Goal: Task Accomplishment & Management: Complete application form

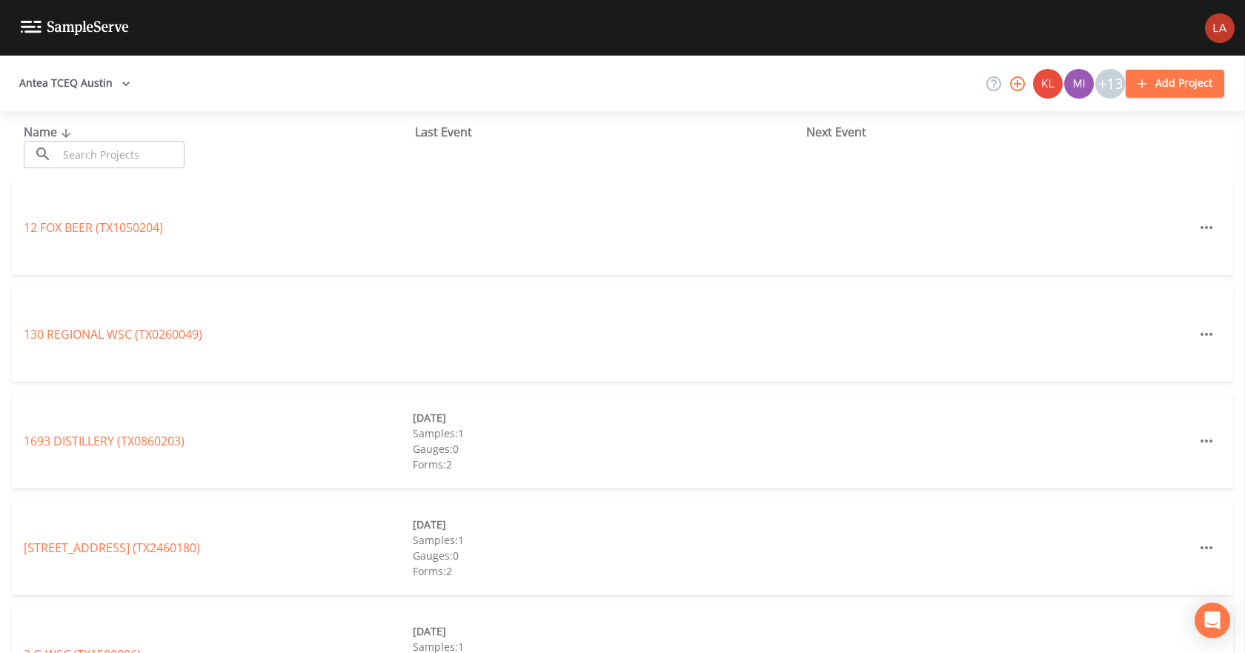
click at [151, 144] on input "text" at bounding box center [121, 154] width 127 height 27
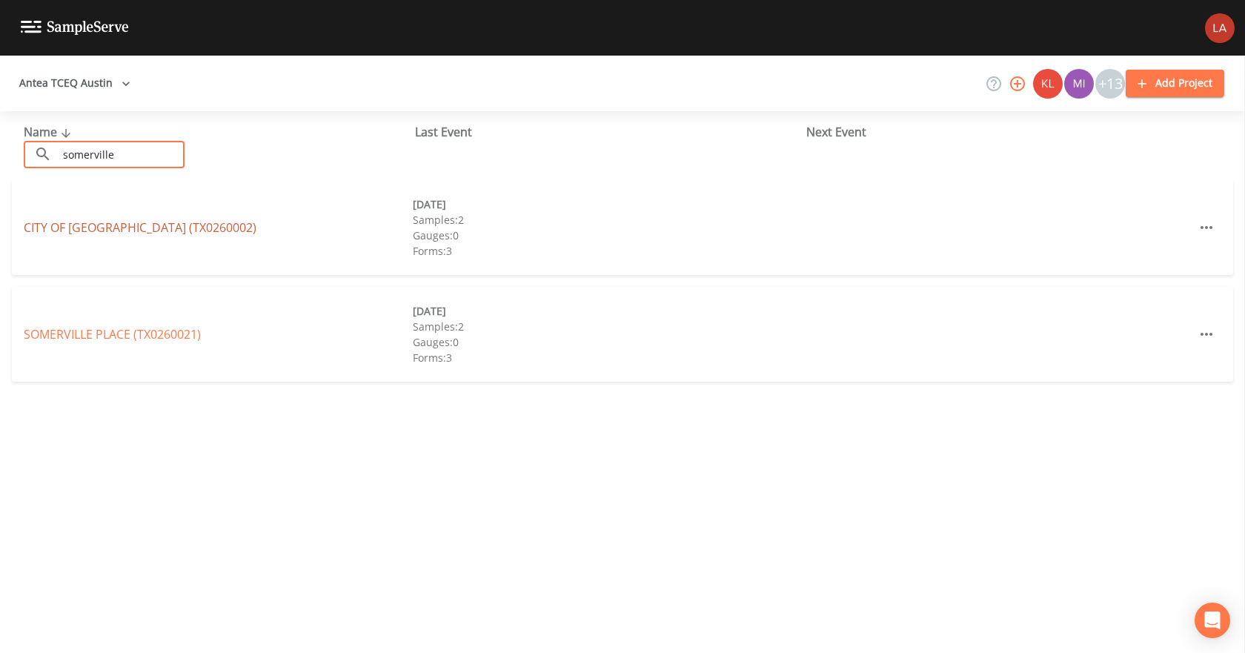
type input "somerville"
click at [125, 228] on link "CITY OF [GEOGRAPHIC_DATA] (TX0260002)" at bounding box center [140, 227] width 233 height 16
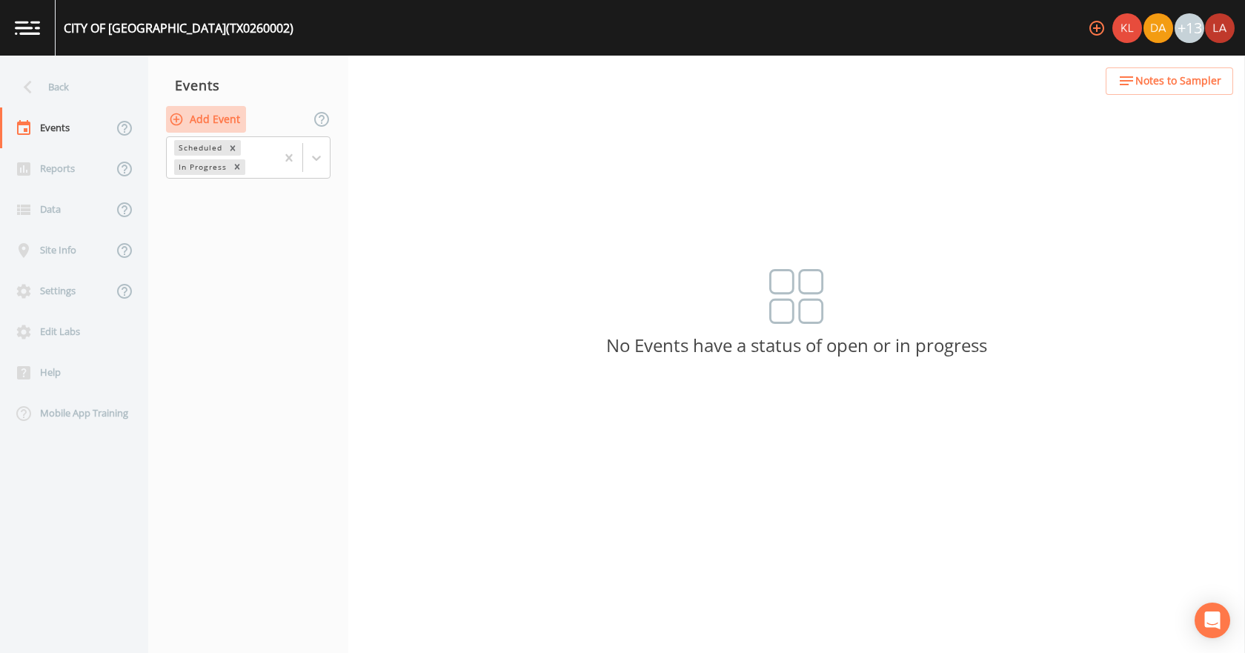
click at [197, 115] on button "Add Event" at bounding box center [206, 119] width 80 height 27
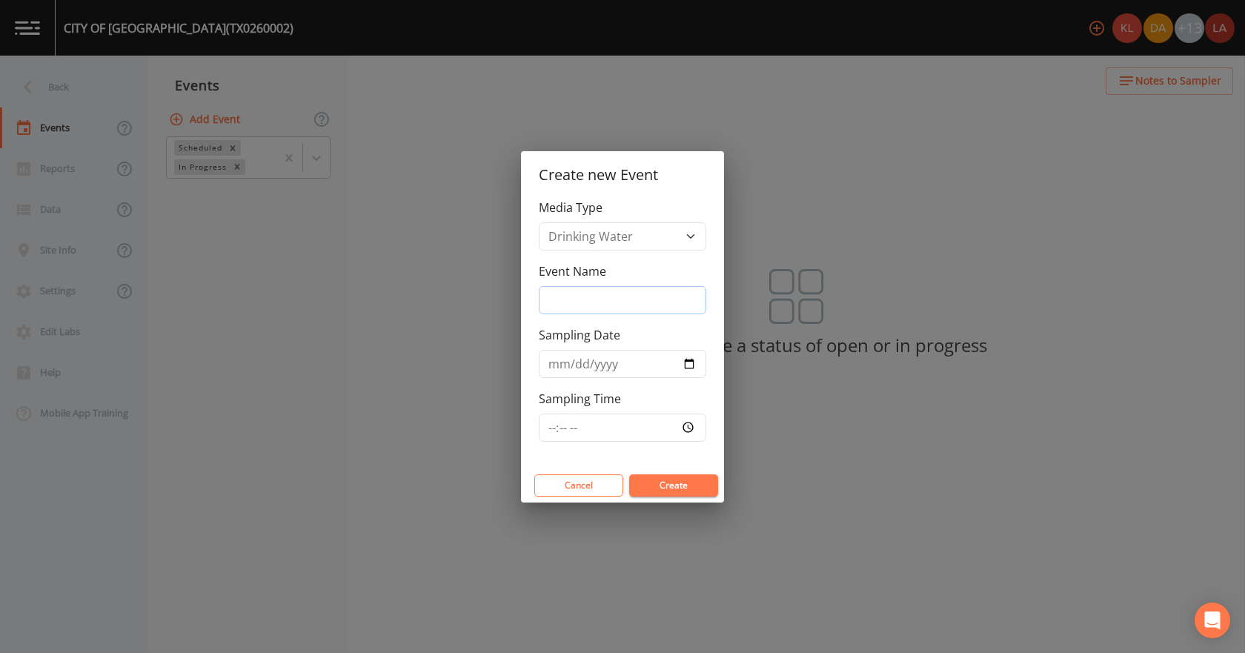
click at [629, 298] on input "Event Name" at bounding box center [623, 300] width 168 height 28
drag, startPoint x: 657, startPoint y: 296, endPoint x: 482, endPoint y: 295, distance: 174.9
click at [482, 295] on div "Create new Event Media Type Drinking Water Event Name [DATE] 3Q2025 Sampling Da…" at bounding box center [622, 326] width 1245 height 653
type input "[DATE] 3Q2025"
click at [547, 365] on input "Sampling Date" at bounding box center [623, 364] width 168 height 28
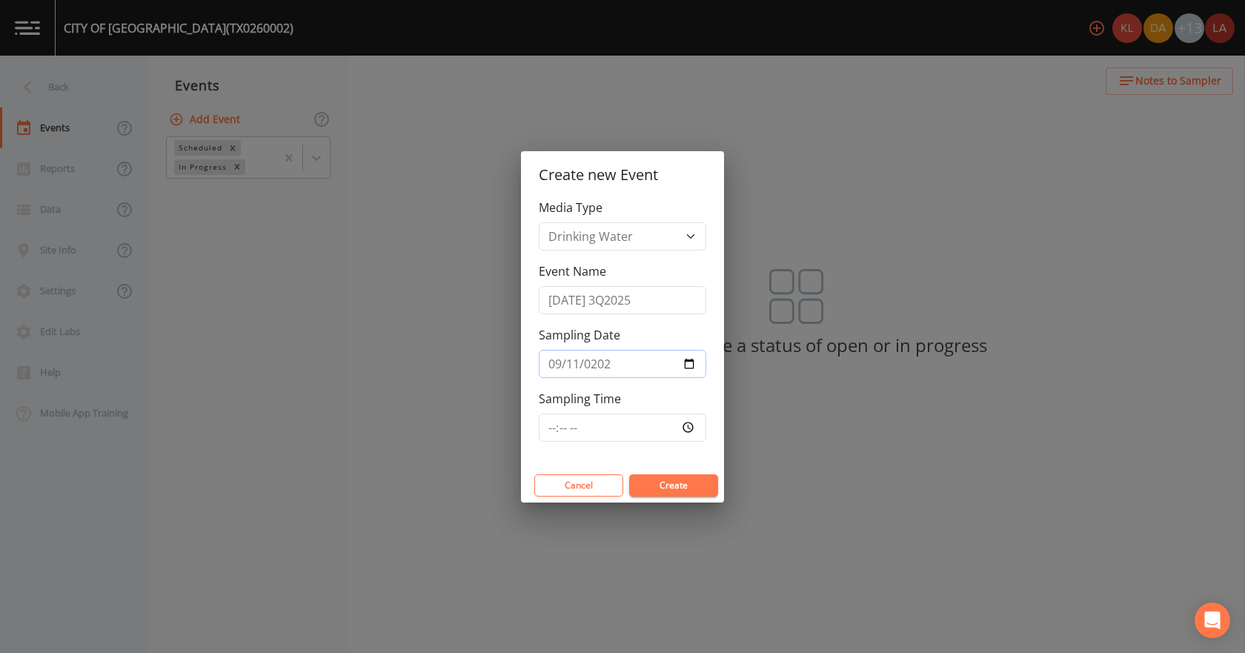
type input "[DATE]"
type input "09:30"
click at [629, 474] on button "Create" at bounding box center [673, 485] width 89 height 22
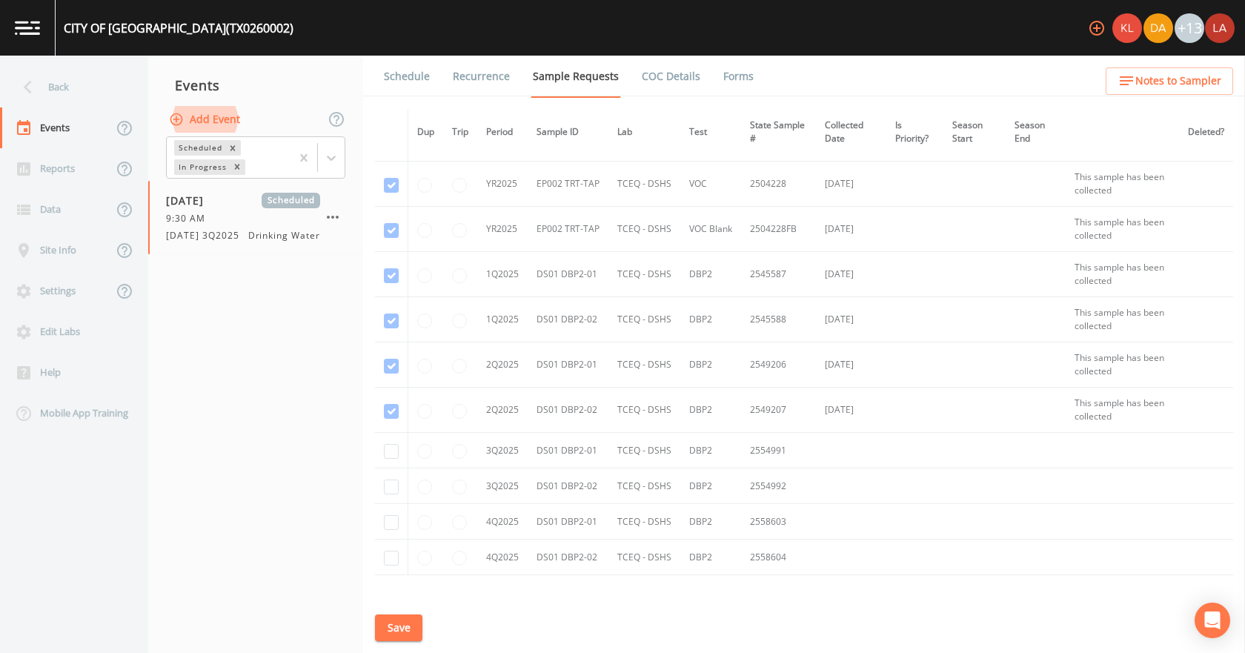
scroll to position [1112, 0]
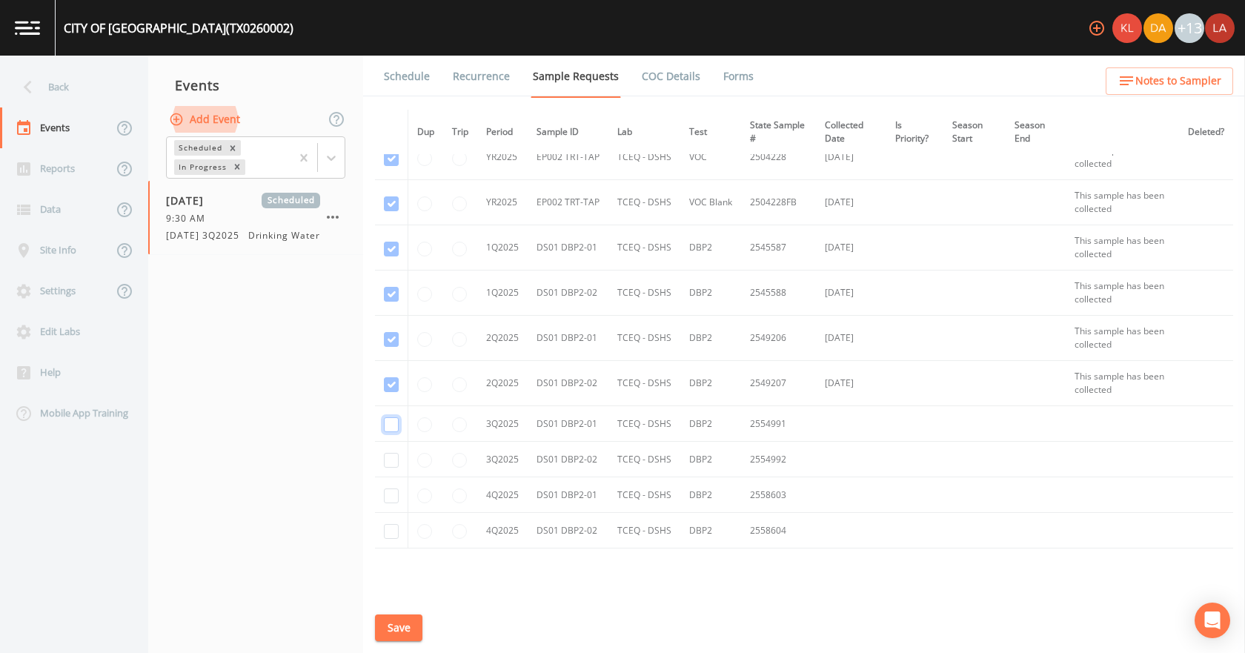
click at [392, 424] on input "checkbox" at bounding box center [391, 424] width 15 height 15
checkbox input "true"
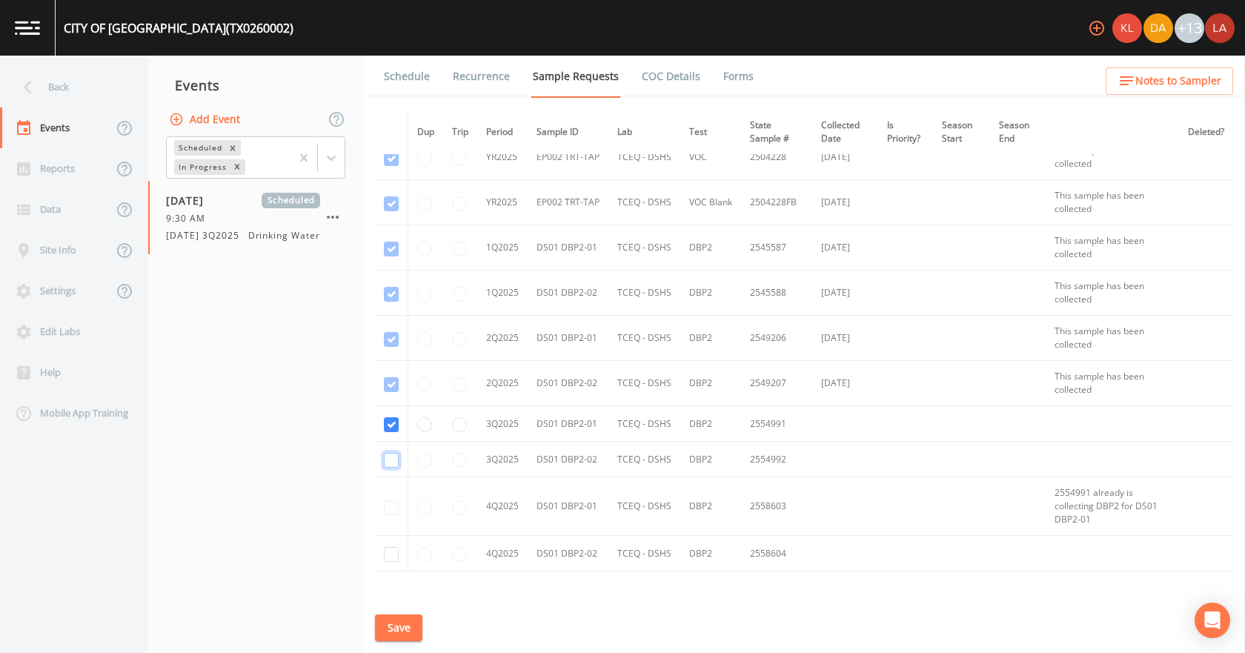
click at [392, 457] on input "checkbox" at bounding box center [391, 460] width 15 height 15
checkbox input "true"
click at [396, 620] on button "Save" at bounding box center [398, 628] width 47 height 27
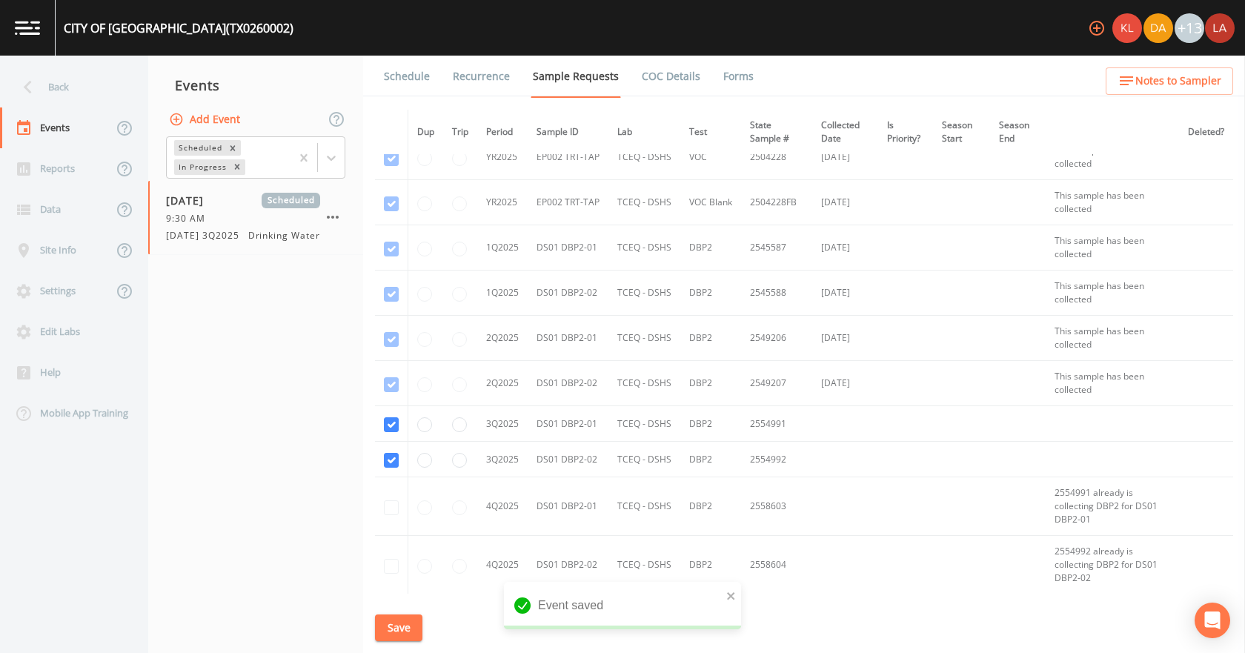
click at [421, 88] on link "Schedule" at bounding box center [407, 77] width 50 height 42
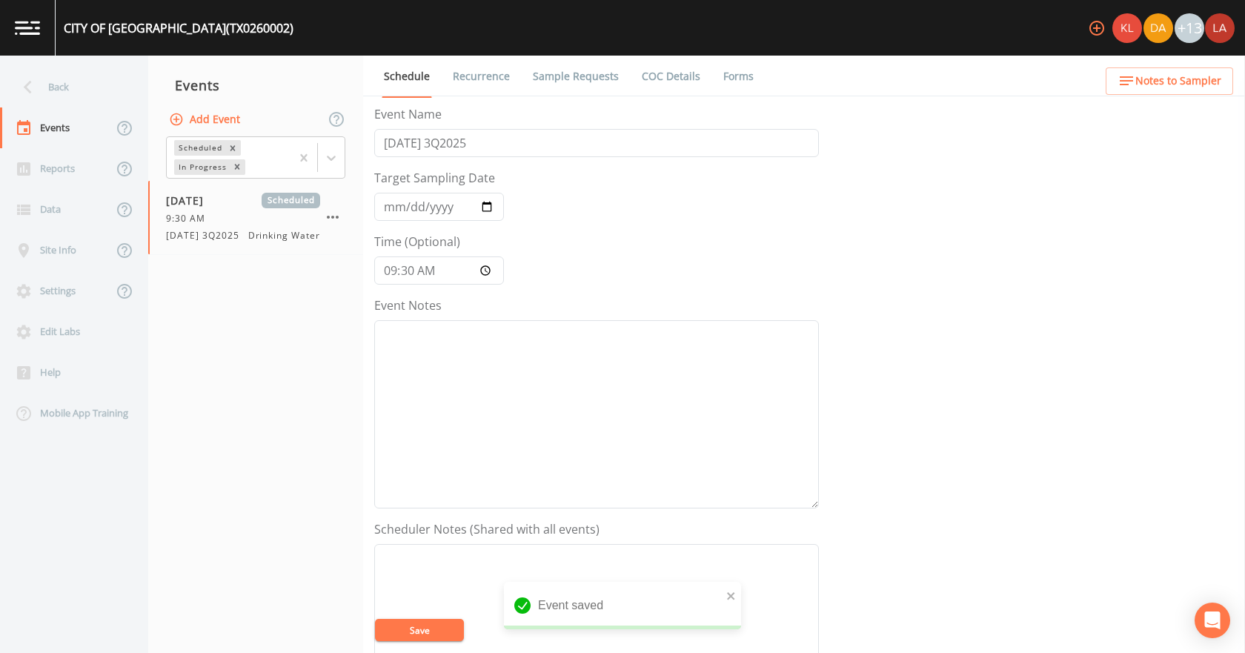
scroll to position [371, 0]
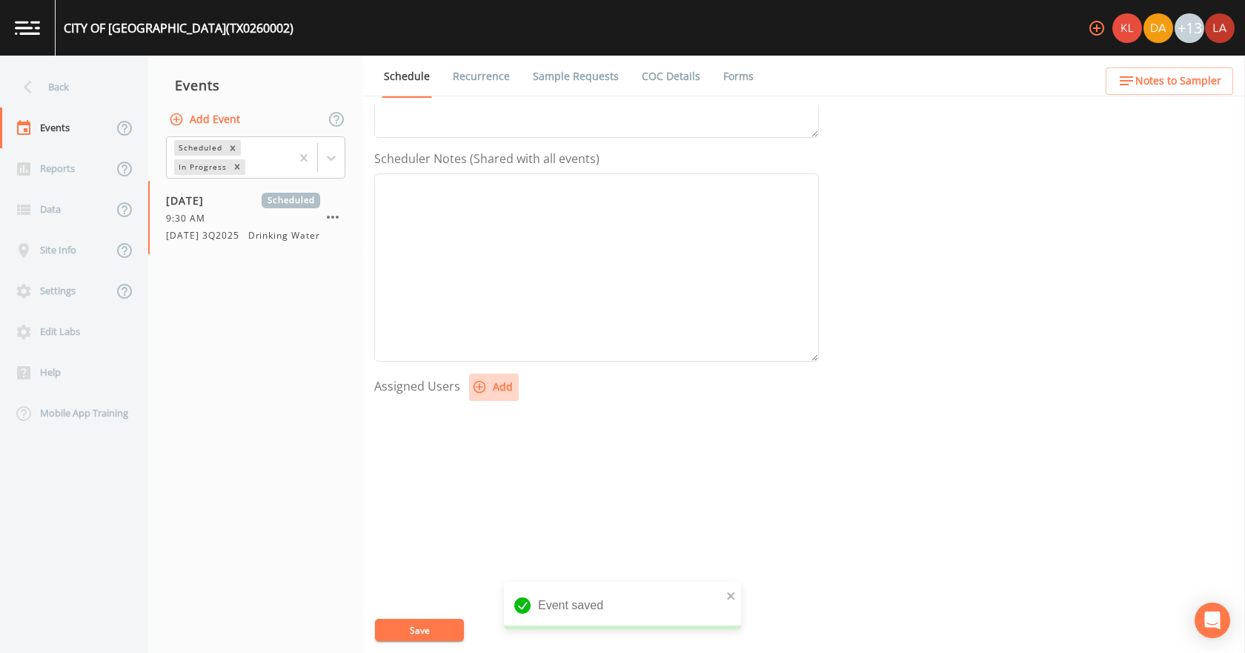
click at [496, 400] on button "Add" at bounding box center [494, 387] width 50 height 27
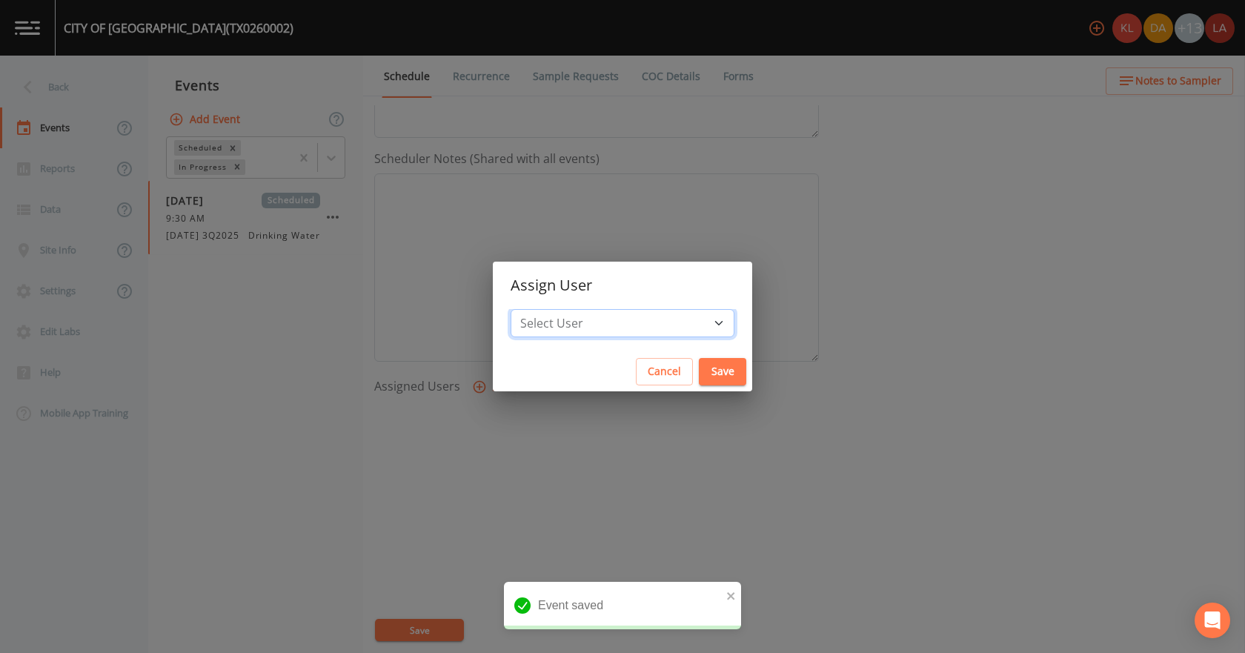
click at [582, 317] on select "Select User [PERSON_NAME] [PERSON_NAME] [PERSON_NAME] [PERSON_NAME] [PERSON_NAM…" at bounding box center [623, 323] width 224 height 28
select select "0c4ac92a-2052-4971-af99-d49bdd27a7b1"
click at [557, 309] on select "Select User [PERSON_NAME] [PERSON_NAME] [PERSON_NAME] [PERSON_NAME] [PERSON_NAM…" at bounding box center [623, 323] width 224 height 28
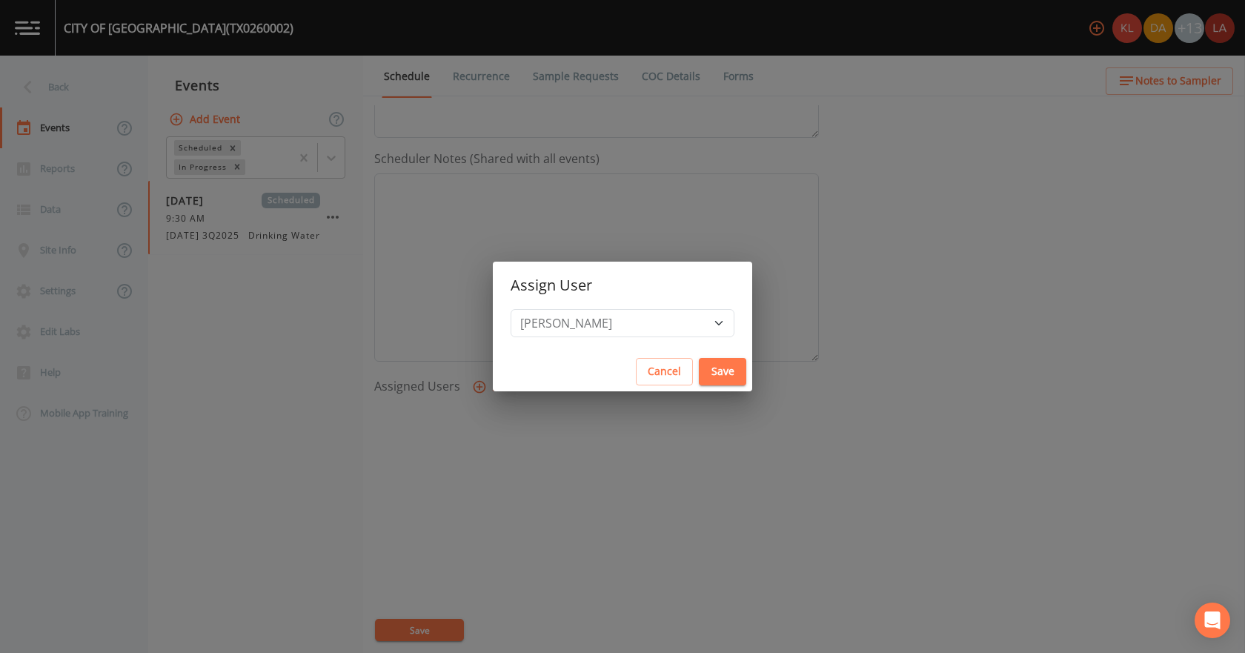
click at [699, 362] on button "Save" at bounding box center [722, 371] width 47 height 27
select select
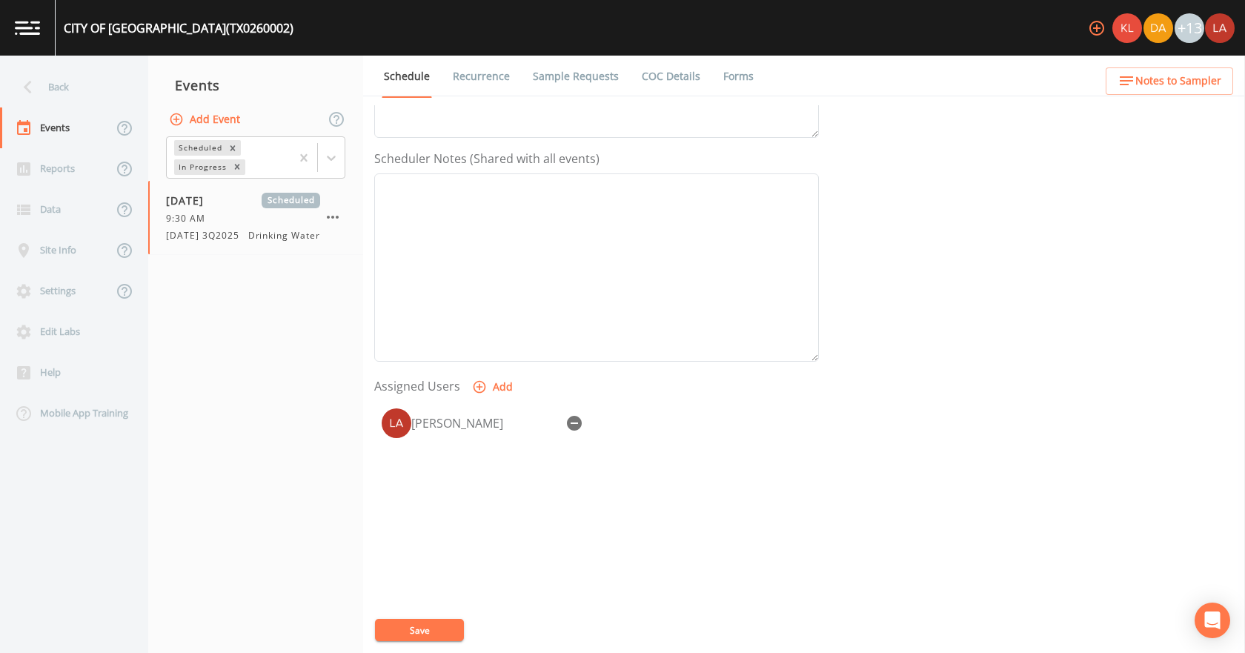
click at [433, 630] on button "Save" at bounding box center [419, 630] width 89 height 22
click at [85, 79] on div "Back" at bounding box center [66, 87] width 133 height 41
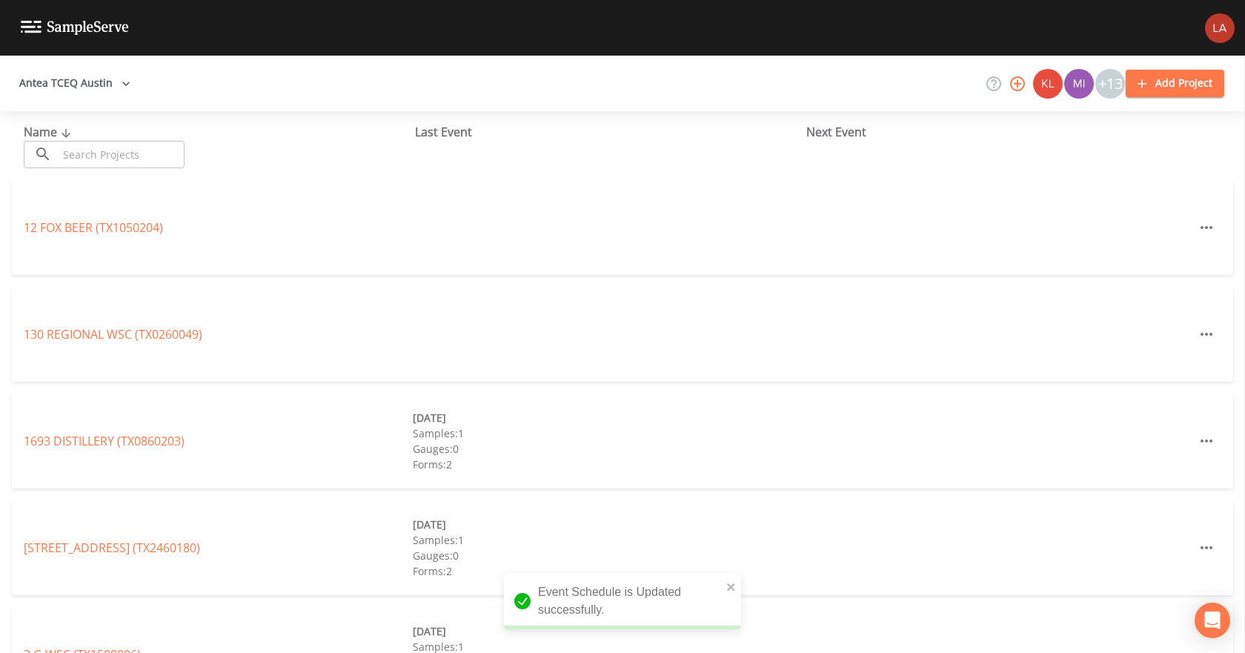
click at [128, 148] on input "text" at bounding box center [121, 154] width 127 height 27
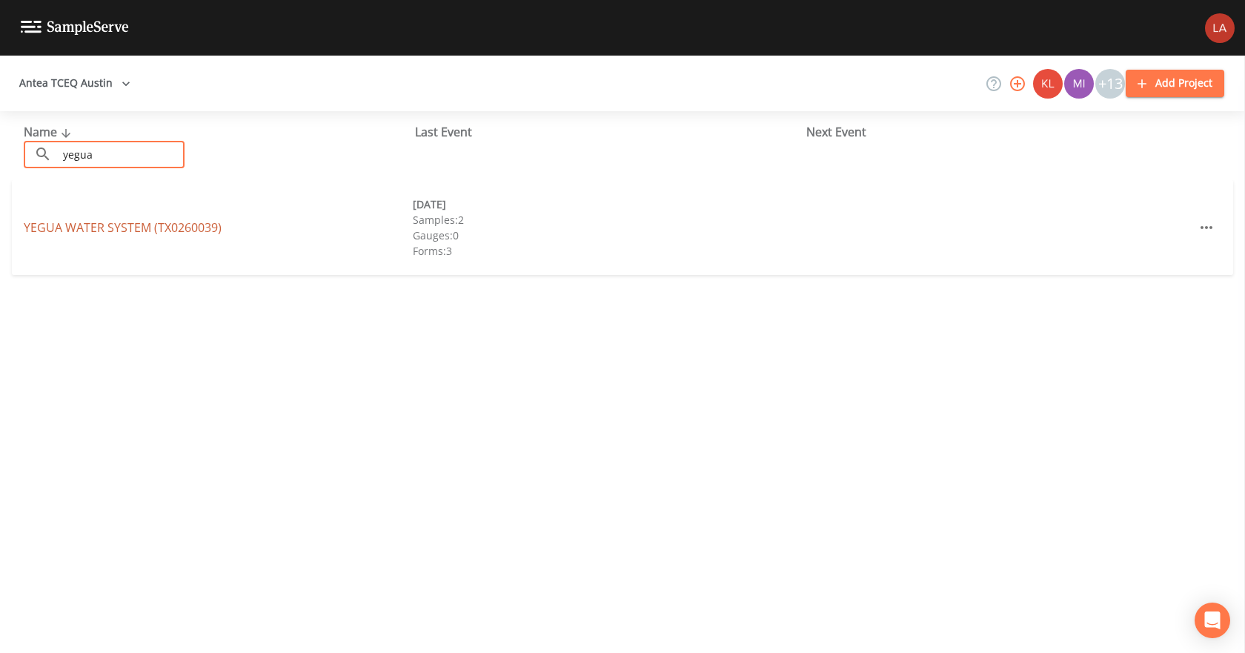
type input "yegua"
click at [90, 225] on link "YEGUA WATER SYSTEM (TX0260039)" at bounding box center [123, 227] width 198 height 16
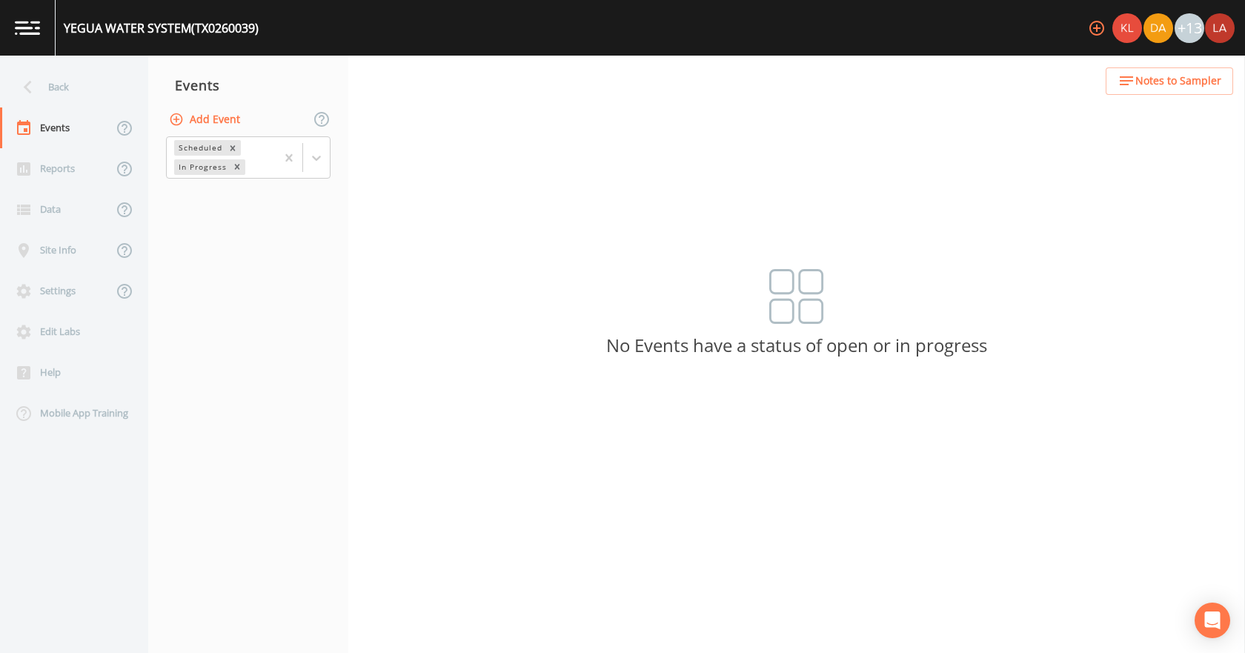
click at [216, 116] on button "Add Event" at bounding box center [206, 119] width 80 height 27
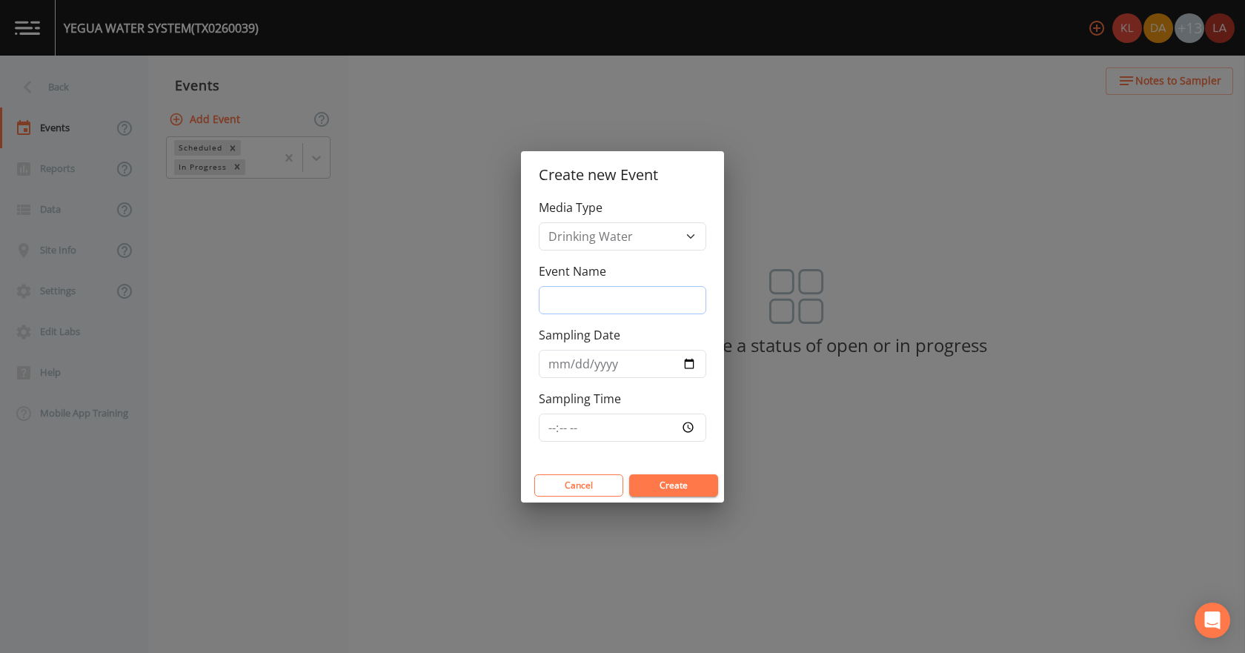
click at [609, 305] on input "Event Name" at bounding box center [623, 300] width 168 height 28
paste input "[DATE] 3Q2025"
type input "[DATE] 3Q2025"
click at [557, 366] on input "Sampling Date" at bounding box center [623, 364] width 168 height 28
type input "[DATE]"
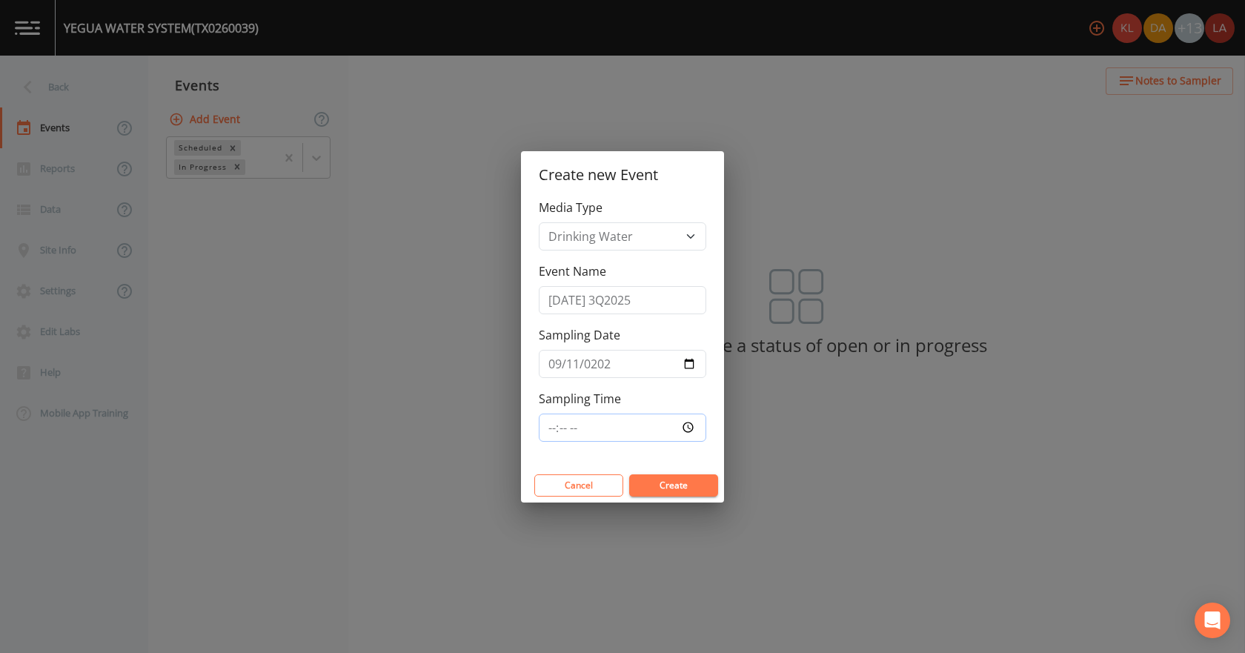
type input "10:00"
click at [629, 474] on button "Create" at bounding box center [673, 485] width 89 height 22
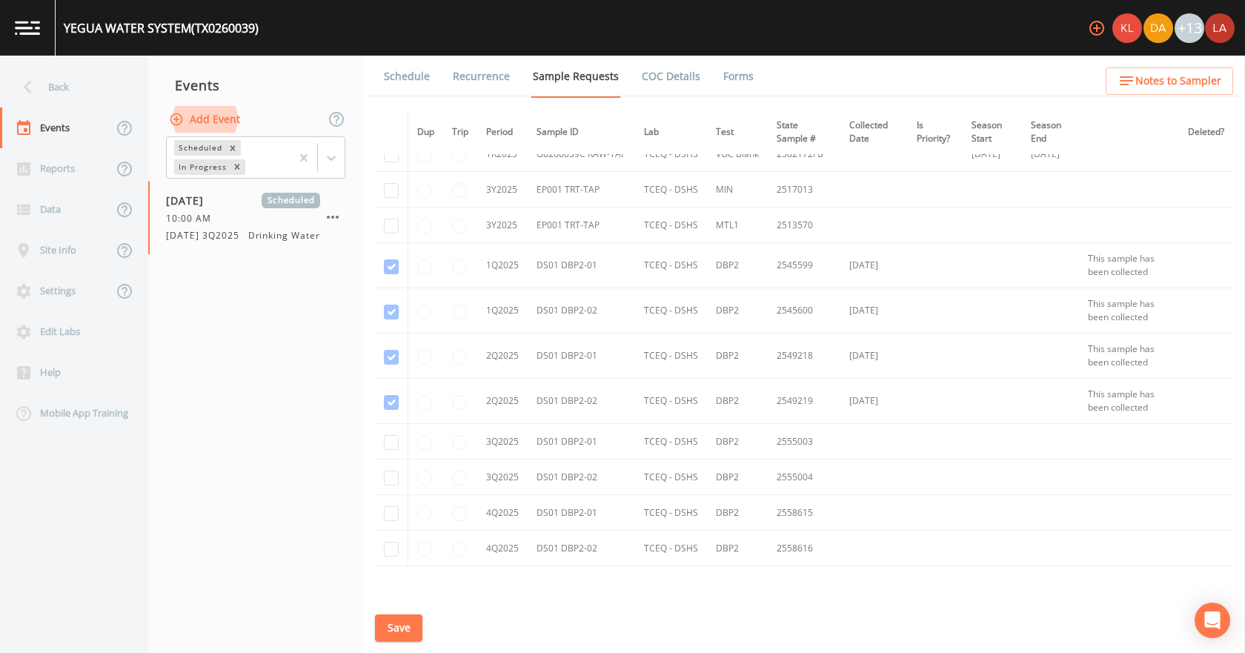
scroll to position [1483, 0]
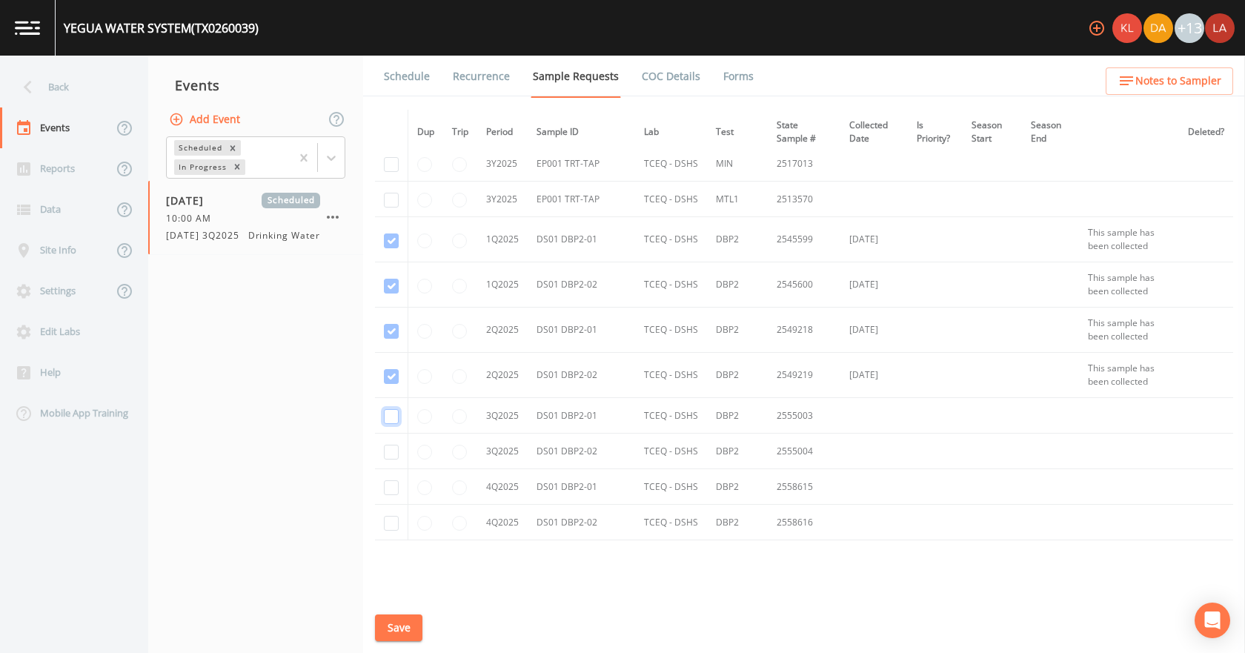
click at [392, 417] on input "checkbox" at bounding box center [391, 416] width 15 height 15
checkbox input "true"
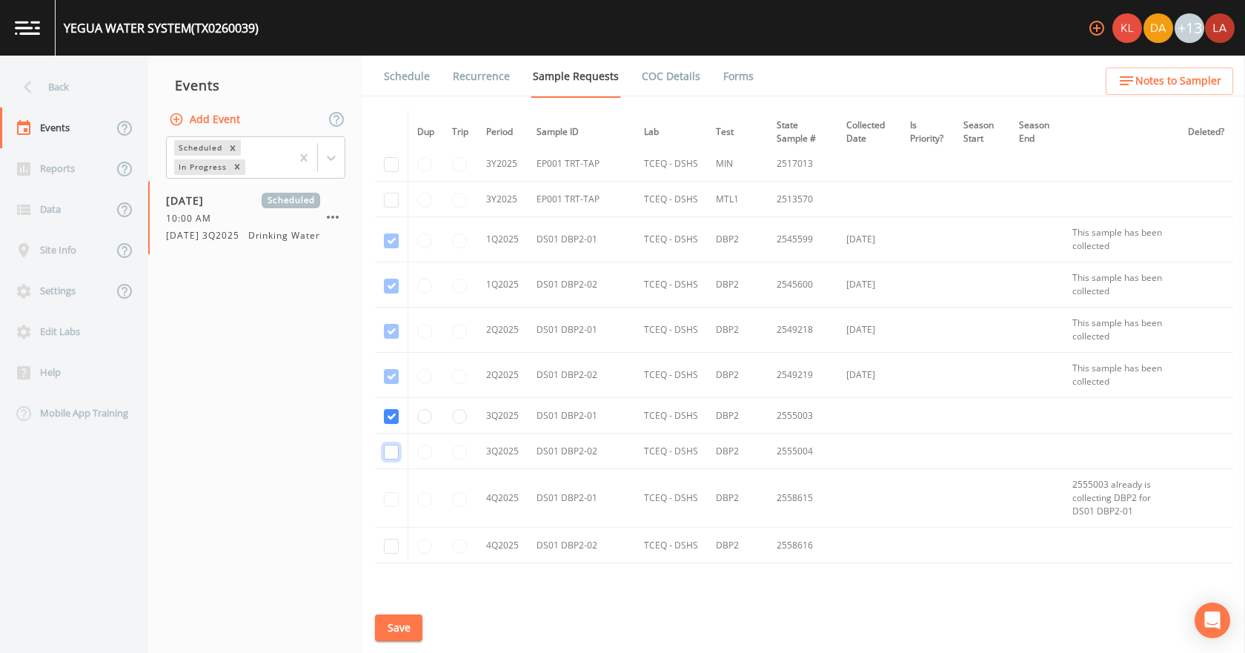
click at [391, 445] on input "checkbox" at bounding box center [391, 452] width 15 height 15
checkbox input "true"
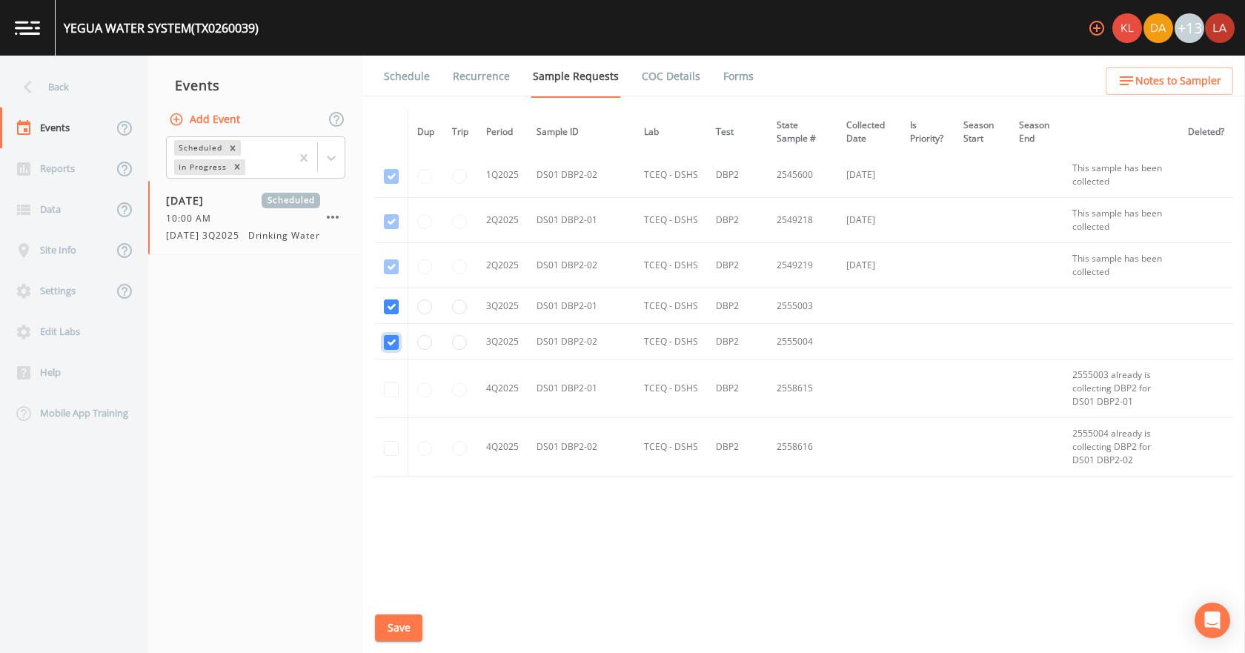
scroll to position [1594, 0]
click at [415, 625] on button "Save" at bounding box center [398, 628] width 47 height 27
click at [405, 79] on link "Schedule" at bounding box center [407, 77] width 50 height 42
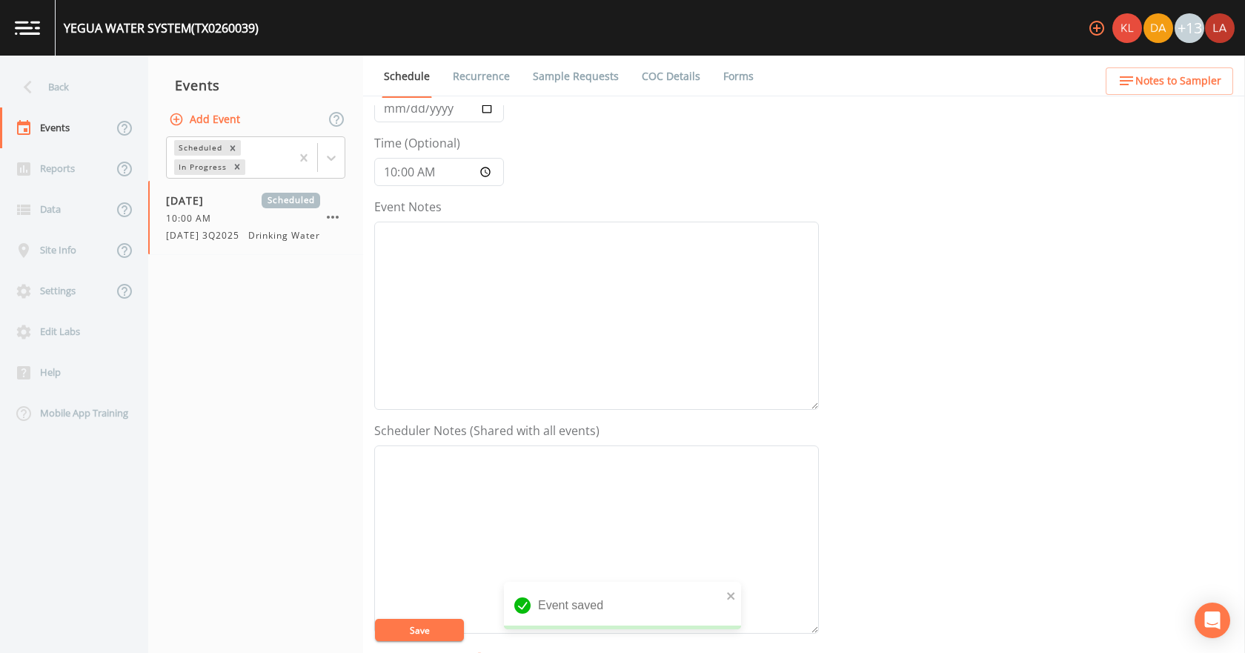
scroll to position [222, 0]
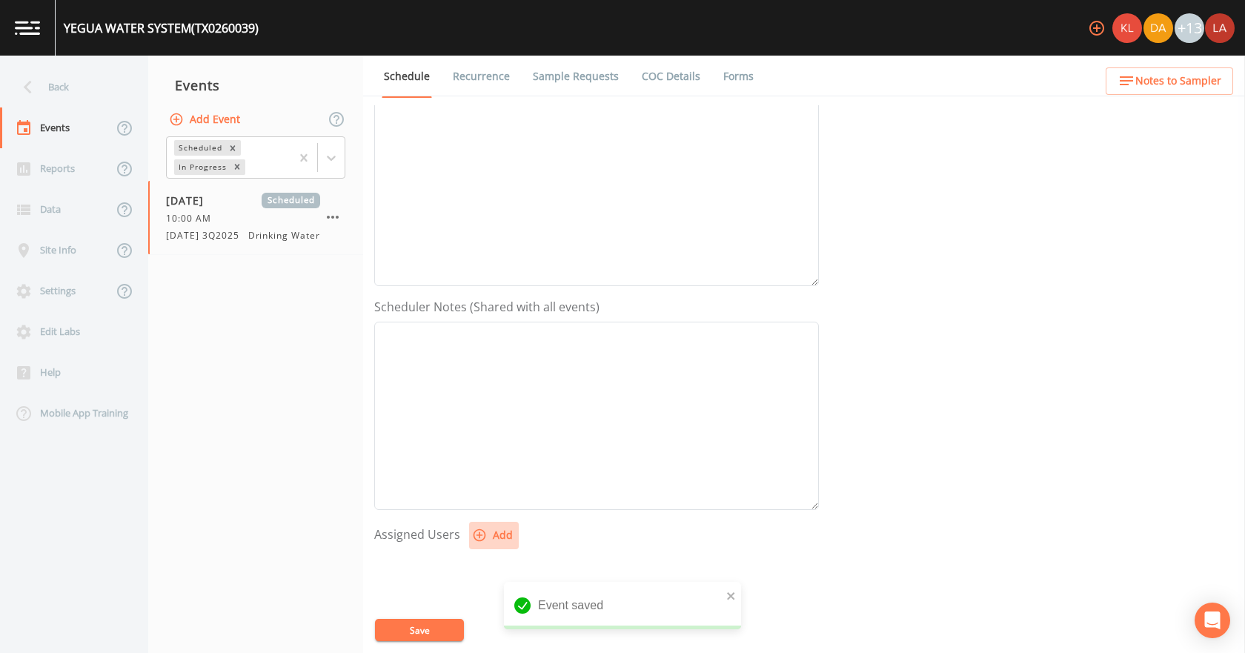
click at [491, 539] on button "Add" at bounding box center [494, 535] width 50 height 27
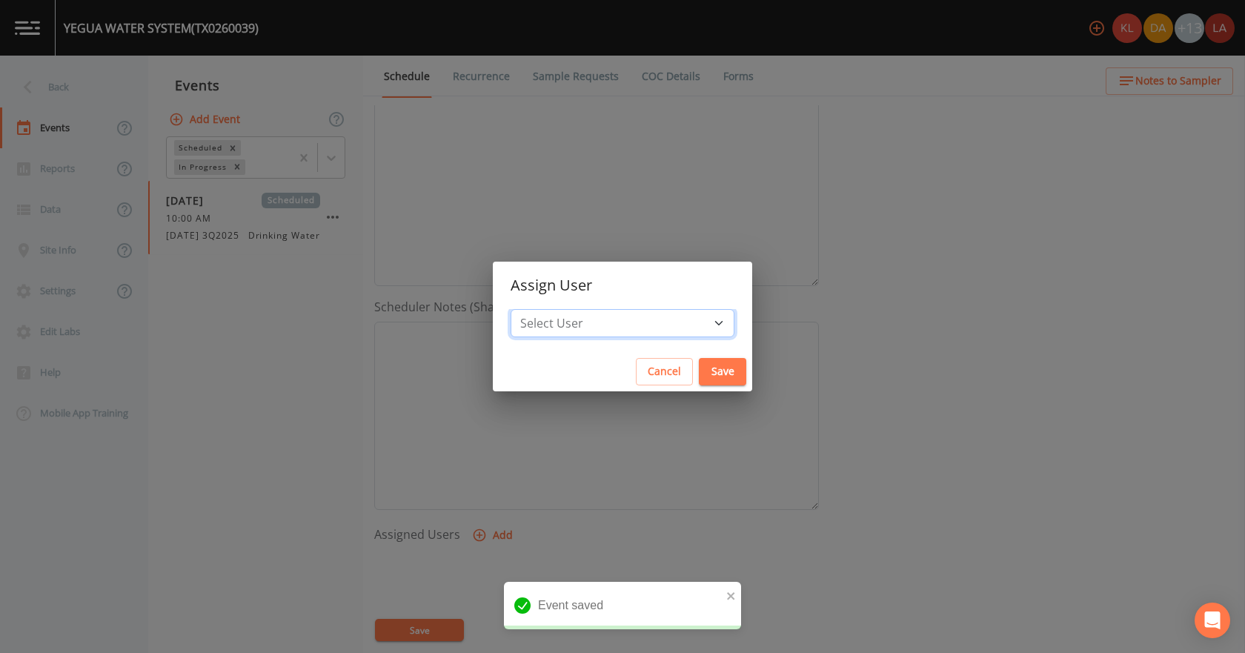
click at [600, 332] on select "Select User [PERSON_NAME] [PERSON_NAME] [PERSON_NAME] [PERSON_NAME] [PERSON_NAM…" at bounding box center [623, 323] width 224 height 28
select select "0c4ac92a-2052-4971-af99-d49bdd27a7b1"
click at [557, 309] on select "Select User [PERSON_NAME] [PERSON_NAME] [PERSON_NAME] [PERSON_NAME] [PERSON_NAM…" at bounding box center [623, 323] width 224 height 28
click at [699, 368] on button "Save" at bounding box center [722, 371] width 47 height 27
select select
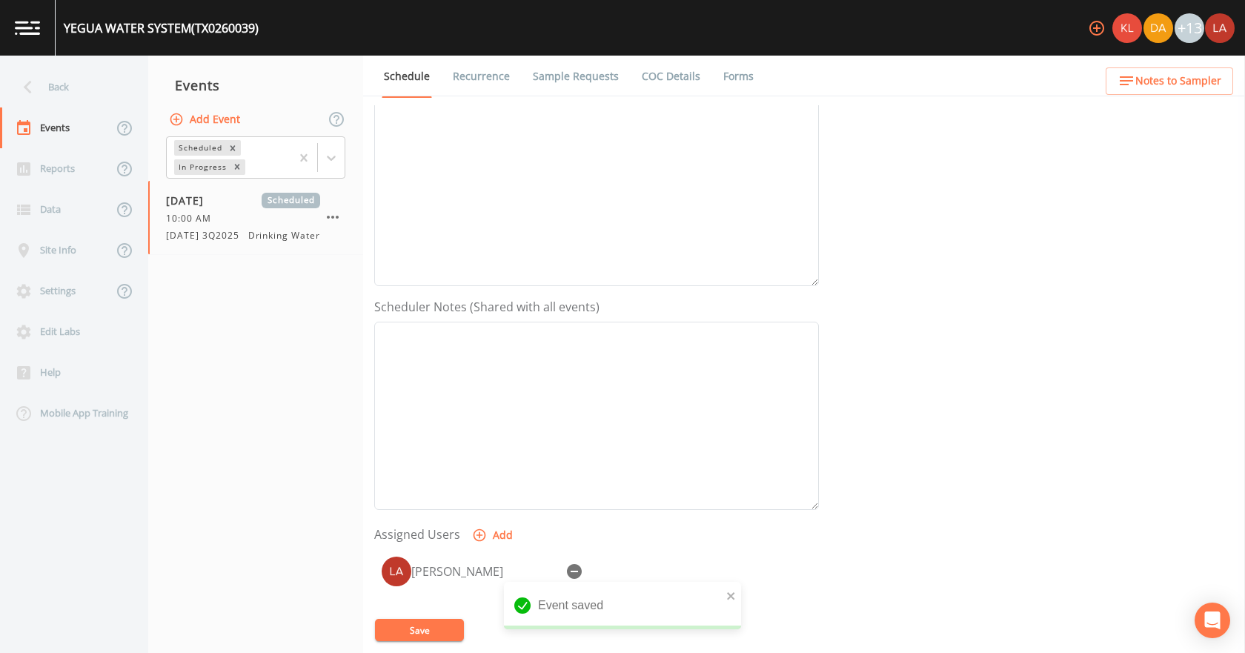
click at [434, 628] on button "Save" at bounding box center [419, 630] width 89 height 22
click at [43, 85] on div "Back" at bounding box center [66, 87] width 133 height 41
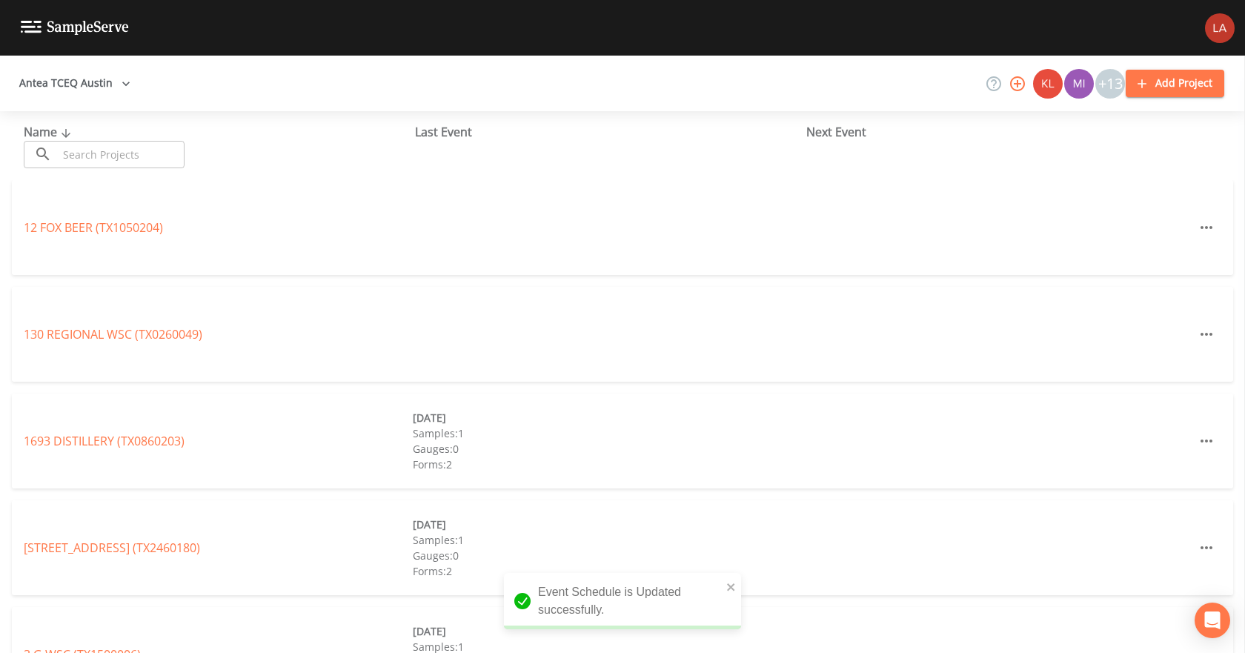
click at [101, 148] on input "text" at bounding box center [121, 154] width 127 height 27
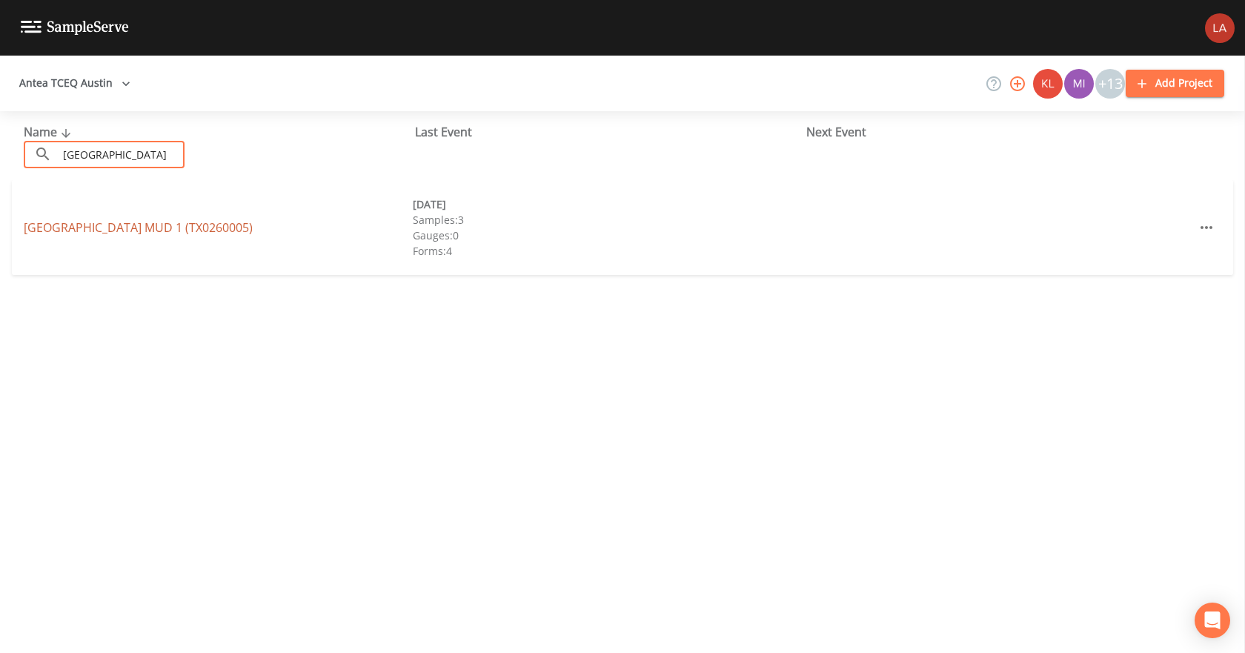
type input "[GEOGRAPHIC_DATA]"
click at [166, 220] on link "[GEOGRAPHIC_DATA] 1 (TX0260005)" at bounding box center [138, 227] width 229 height 16
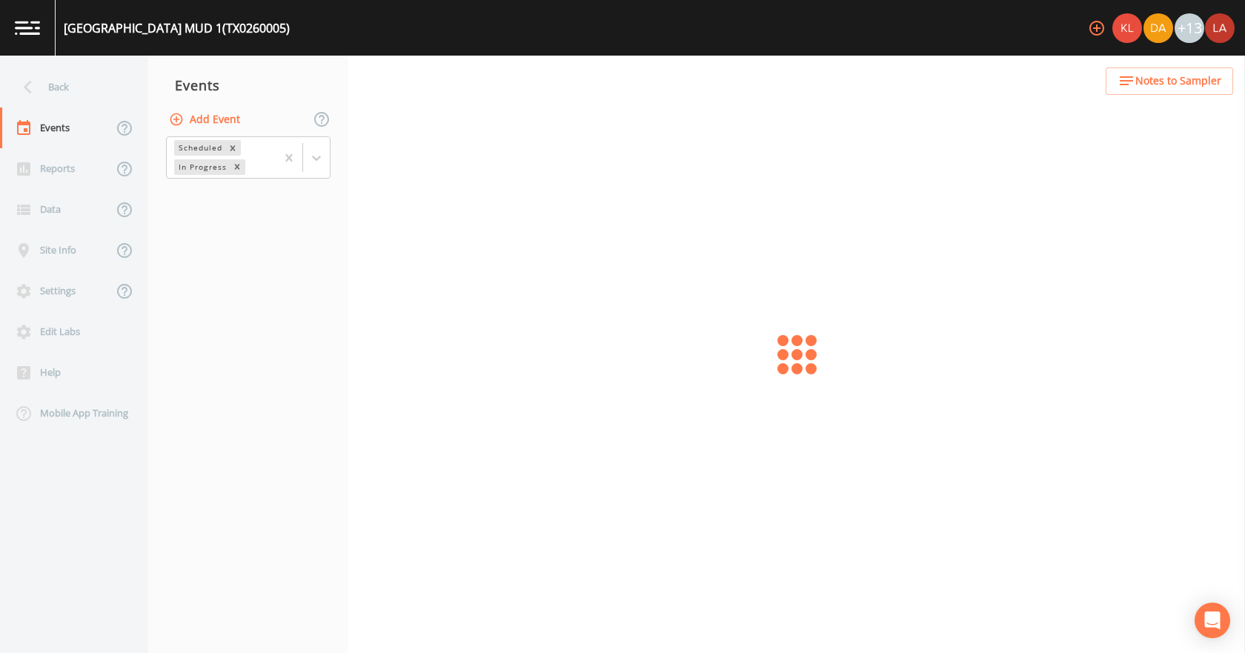
click at [216, 122] on button "Add Event" at bounding box center [206, 119] width 80 height 27
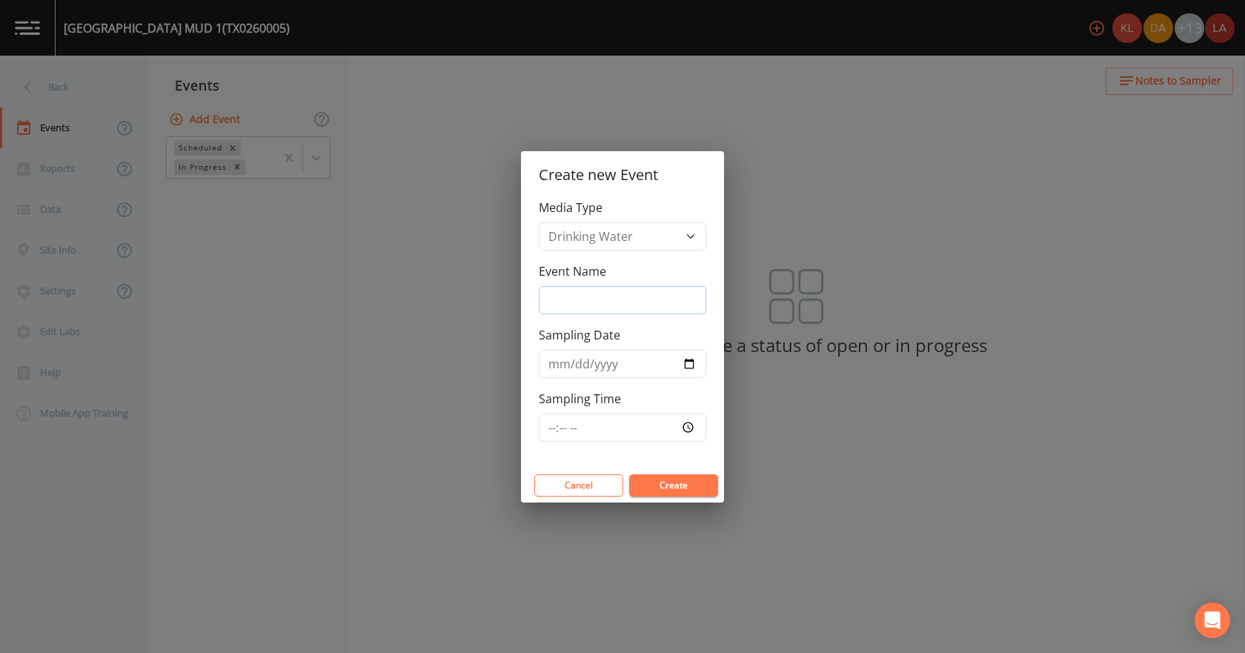
click at [607, 302] on input "Event Name" at bounding box center [623, 300] width 168 height 28
paste input "[DATE] 3Q2025"
type input "[DATE] 3Q2025"
click at [549, 362] on input "Sampling Date" at bounding box center [623, 364] width 168 height 28
type input "[DATE]"
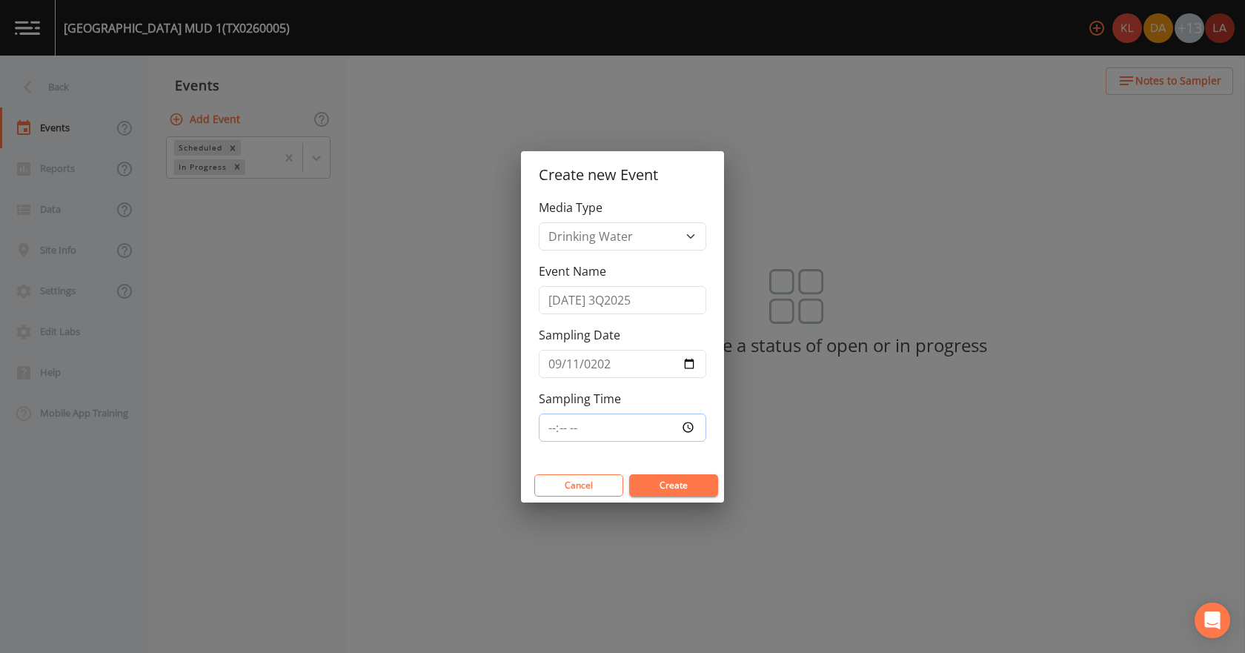
type input "10:30"
click at [629, 474] on button "Create" at bounding box center [673, 485] width 89 height 22
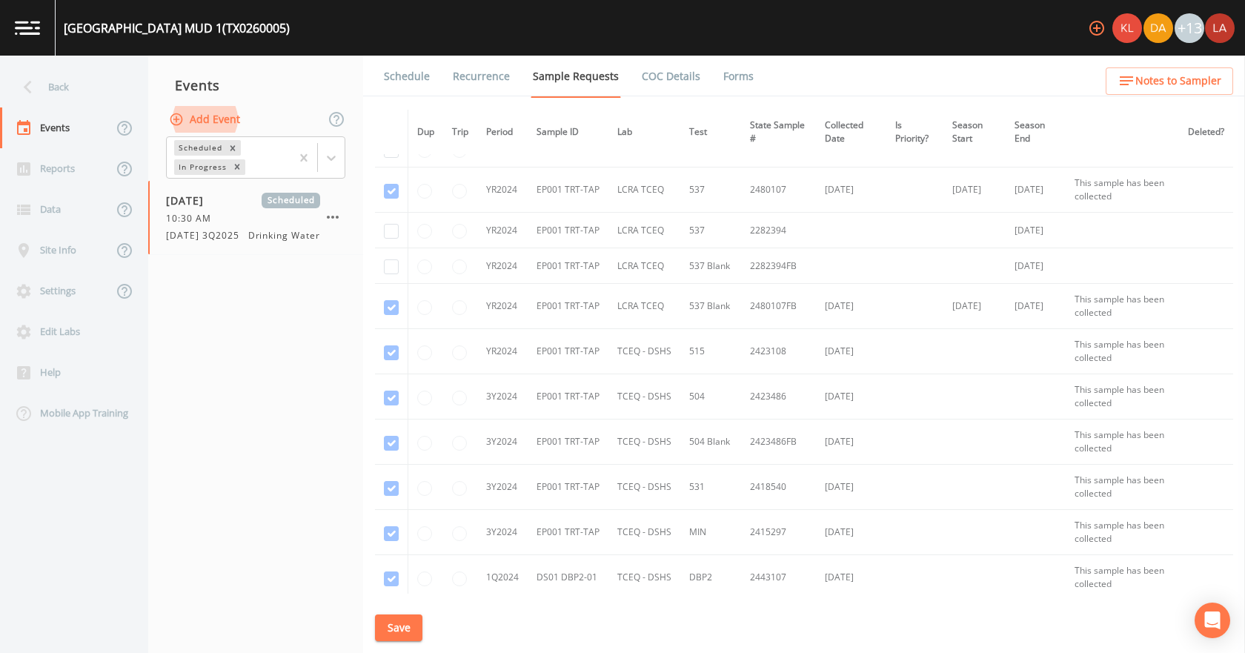
scroll to position [1276, 0]
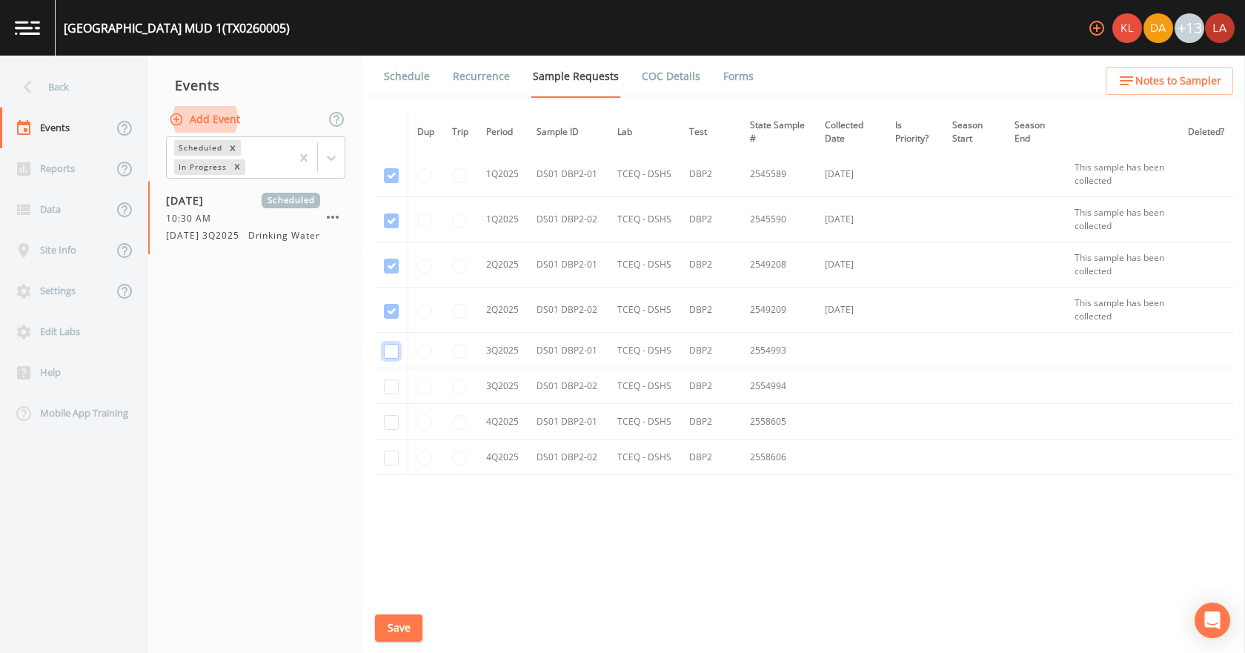
click at [386, 352] on input "checkbox" at bounding box center [391, 351] width 15 height 15
checkbox input "true"
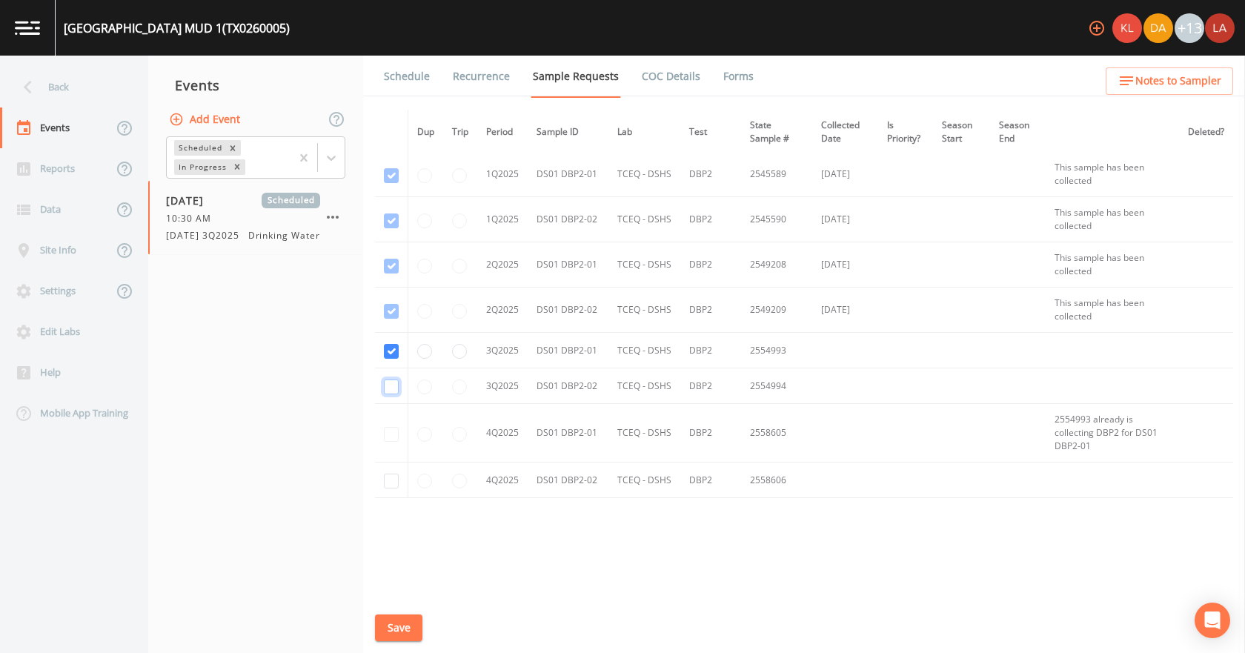
click at [391, 381] on input "checkbox" at bounding box center [391, 387] width 15 height 15
checkbox input "true"
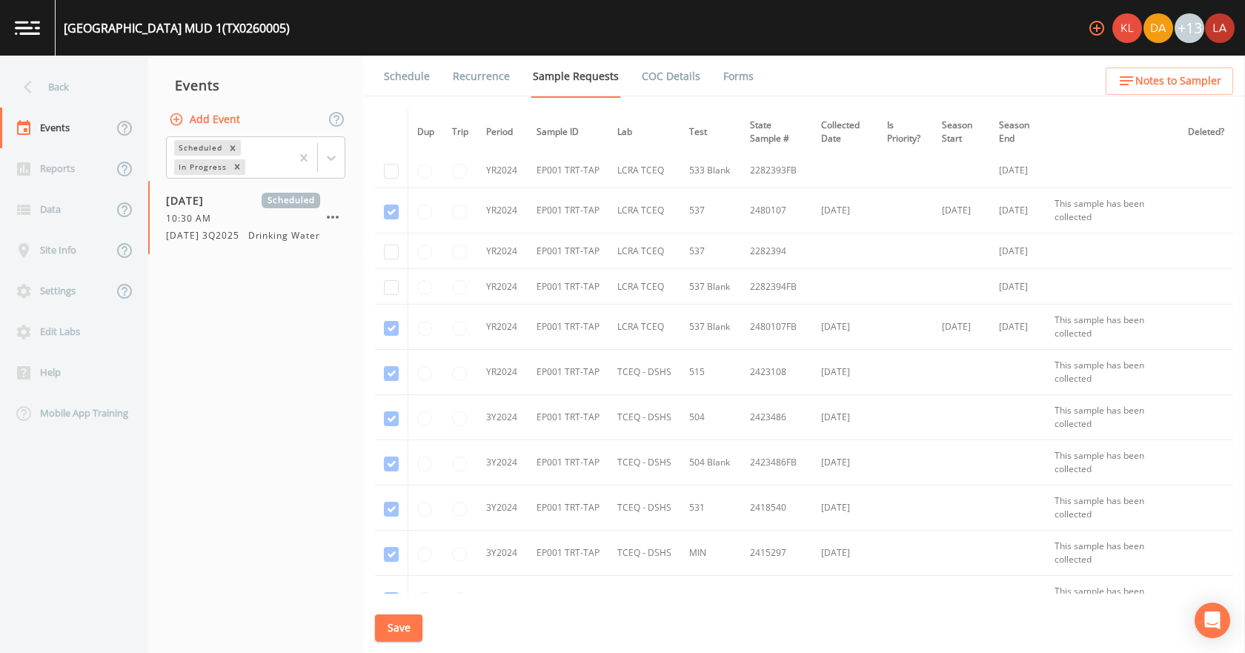
scroll to position [0, 0]
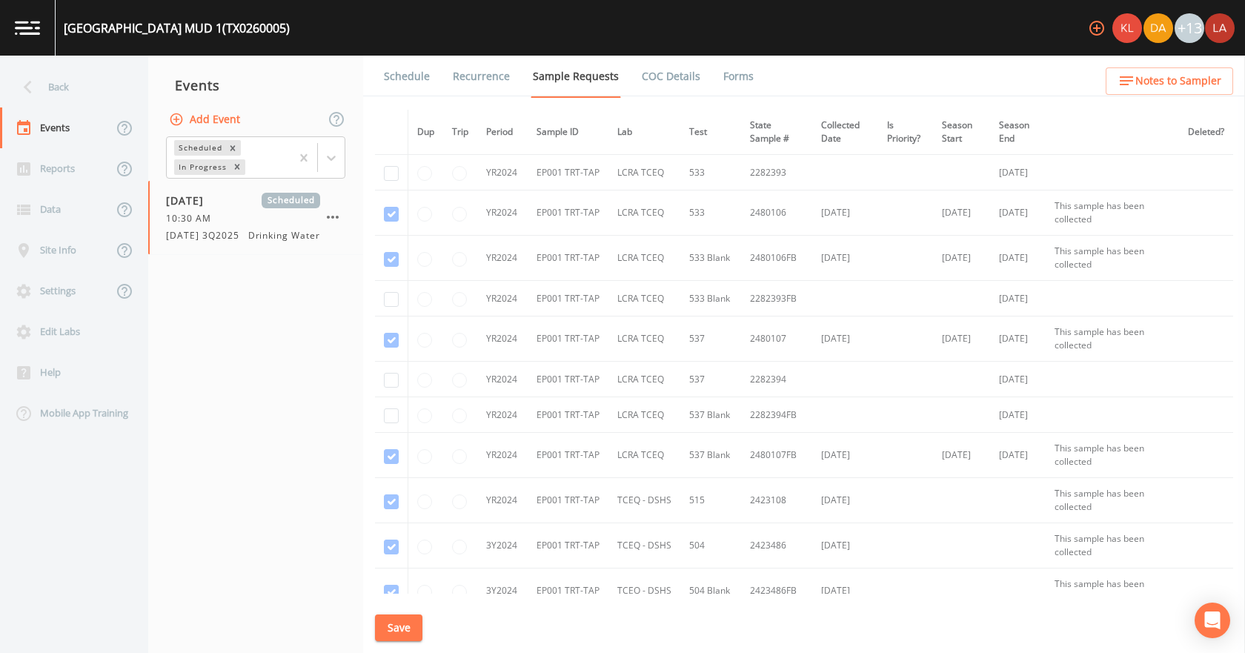
click at [402, 624] on button "Save" at bounding box center [398, 628] width 47 height 27
drag, startPoint x: 411, startPoint y: 88, endPoint x: 415, endPoint y: 98, distance: 10.6
click at [411, 88] on link "Schedule" at bounding box center [407, 77] width 50 height 42
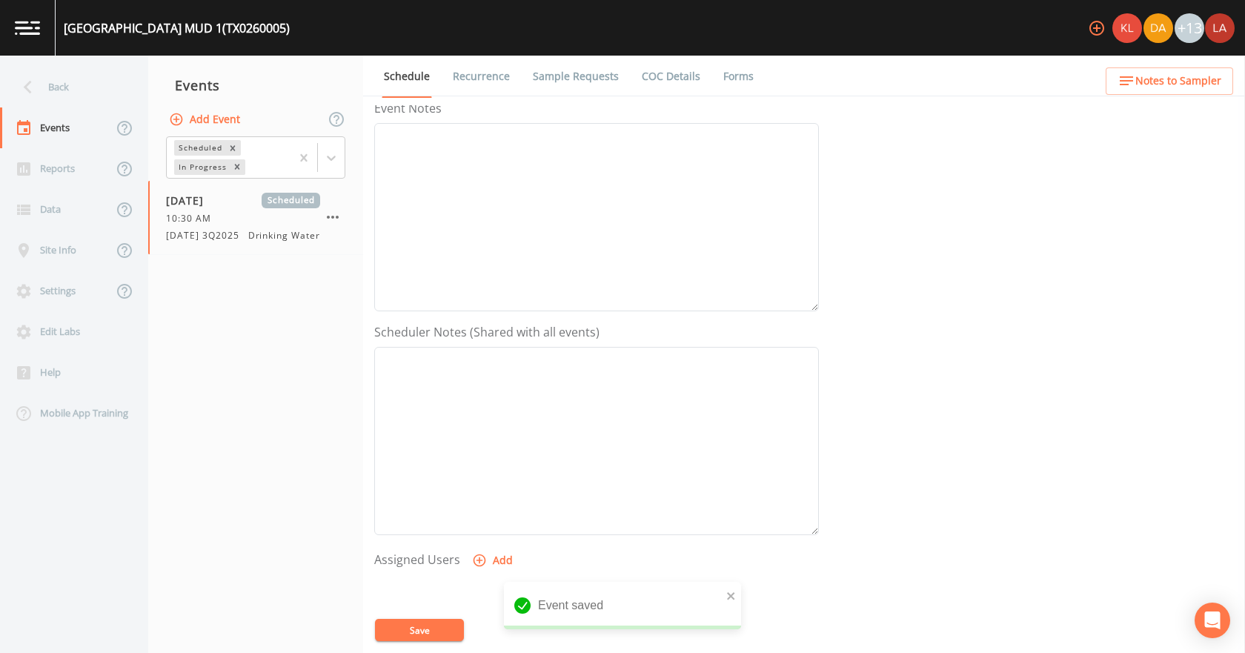
scroll to position [393, 0]
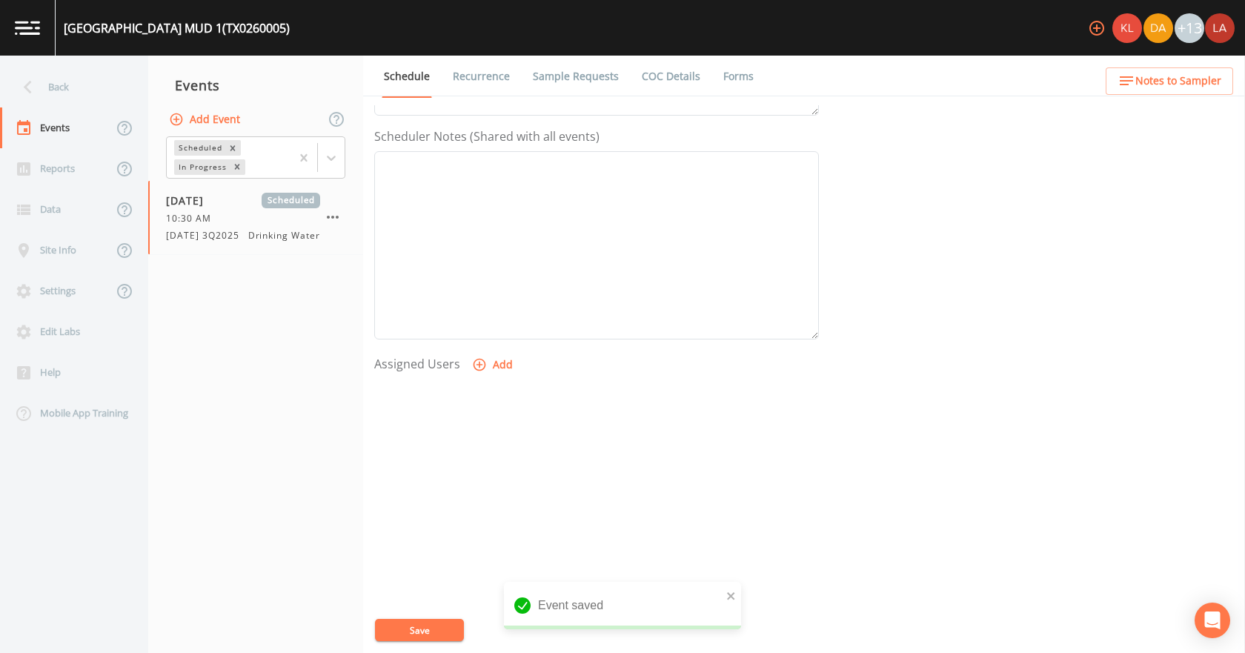
click at [512, 374] on button "Add" at bounding box center [494, 364] width 50 height 27
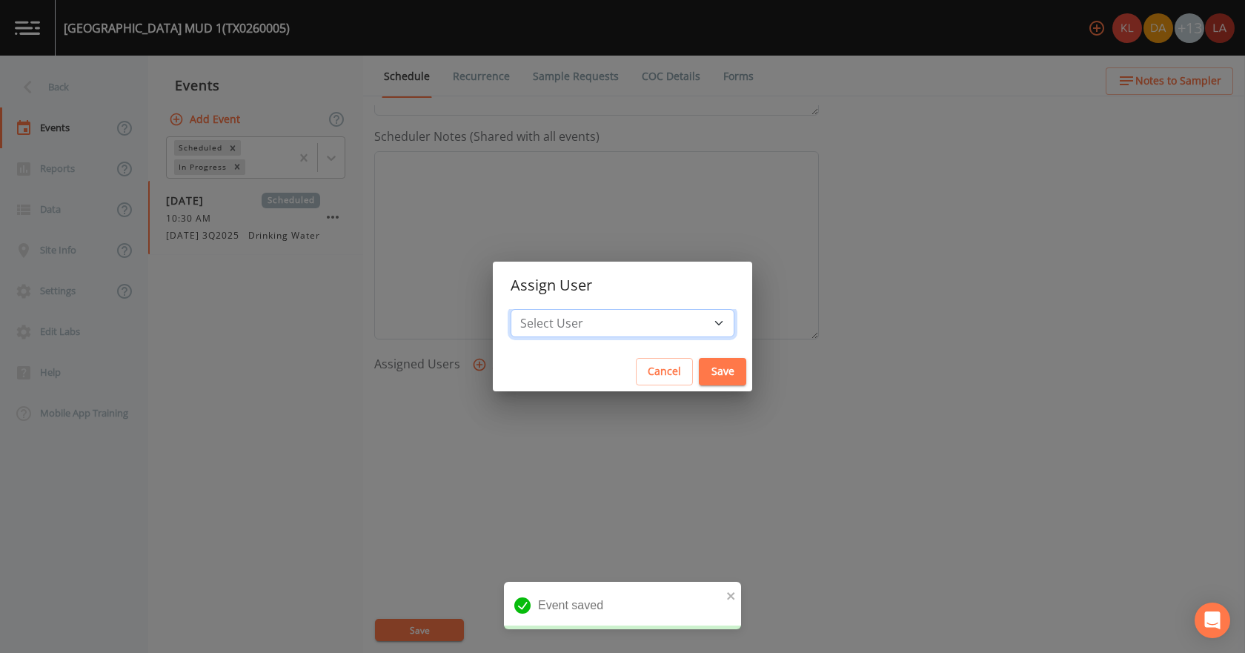
click at [597, 330] on select "Select User [PERSON_NAME] [PERSON_NAME] [PERSON_NAME] [PERSON_NAME] [PERSON_NAM…" at bounding box center [623, 323] width 224 height 28
select select "0c4ac92a-2052-4971-af99-d49bdd27a7b1"
click at [557, 309] on select "Select User [PERSON_NAME] [PERSON_NAME] [PERSON_NAME] [PERSON_NAME] [PERSON_NAM…" at bounding box center [623, 323] width 224 height 28
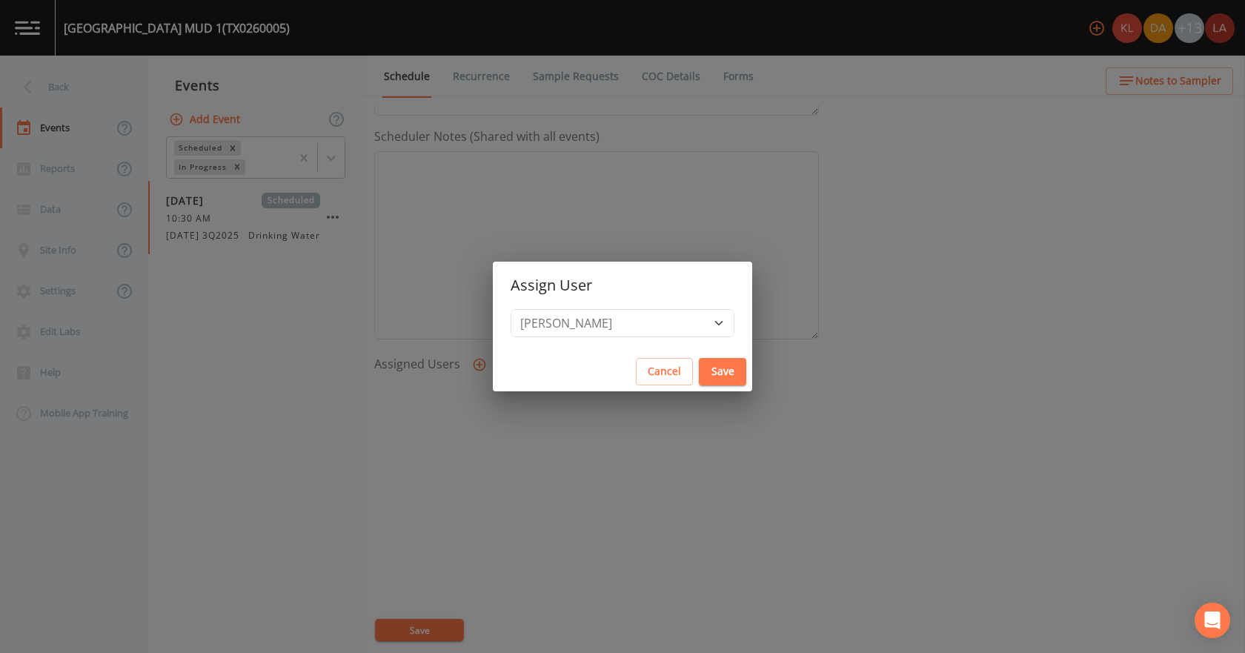
click at [699, 362] on button "Save" at bounding box center [722, 371] width 47 height 27
select select
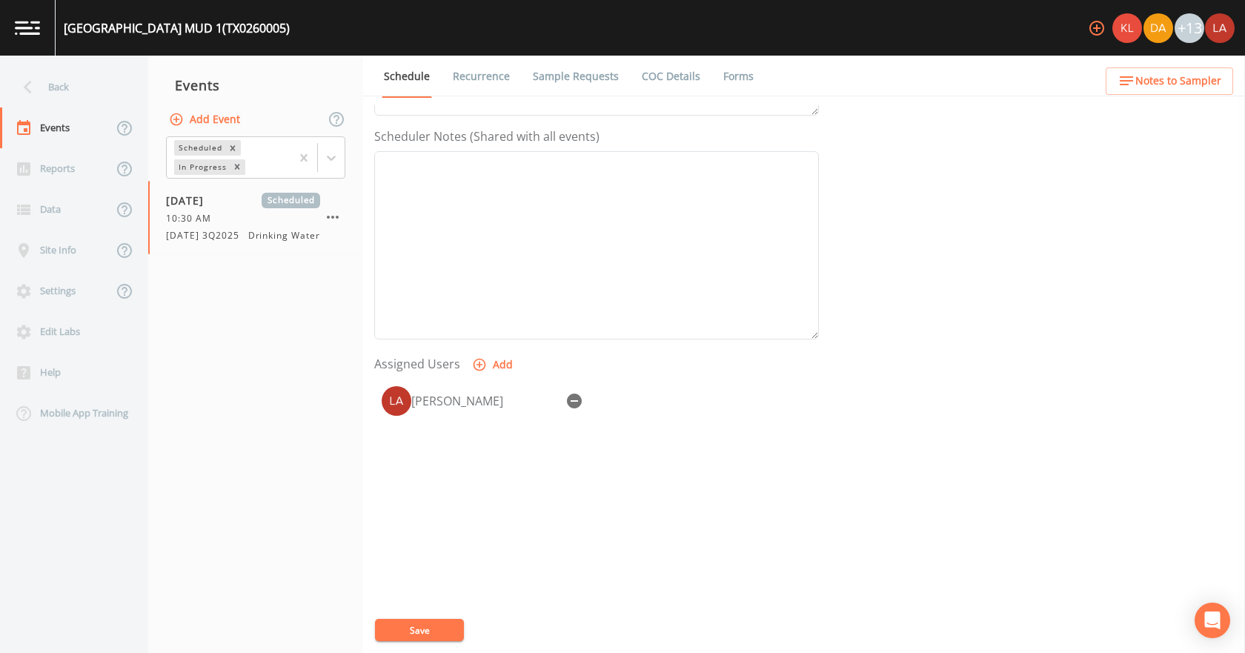
click at [445, 626] on button "Save" at bounding box center [419, 630] width 89 height 22
click at [61, 79] on div "Back" at bounding box center [66, 87] width 133 height 41
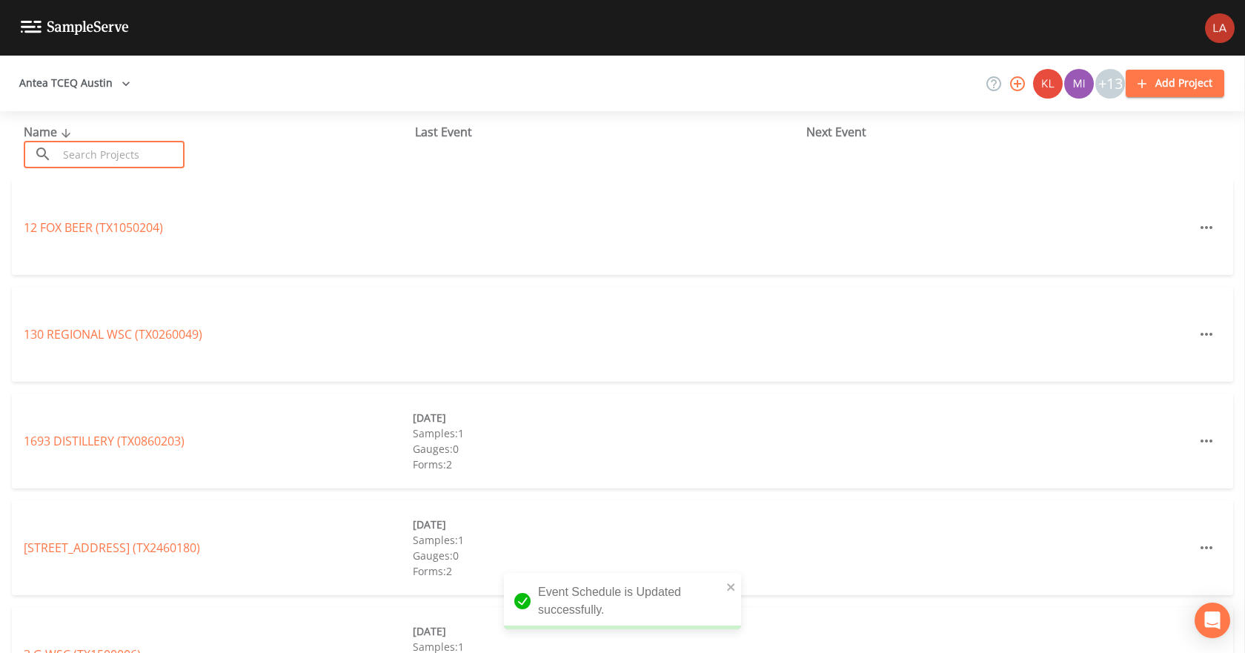
click at [118, 159] on input "text" at bounding box center [121, 154] width 127 height 27
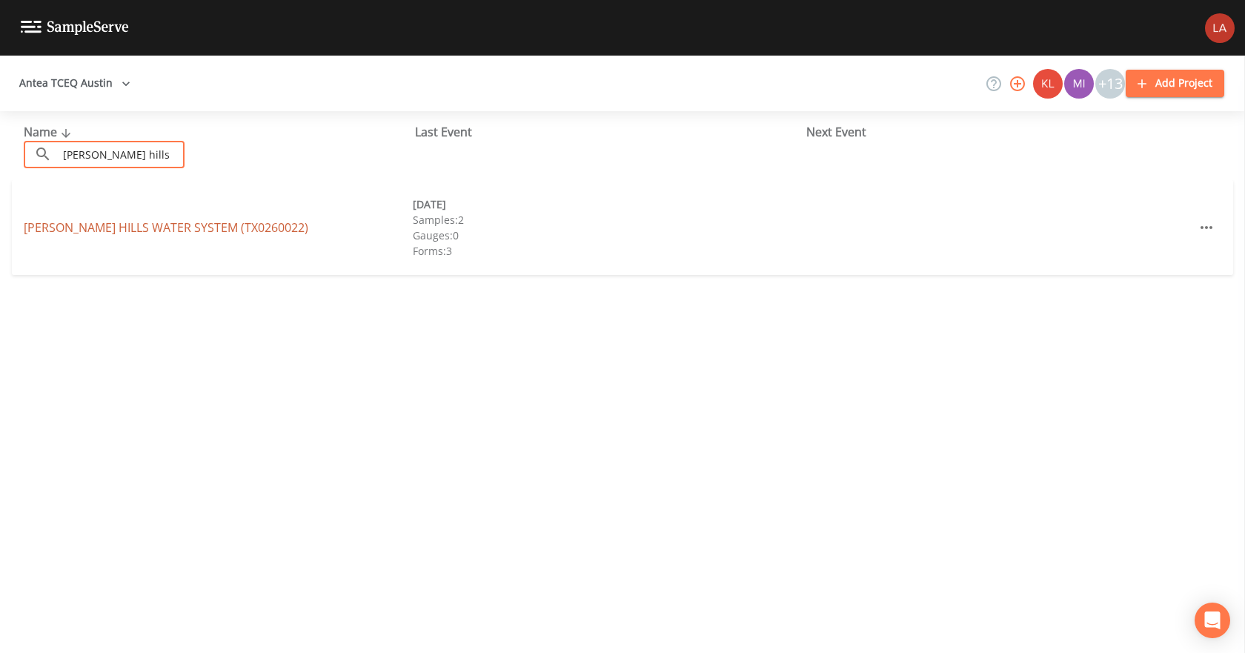
type input "[PERSON_NAME] hills"
click at [96, 229] on link "[PERSON_NAME] HILLS WATER SYSTEM (TX0260022)" at bounding box center [166, 227] width 285 height 16
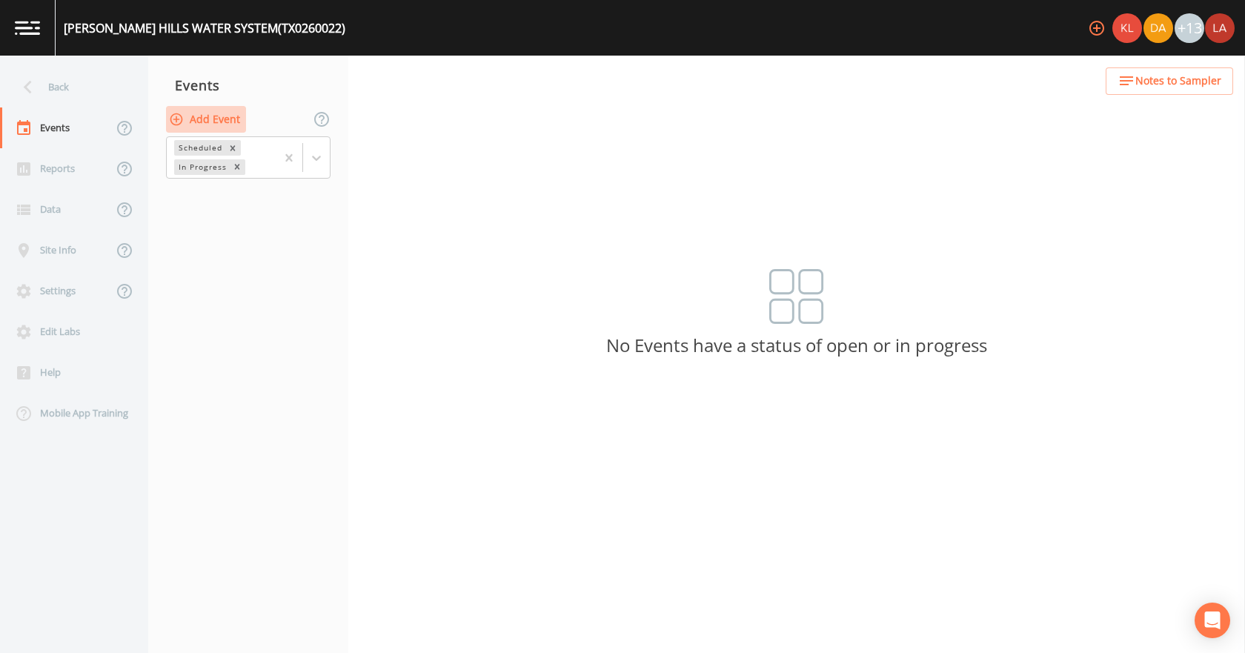
click at [212, 128] on button "Add Event" at bounding box center [206, 119] width 80 height 27
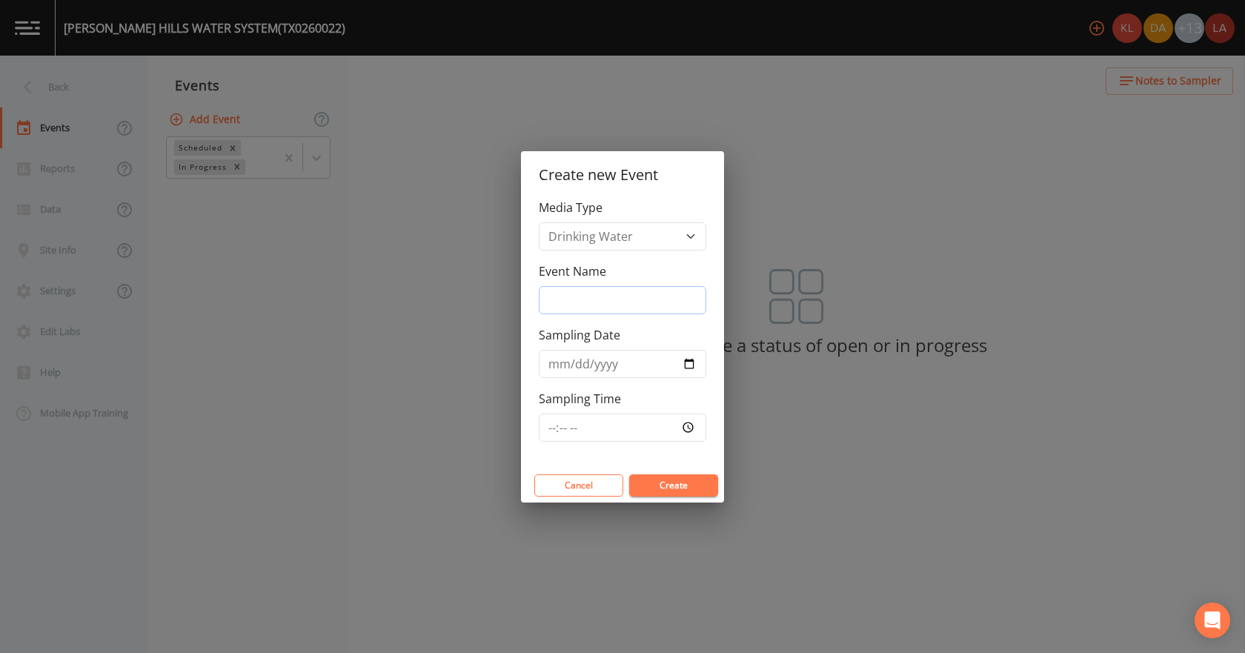
drag, startPoint x: 561, startPoint y: 292, endPoint x: 563, endPoint y: 314, distance: 22.3
click at [561, 292] on input "Event Name" at bounding box center [623, 300] width 168 height 28
paste input "[DATE] 3Q2025"
type input "[DATE] 3Q2025"
click at [547, 360] on input "Sampling Date" at bounding box center [623, 364] width 168 height 28
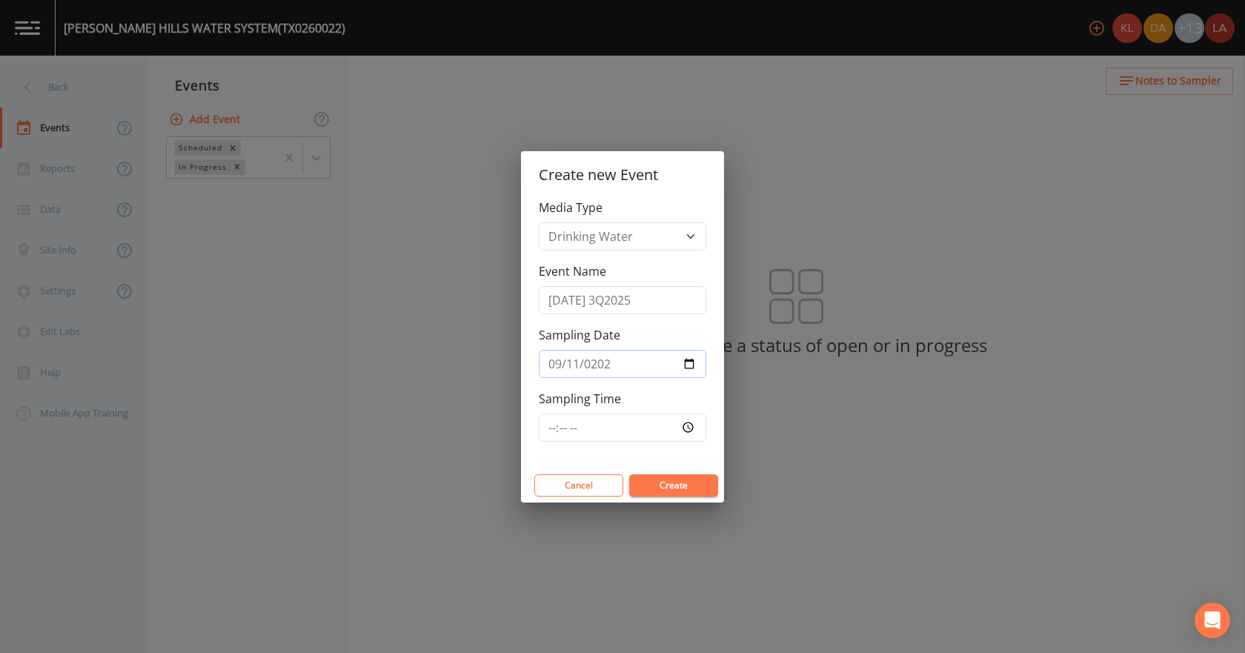
type input "[DATE]"
type input "11:05"
click at [629, 474] on button "Create" at bounding box center [673, 485] width 89 height 22
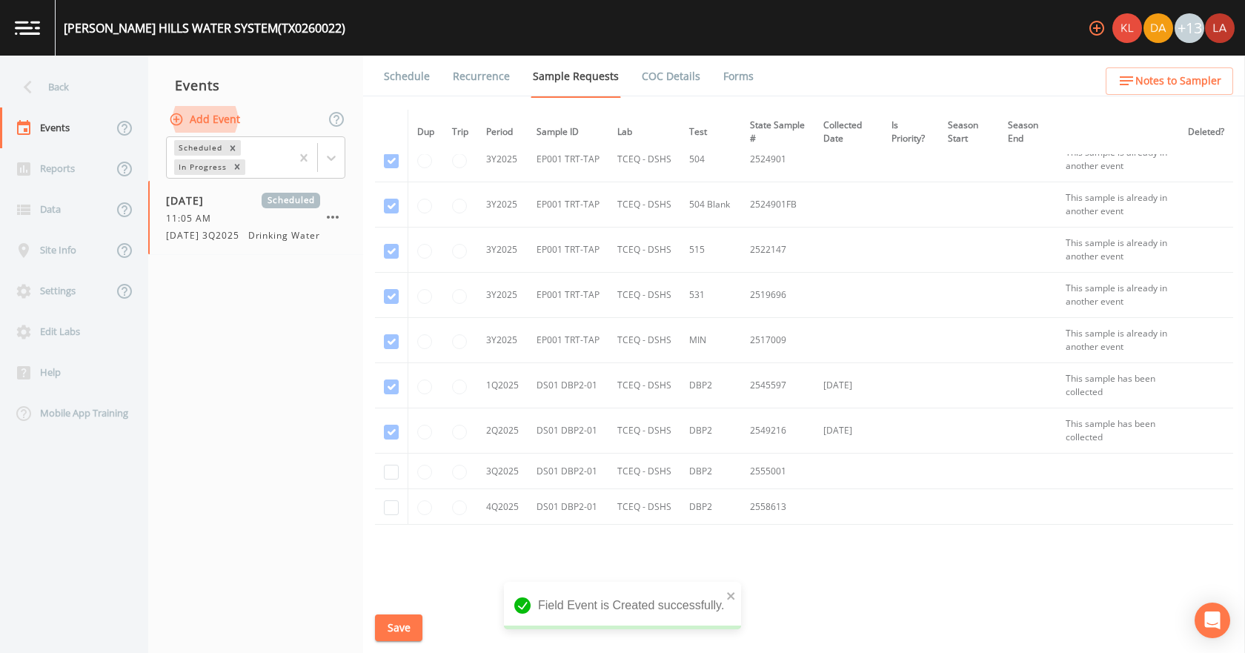
scroll to position [815, 0]
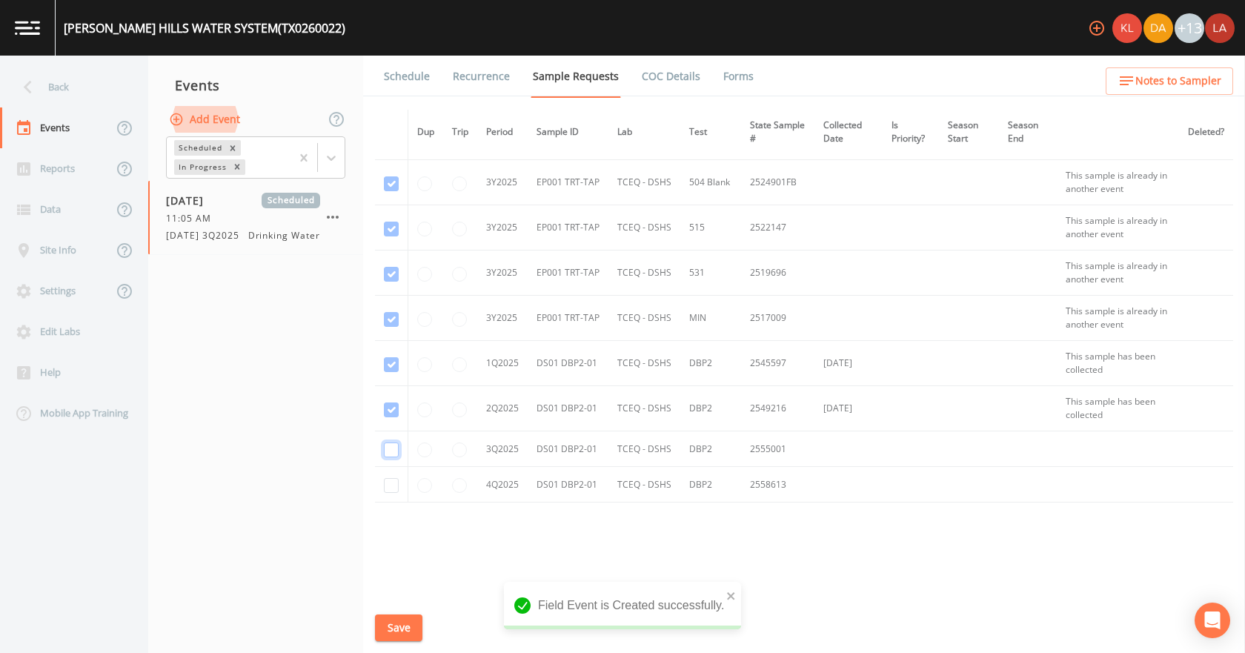
click at [391, 452] on input "checkbox" at bounding box center [391, 450] width 15 height 15
checkbox input "true"
click at [400, 627] on button "Save" at bounding box center [398, 628] width 47 height 27
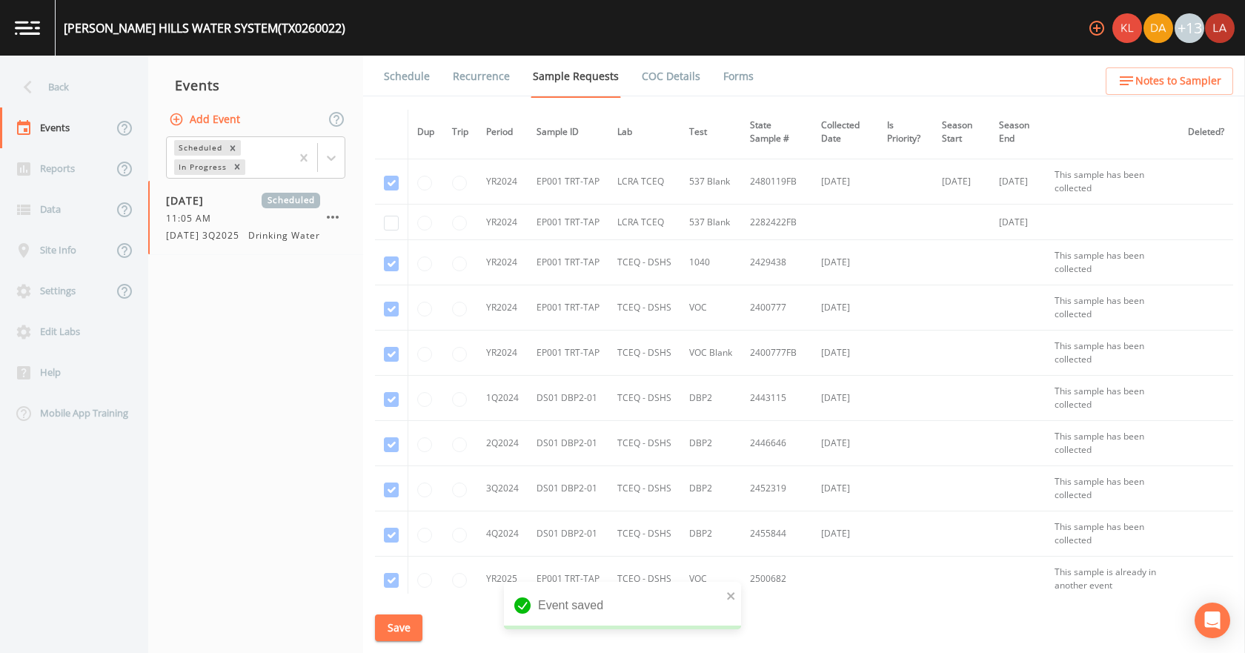
scroll to position [148, 0]
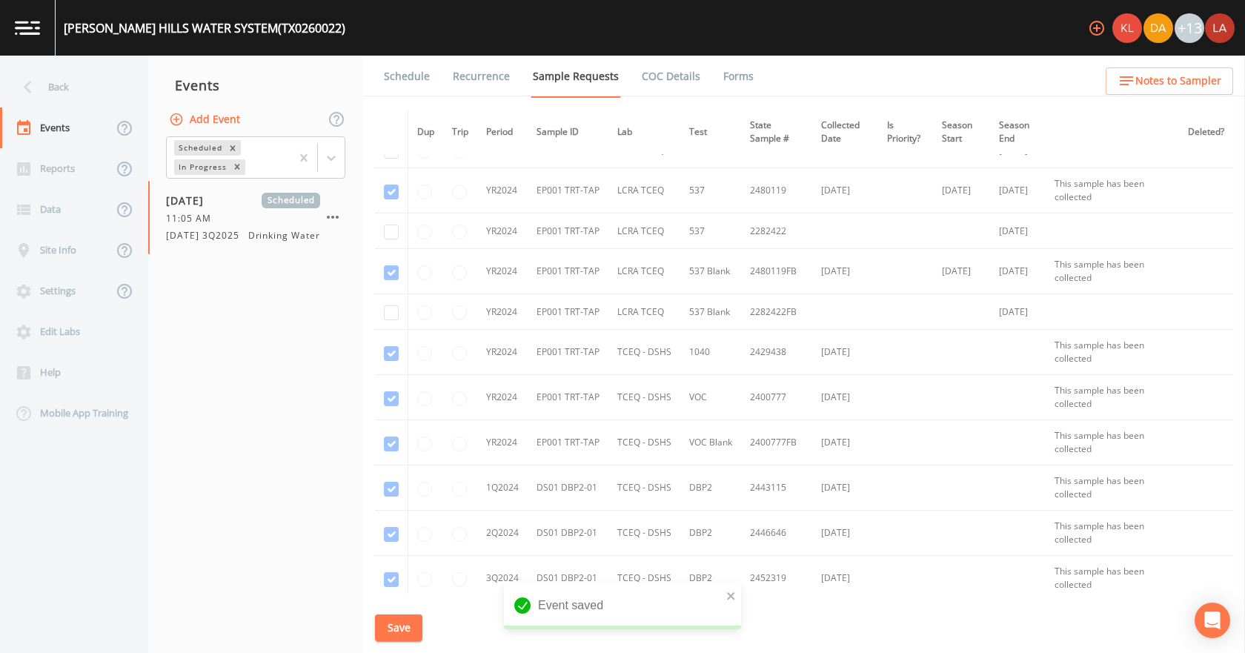
click at [409, 78] on link "Schedule" at bounding box center [407, 77] width 50 height 42
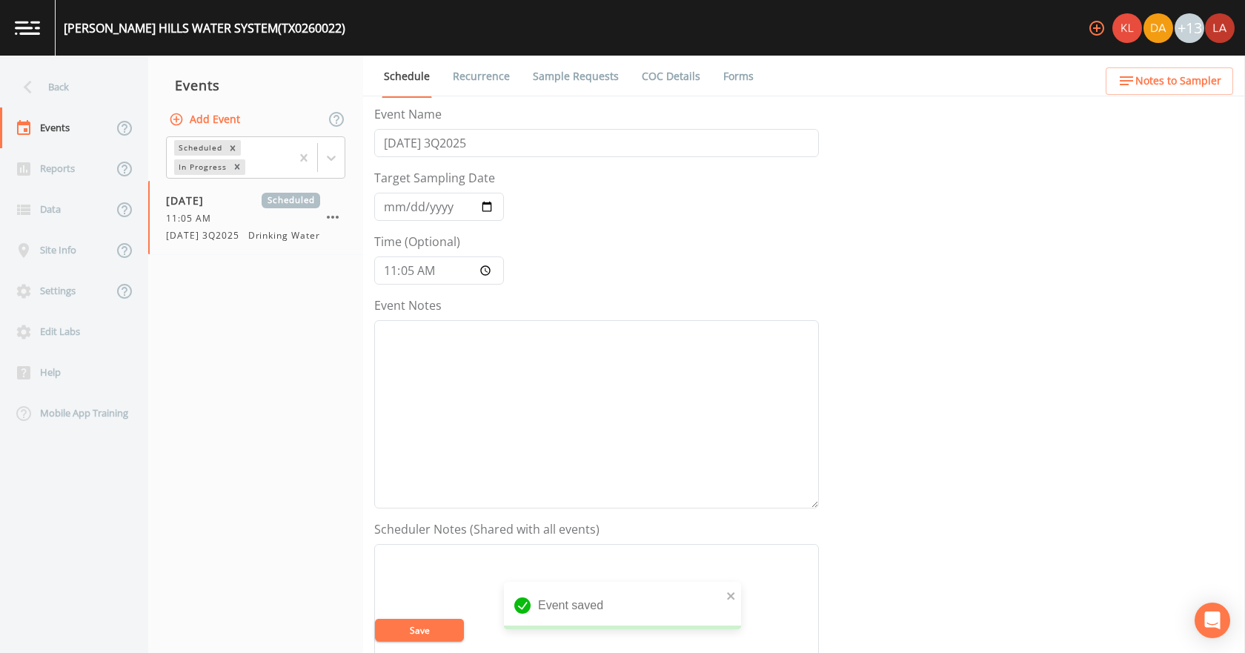
scroll to position [393, 0]
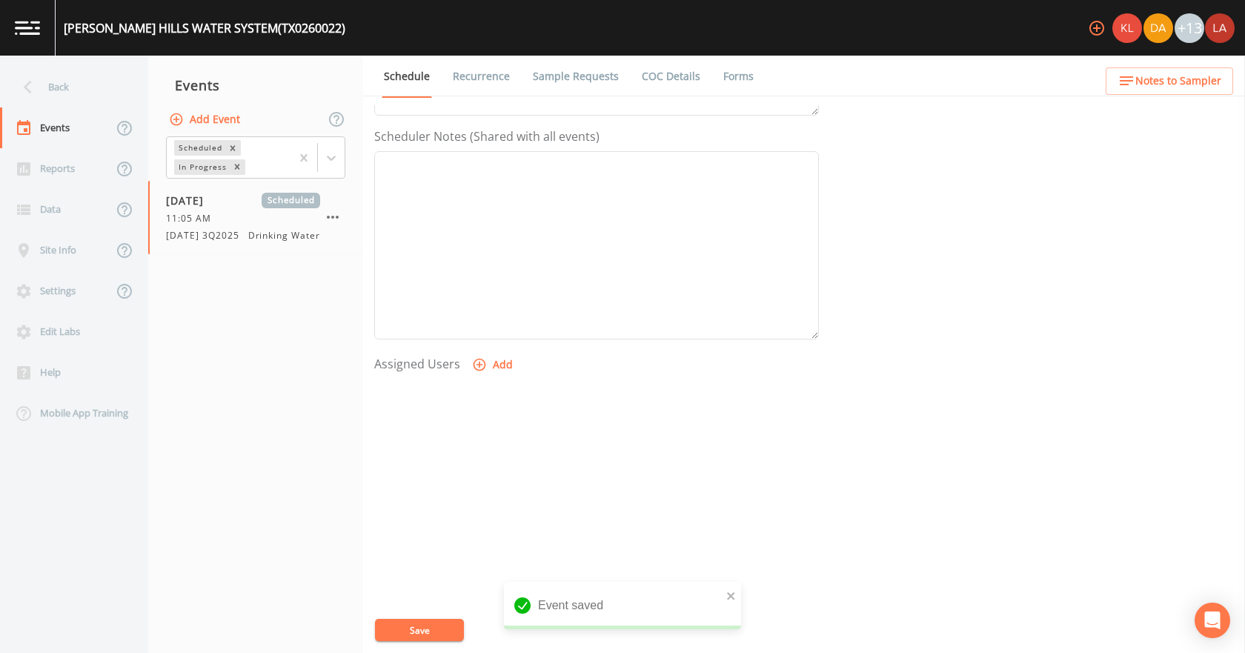
click at [492, 366] on button "Add" at bounding box center [494, 364] width 50 height 27
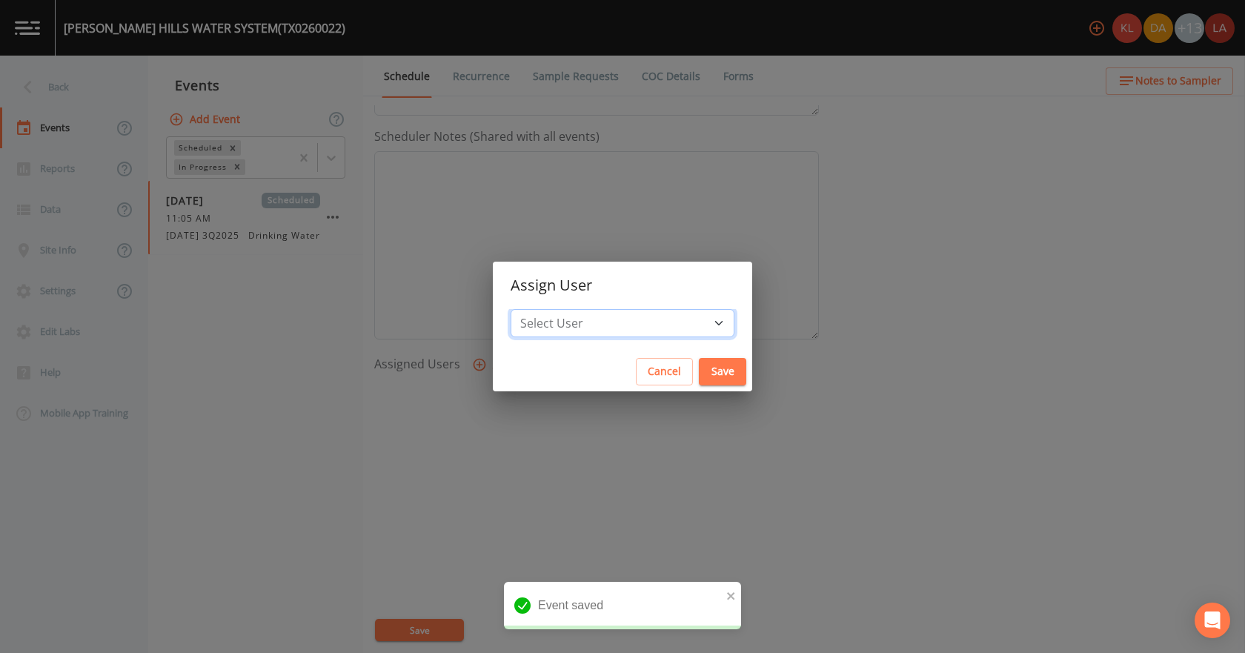
click at [607, 327] on select "Select User [PERSON_NAME] [PERSON_NAME] [PERSON_NAME] [PERSON_NAME] [PERSON_NAM…" at bounding box center [623, 323] width 224 height 28
select select "0c4ac92a-2052-4971-af99-d49bdd27a7b1"
click at [699, 365] on button "Save" at bounding box center [722, 371] width 47 height 27
select select
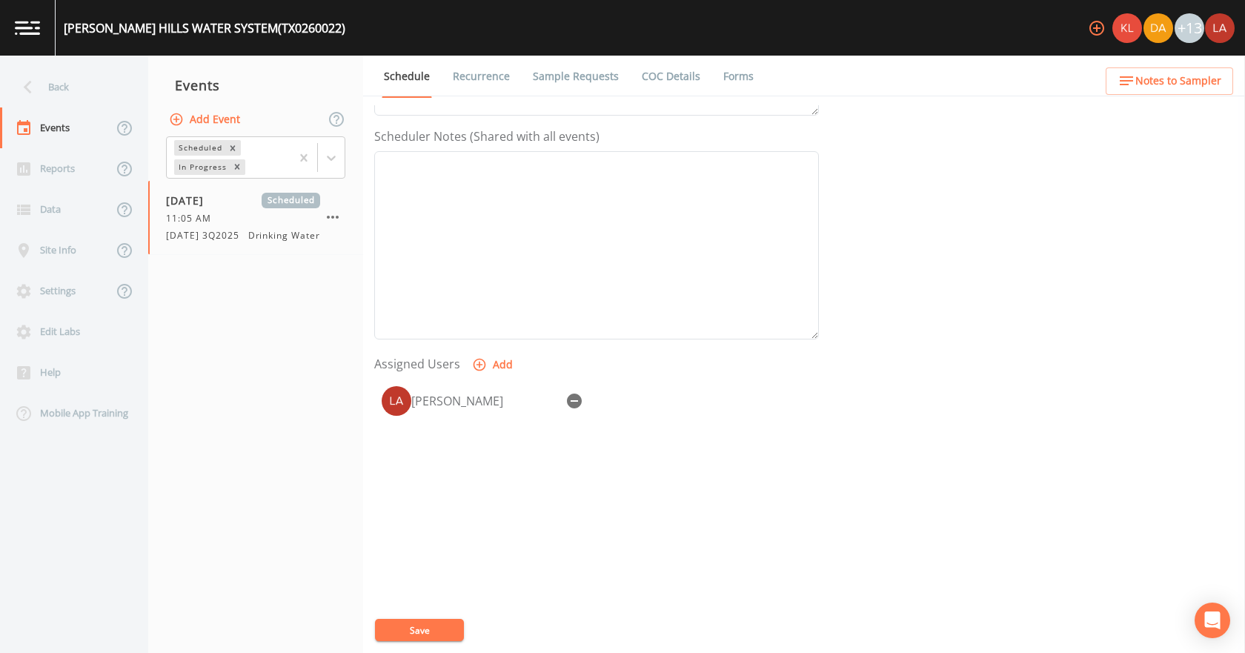
click at [423, 636] on button "Save" at bounding box center [419, 630] width 89 height 22
click at [59, 83] on div "Back" at bounding box center [66, 87] width 133 height 41
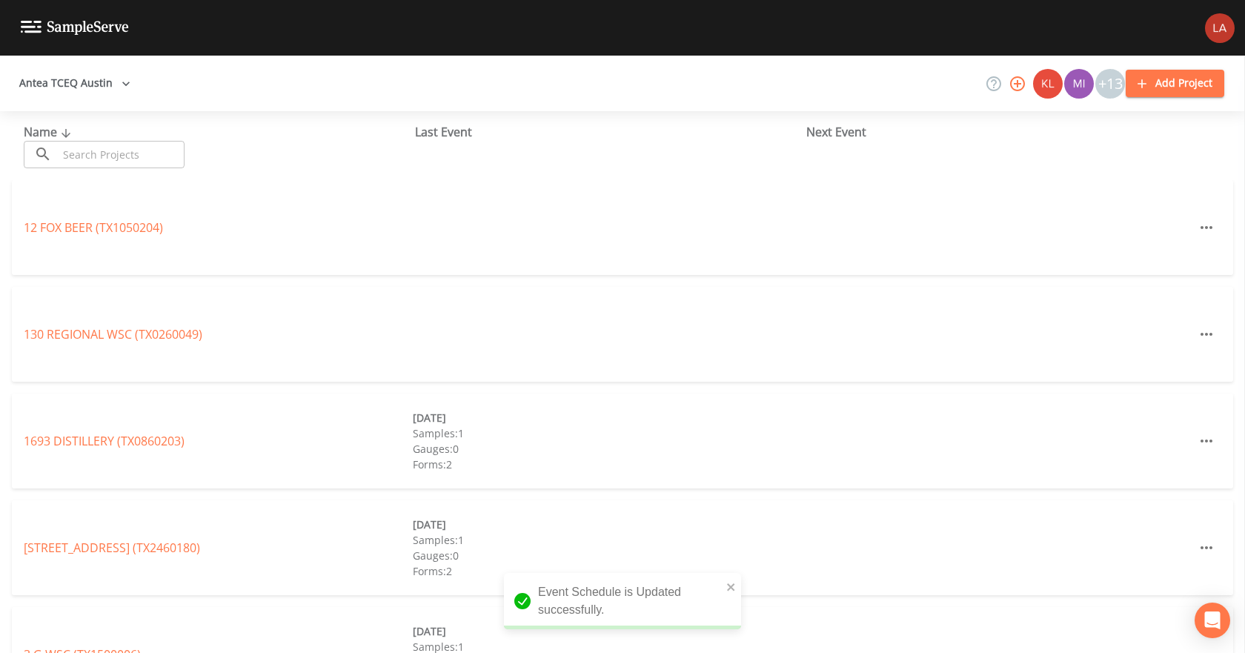
click at [158, 141] on input "text" at bounding box center [121, 154] width 127 height 27
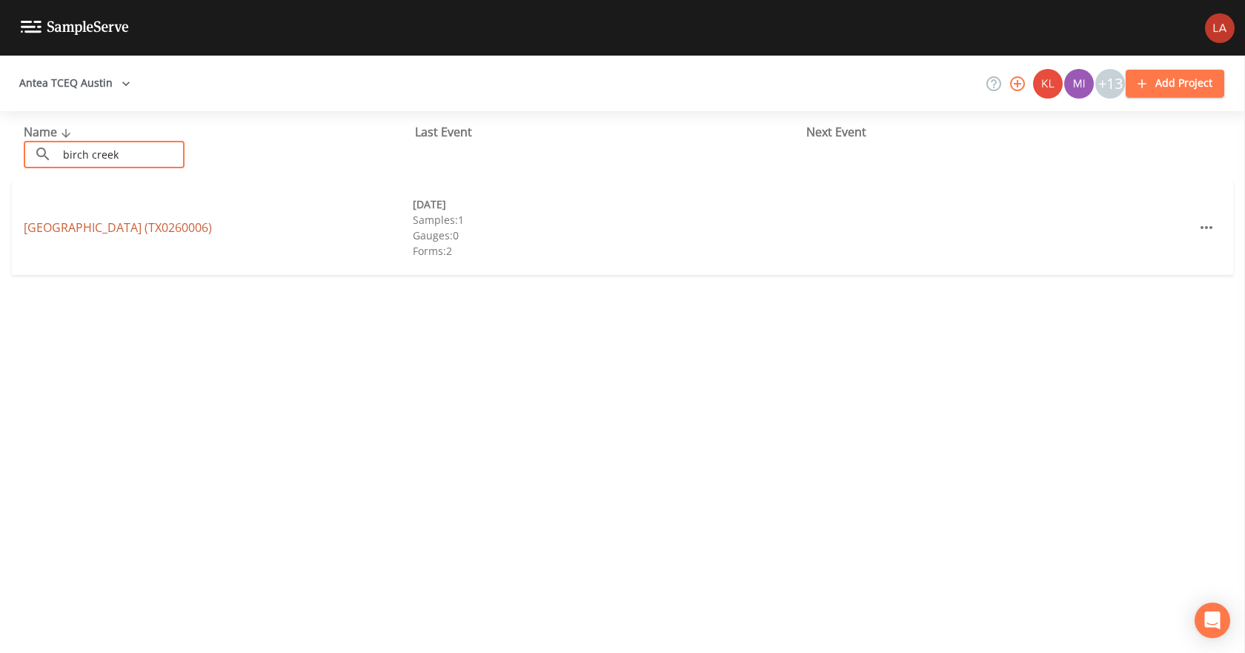
type input "birch creek"
click at [158, 225] on link "[GEOGRAPHIC_DATA] (TX0260006)" at bounding box center [118, 227] width 188 height 16
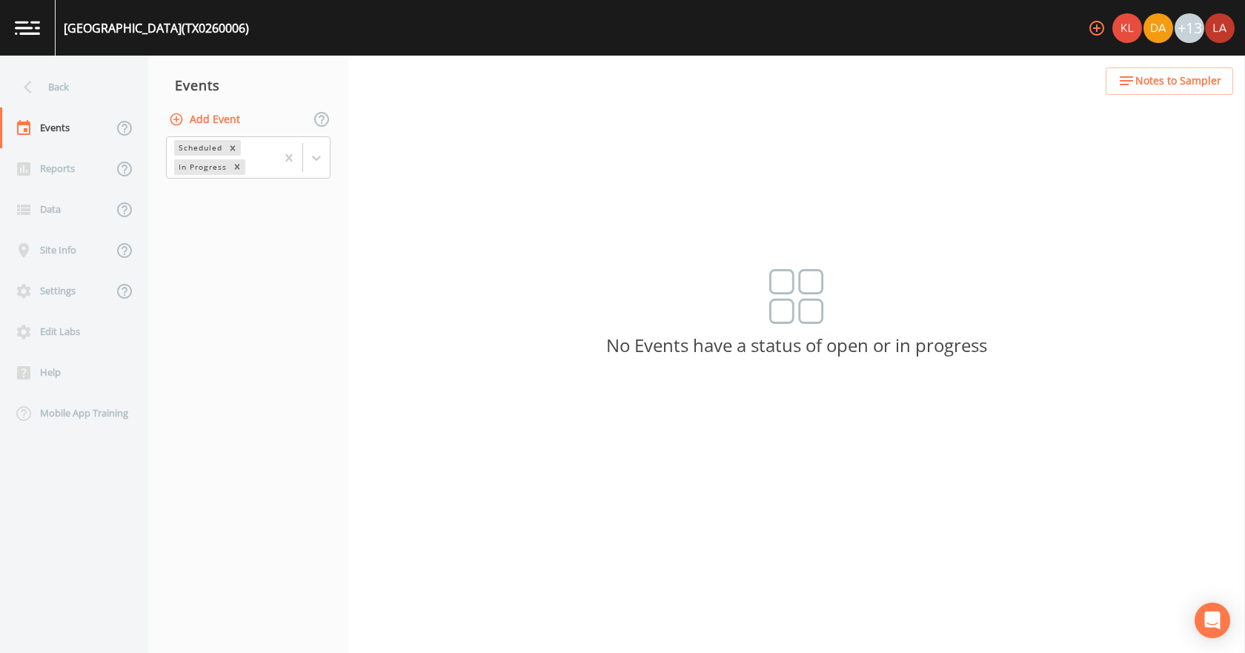
click at [209, 112] on button "Add Event" at bounding box center [206, 119] width 80 height 27
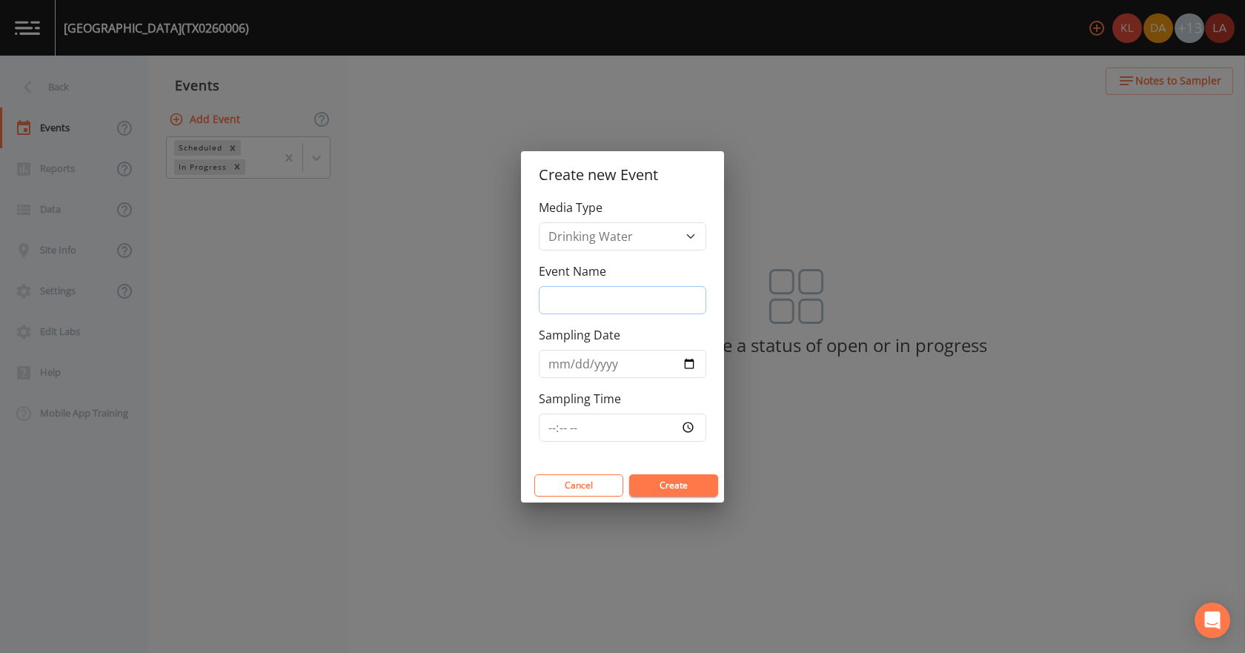
click at [586, 299] on input "Event Name" at bounding box center [623, 300] width 168 height 28
paste input "[DATE] 3Q2025"
type input "[DATE] 3Q2025"
click at [551, 361] on input "Sampling Date" at bounding box center [623, 364] width 168 height 28
type input "[DATE]"
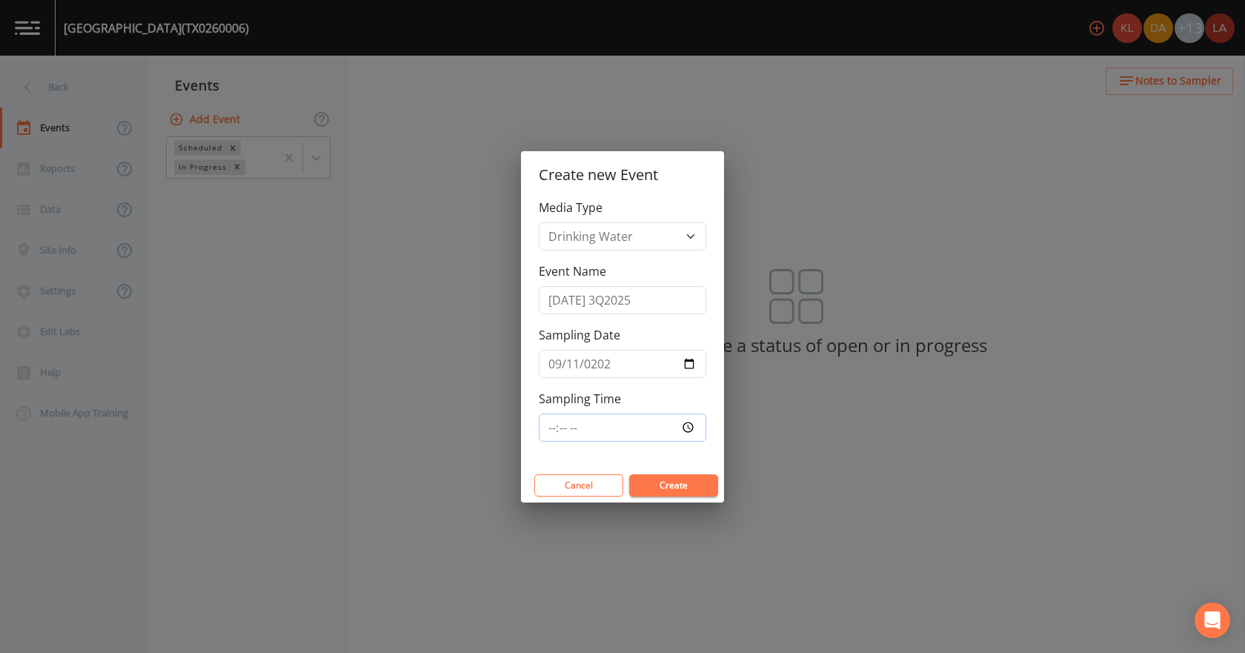
type input "12:25"
click at [558, 428] on input "Sampling Time" at bounding box center [623, 428] width 168 height 28
type input "11:20"
click at [629, 474] on button "Create" at bounding box center [673, 485] width 89 height 22
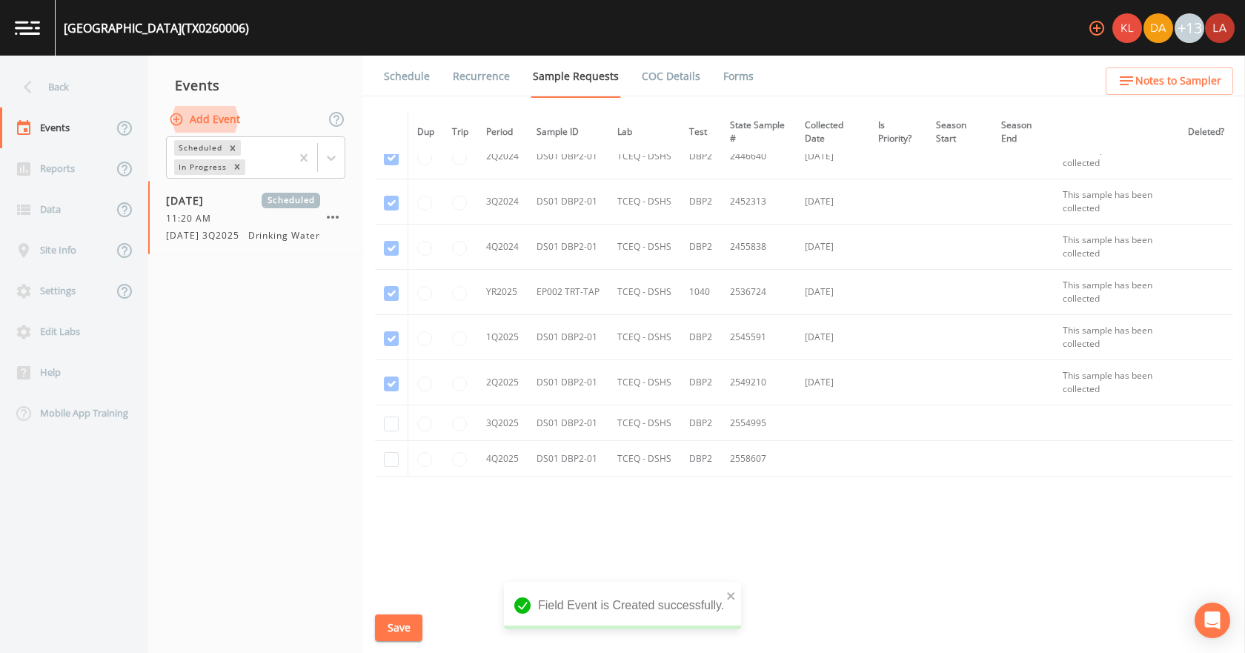
scroll to position [113, 0]
click at [389, 423] on input "checkbox" at bounding box center [391, 422] width 15 height 15
checkbox input "true"
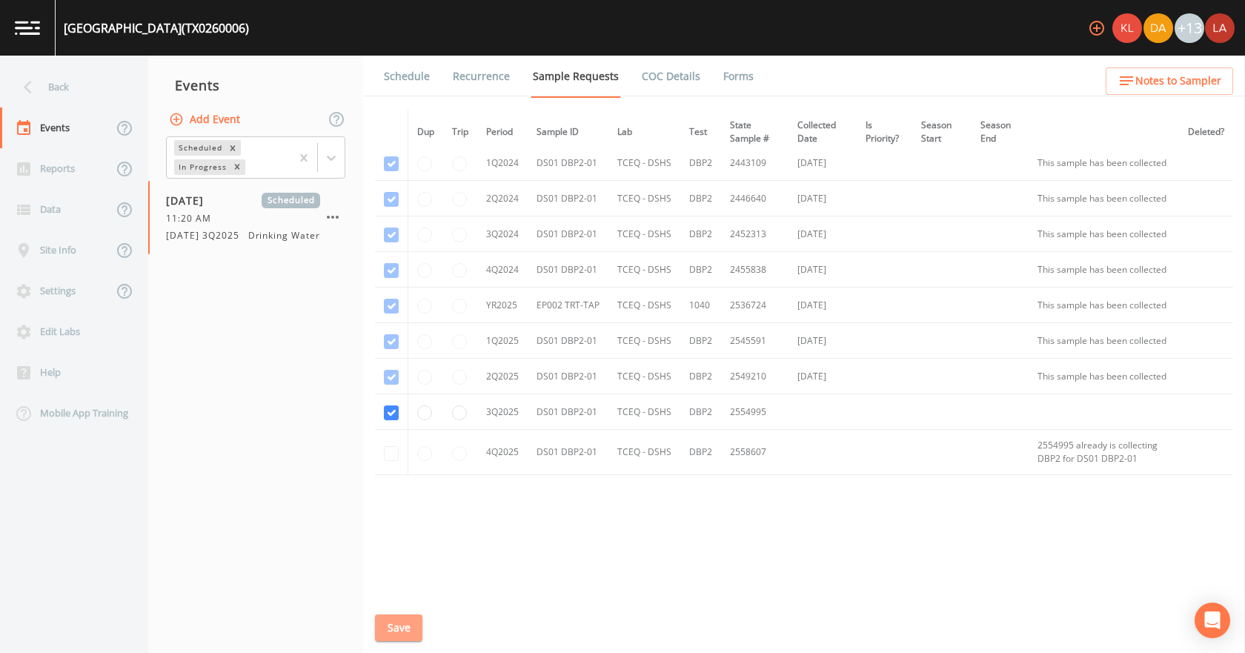
click at [405, 635] on button "Save" at bounding box center [398, 628] width 47 height 27
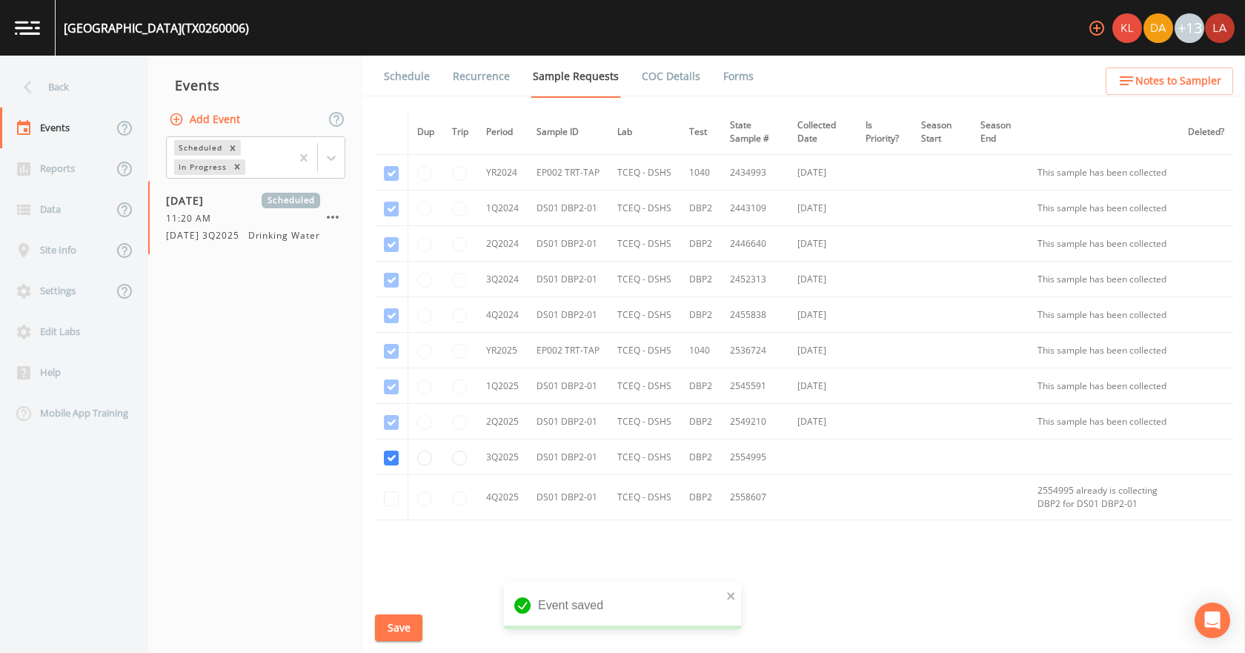
click at [405, 77] on link "Schedule" at bounding box center [407, 77] width 50 height 42
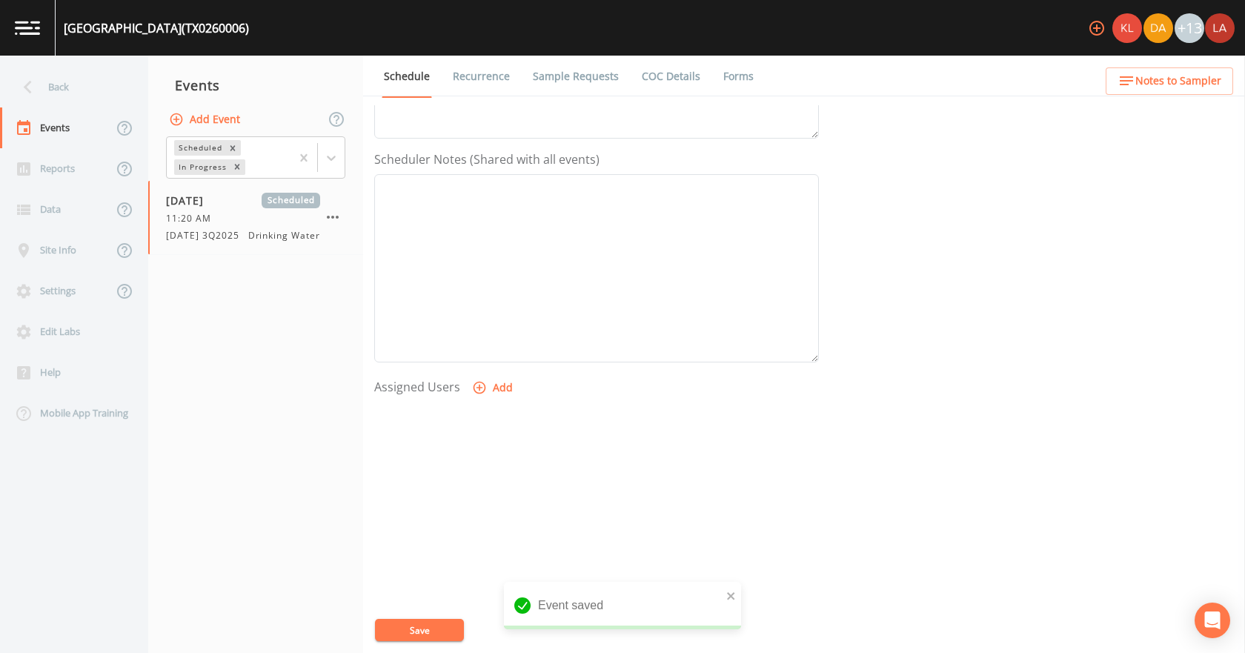
scroll to position [371, 0]
click at [497, 382] on button "Add" at bounding box center [494, 387] width 50 height 27
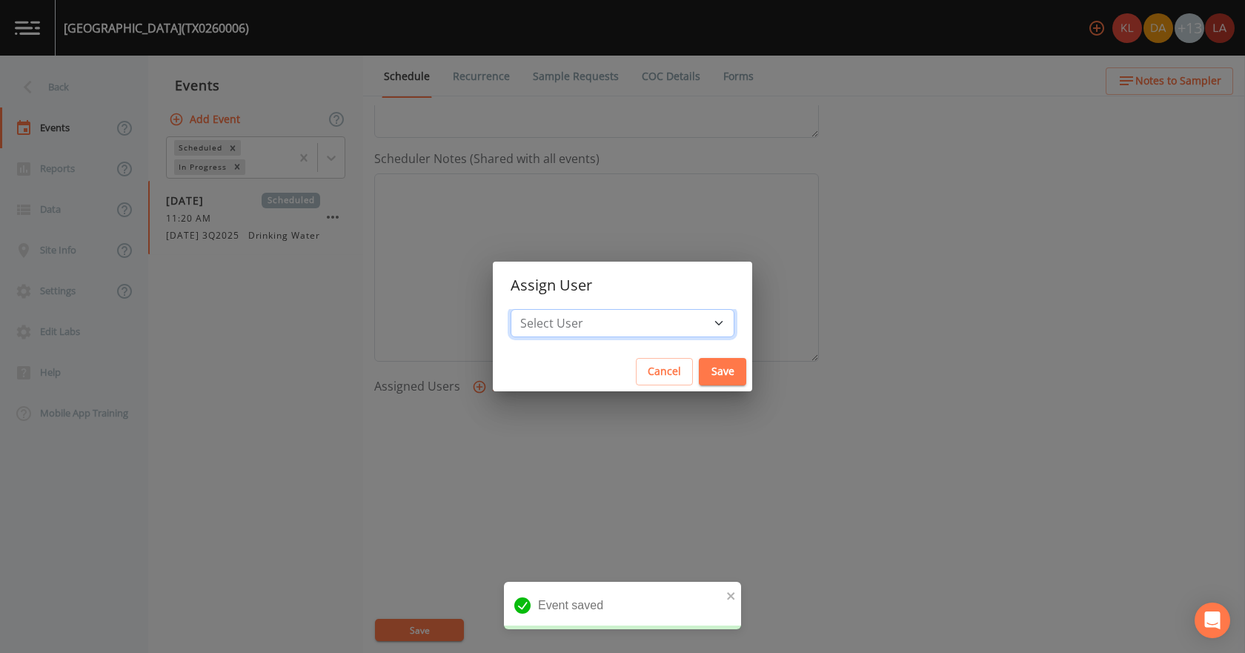
click at [609, 315] on select "Select User [PERSON_NAME] [PERSON_NAME] [PERSON_NAME] [PERSON_NAME] [PERSON_NAM…" at bounding box center [623, 323] width 224 height 28
select select "0c4ac92a-2052-4971-af99-d49bdd27a7b1"
click at [557, 309] on select "Select User [PERSON_NAME] [PERSON_NAME] [PERSON_NAME] [PERSON_NAME] [PERSON_NAM…" at bounding box center [623, 323] width 224 height 28
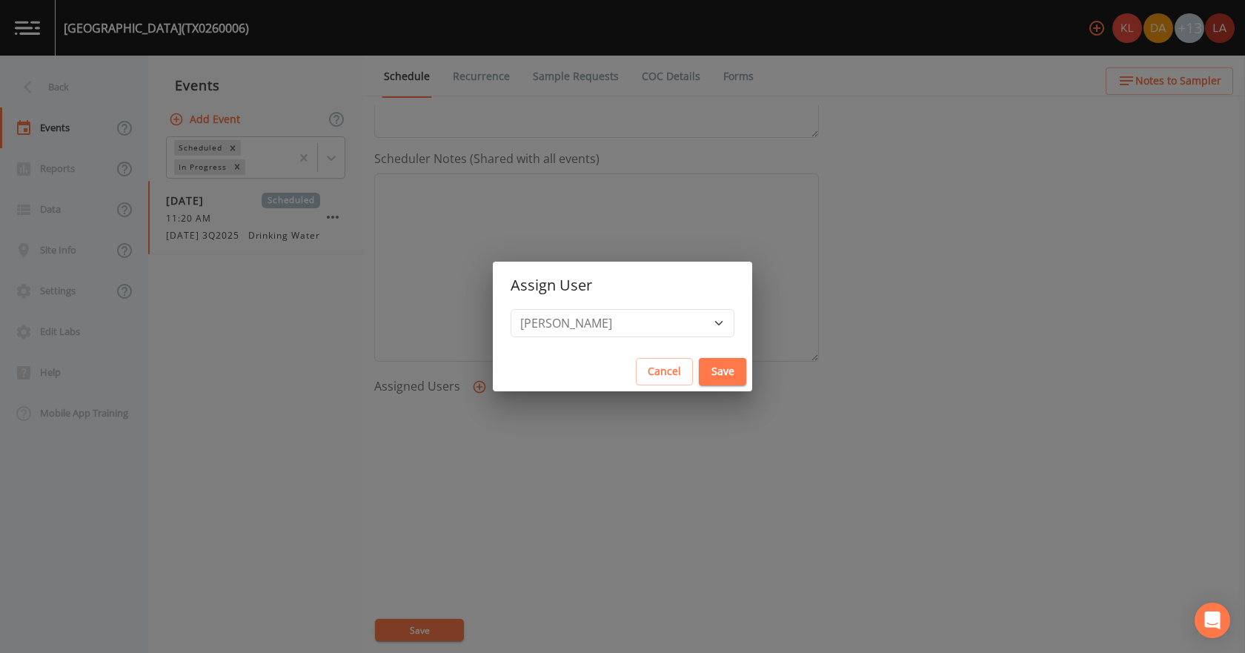
click at [704, 376] on div "Cancel Save" at bounding box center [622, 371] width 259 height 39
click at [699, 372] on button "Save" at bounding box center [722, 371] width 47 height 27
select select
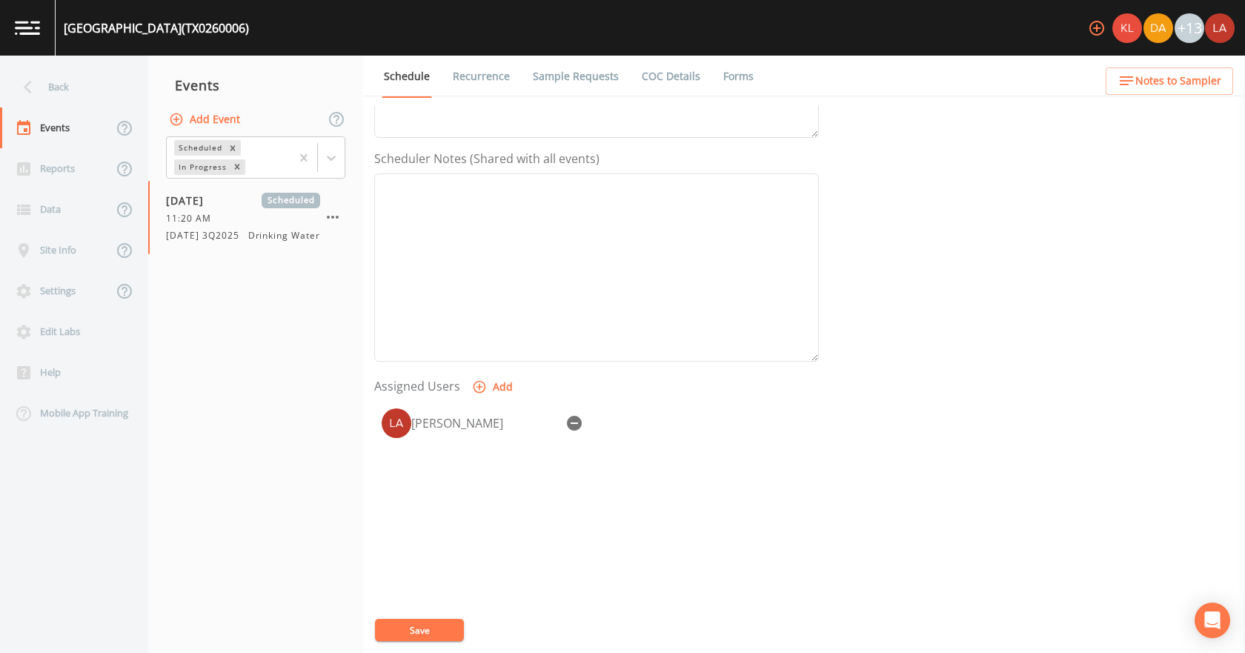
click at [405, 638] on button "Save" at bounding box center [419, 630] width 89 height 22
click at [66, 88] on div "Back" at bounding box center [66, 87] width 133 height 41
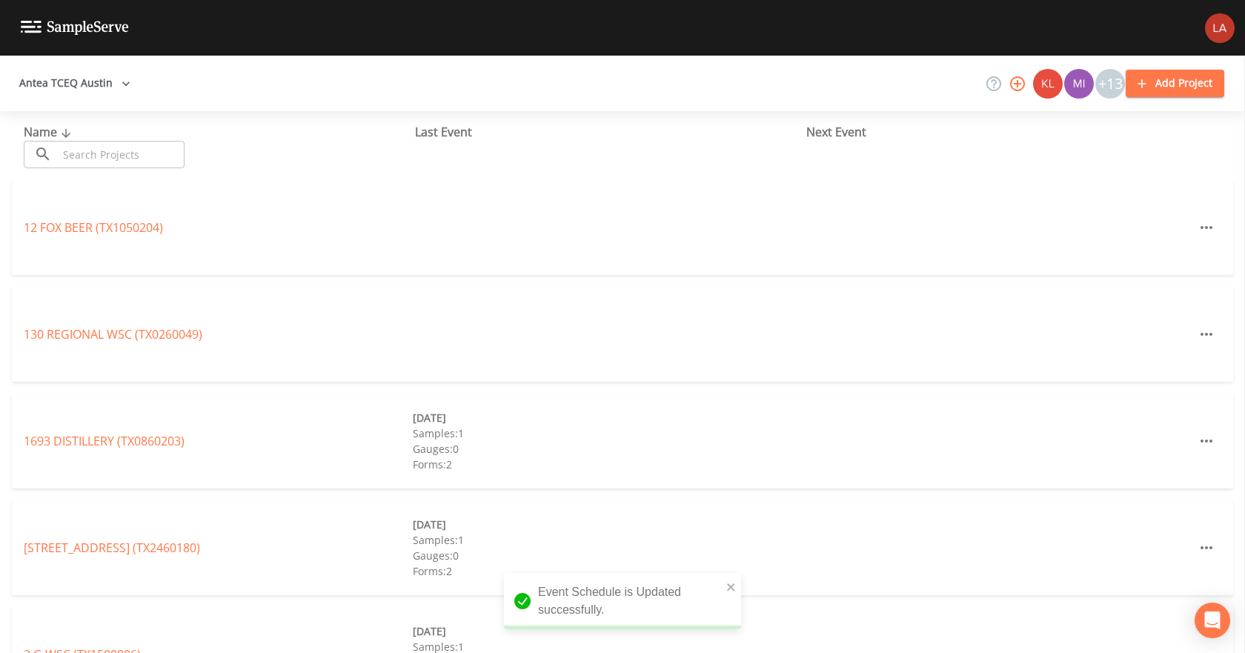
click at [136, 146] on input "text" at bounding box center [121, 154] width 127 height 27
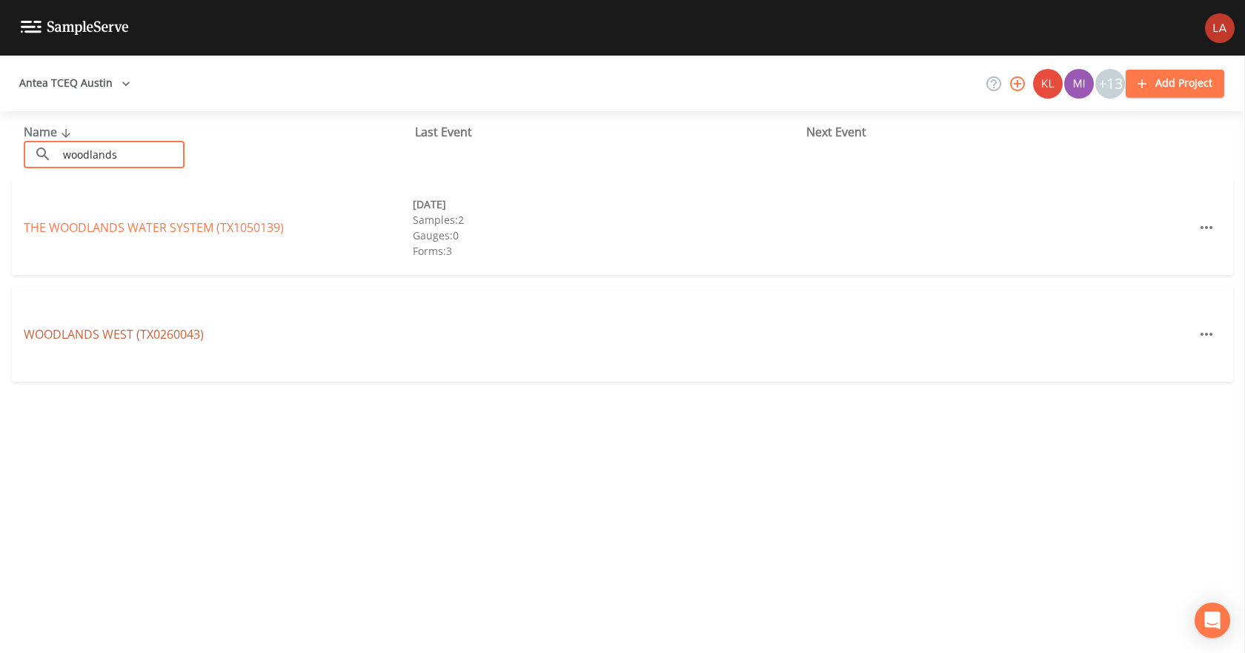
type input "woodlands"
click at [172, 334] on link "[GEOGRAPHIC_DATA] (TX0260043)" at bounding box center [114, 334] width 180 height 16
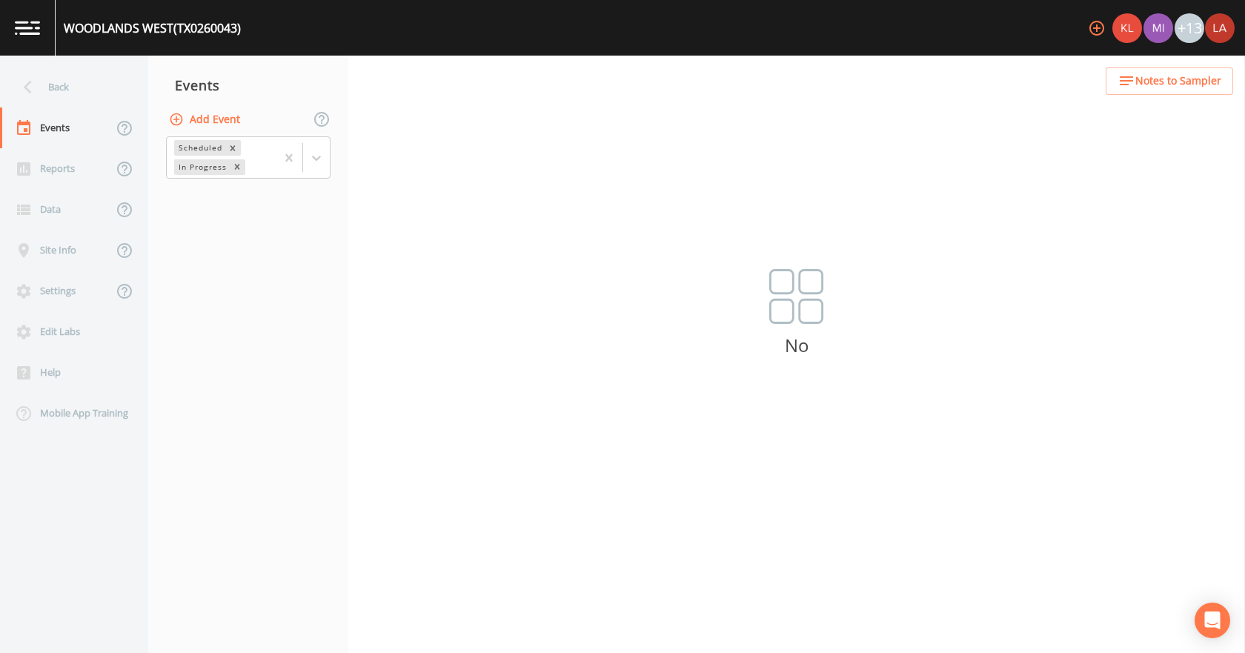
click at [249, 128] on div "Add Event" at bounding box center [248, 119] width 200 height 31
click at [238, 119] on button "Add Event" at bounding box center [206, 119] width 80 height 27
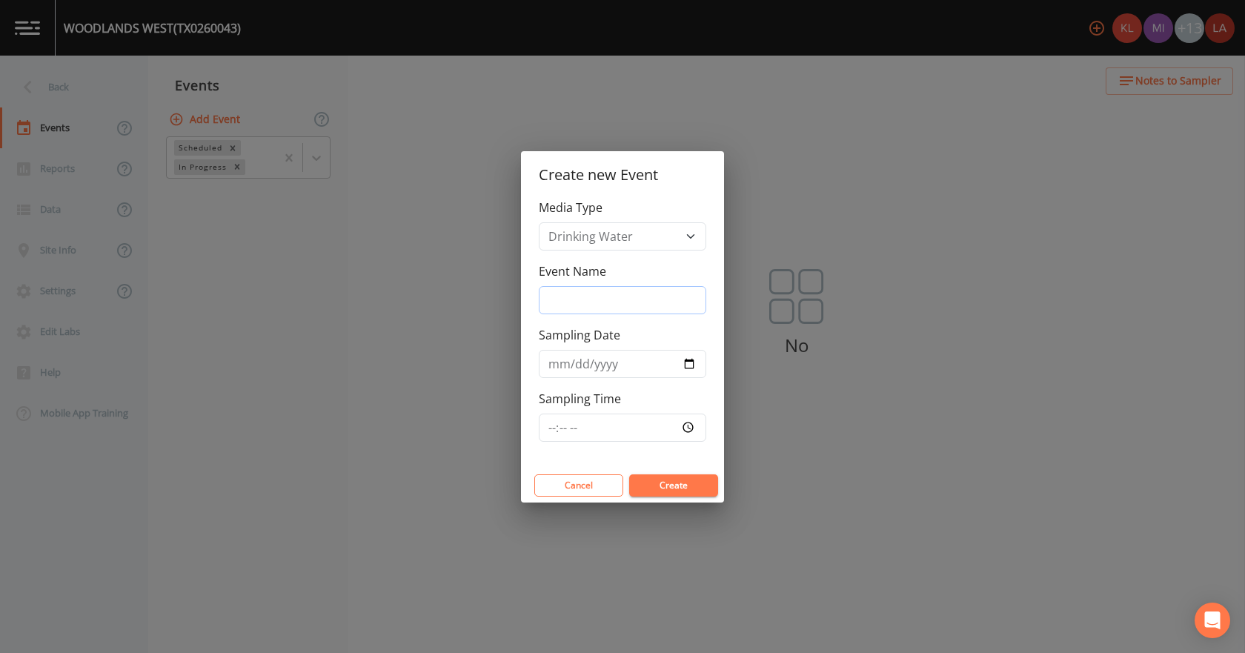
click at [564, 302] on input "Event Name" at bounding box center [623, 300] width 168 height 28
paste input "[DATE] 3Q2025"
type input "[DATE] 3Q2025"
click at [554, 362] on input "Sampling Date" at bounding box center [623, 364] width 168 height 28
type input "[DATE]"
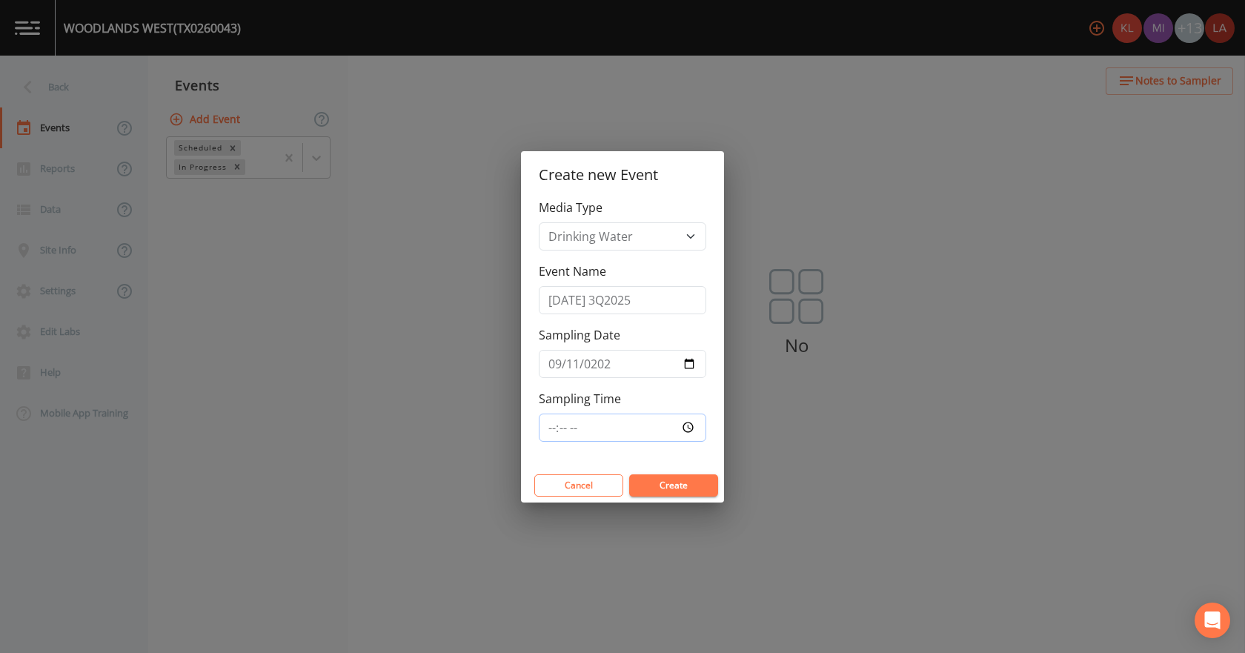
type input "13:00"
click at [629, 474] on button "Create" at bounding box center [673, 485] width 89 height 22
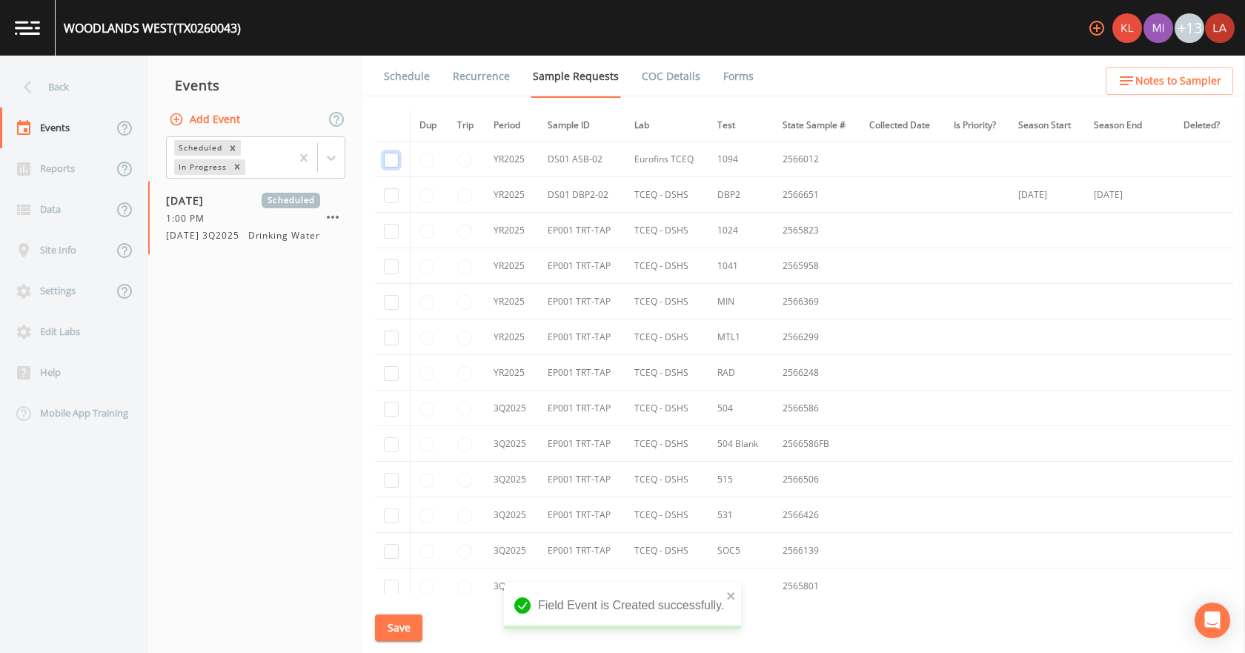
click at [396, 159] on input "checkbox" at bounding box center [391, 160] width 15 height 15
checkbox input "true"
click at [394, 197] on input "checkbox" at bounding box center [391, 195] width 15 height 15
checkbox input "true"
click at [393, 242] on td at bounding box center [393, 231] width 36 height 36
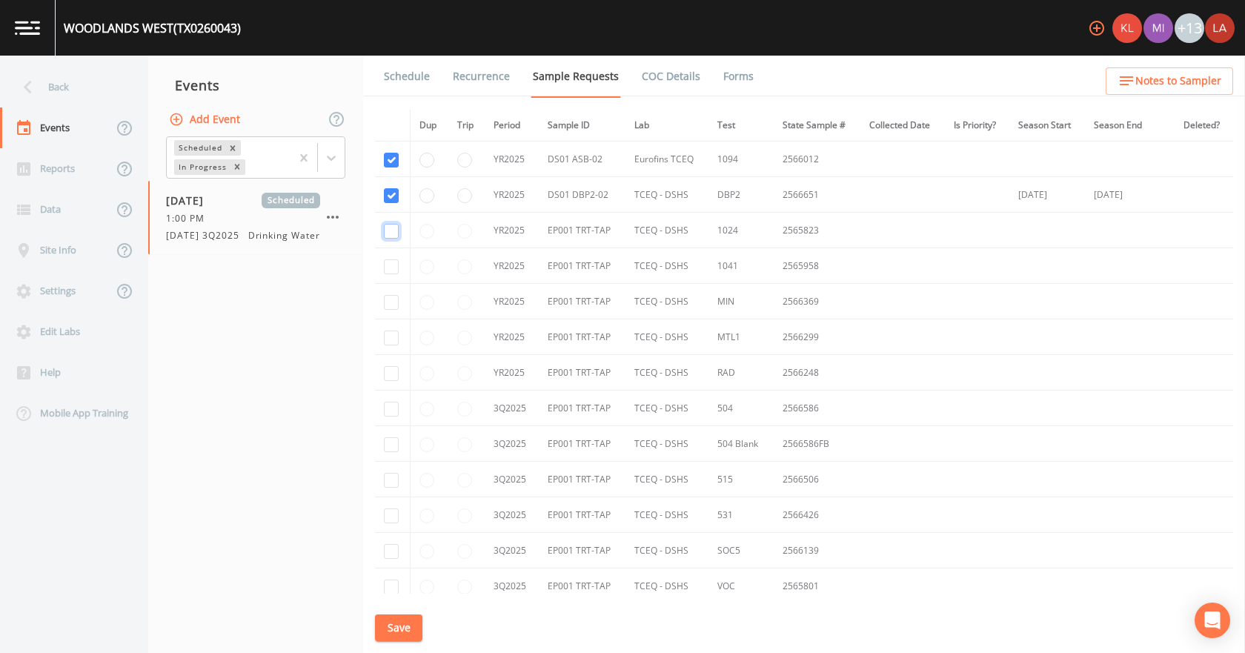
click at [392, 236] on input "checkbox" at bounding box center [391, 231] width 15 height 15
checkbox input "true"
click at [397, 263] on input "checkbox" at bounding box center [391, 266] width 15 height 15
checkbox input "true"
click at [400, 294] on td at bounding box center [393, 302] width 36 height 36
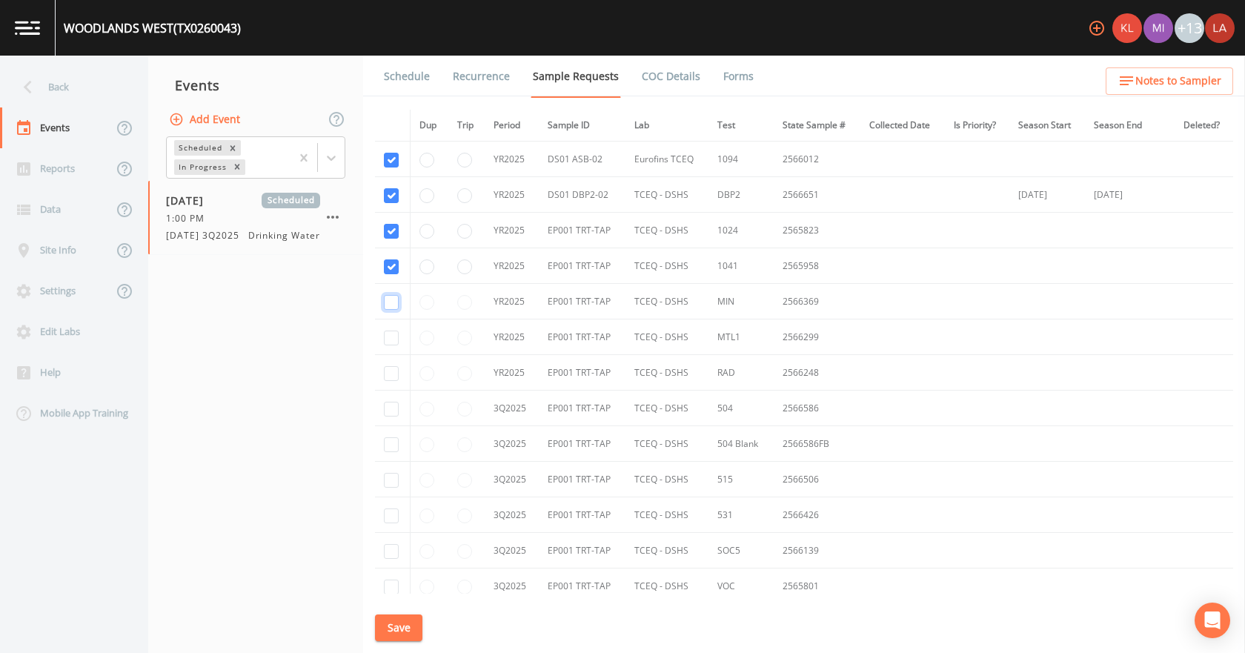
click at [394, 308] on input "checkbox" at bounding box center [391, 302] width 15 height 15
checkbox input "true"
click at [392, 339] on input "checkbox" at bounding box center [391, 338] width 15 height 15
checkbox input "true"
click at [393, 380] on input "checkbox" at bounding box center [391, 373] width 15 height 15
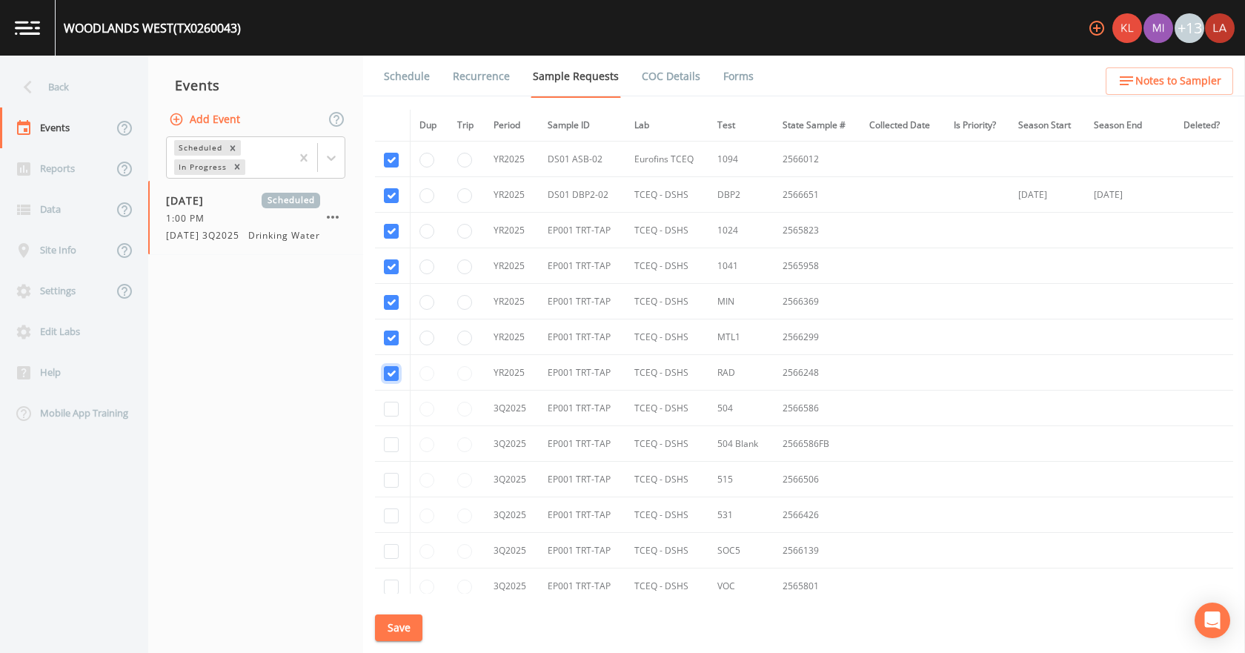
checkbox input "true"
click at [393, 404] on input "checkbox" at bounding box center [391, 409] width 15 height 15
checkbox input "true"
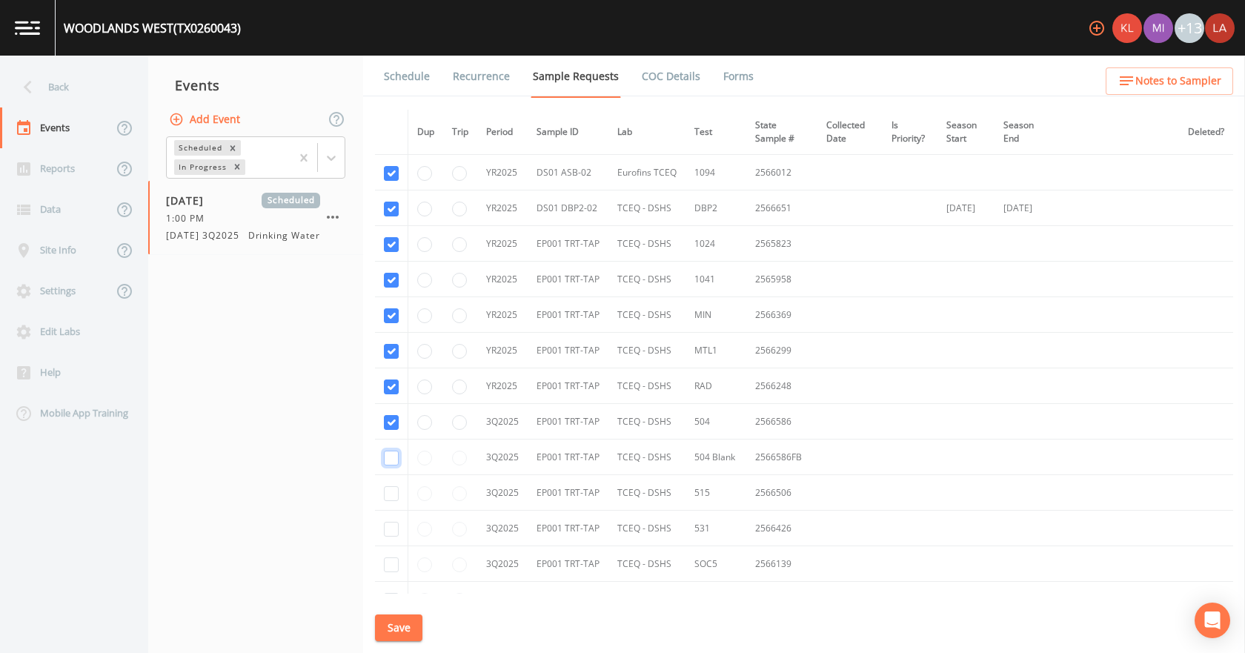
click at [393, 457] on input "checkbox" at bounding box center [391, 458] width 15 height 15
checkbox input "true"
drag, startPoint x: 386, startPoint y: 490, endPoint x: 388, endPoint y: 520, distance: 29.7
click at [386, 491] on input "checkbox" at bounding box center [391, 493] width 15 height 15
checkbox input "true"
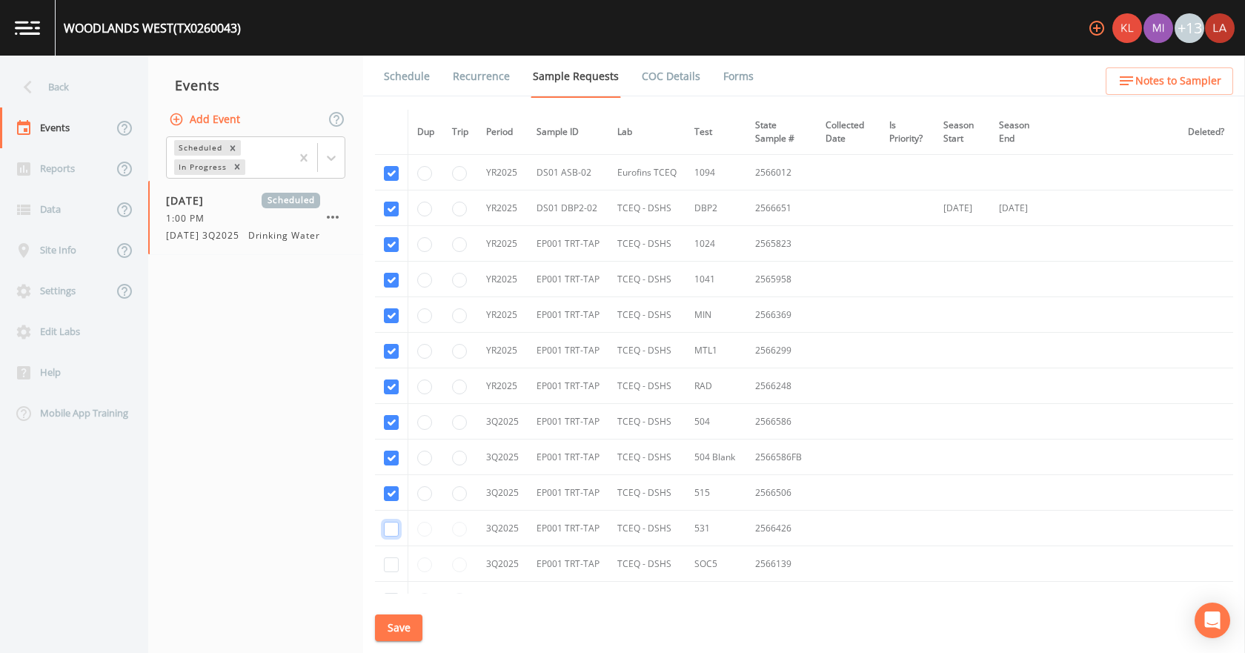
click at [387, 533] on input "checkbox" at bounding box center [391, 529] width 15 height 15
checkbox input "true"
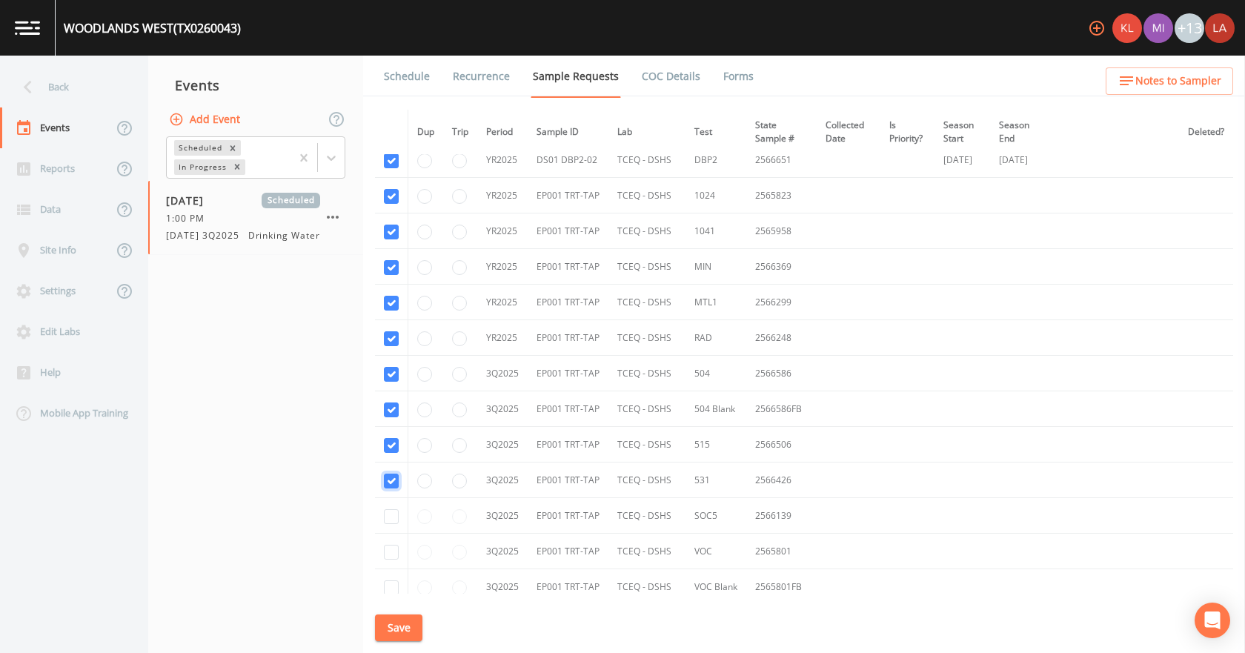
scroll to position [74, 0]
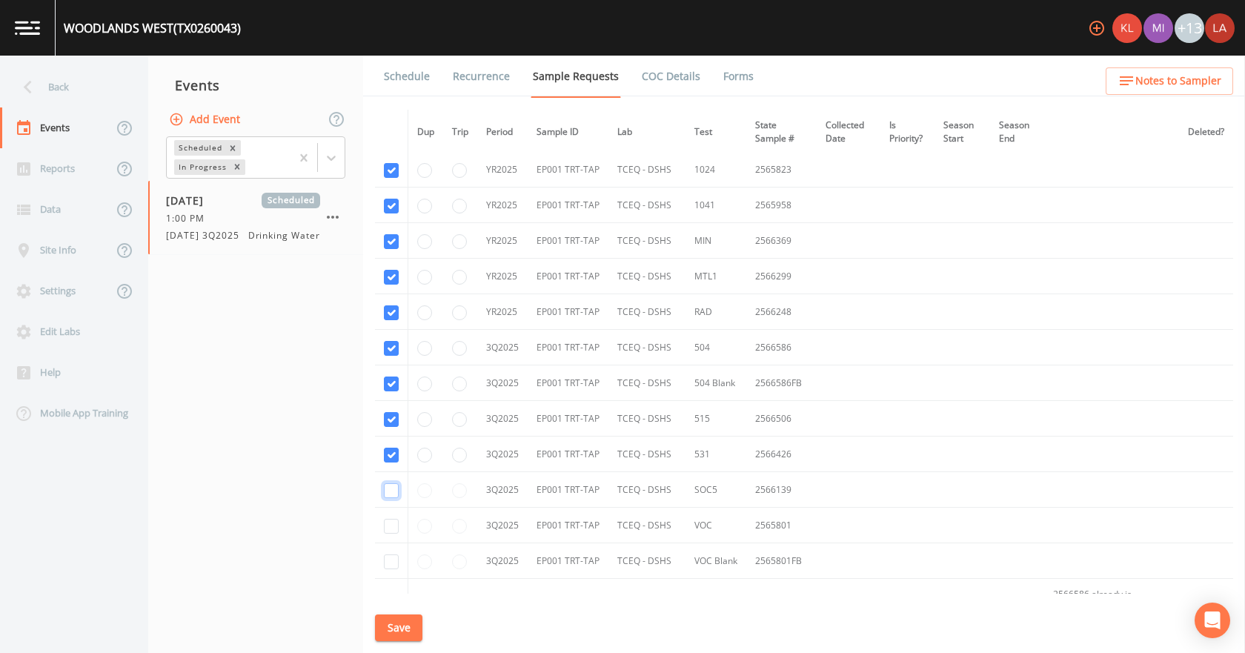
click at [392, 488] on input "checkbox" at bounding box center [391, 490] width 15 height 15
checkbox input "true"
click at [392, 527] on input "checkbox" at bounding box center [391, 526] width 15 height 15
checkbox input "true"
click at [388, 552] on td at bounding box center [391, 561] width 33 height 36
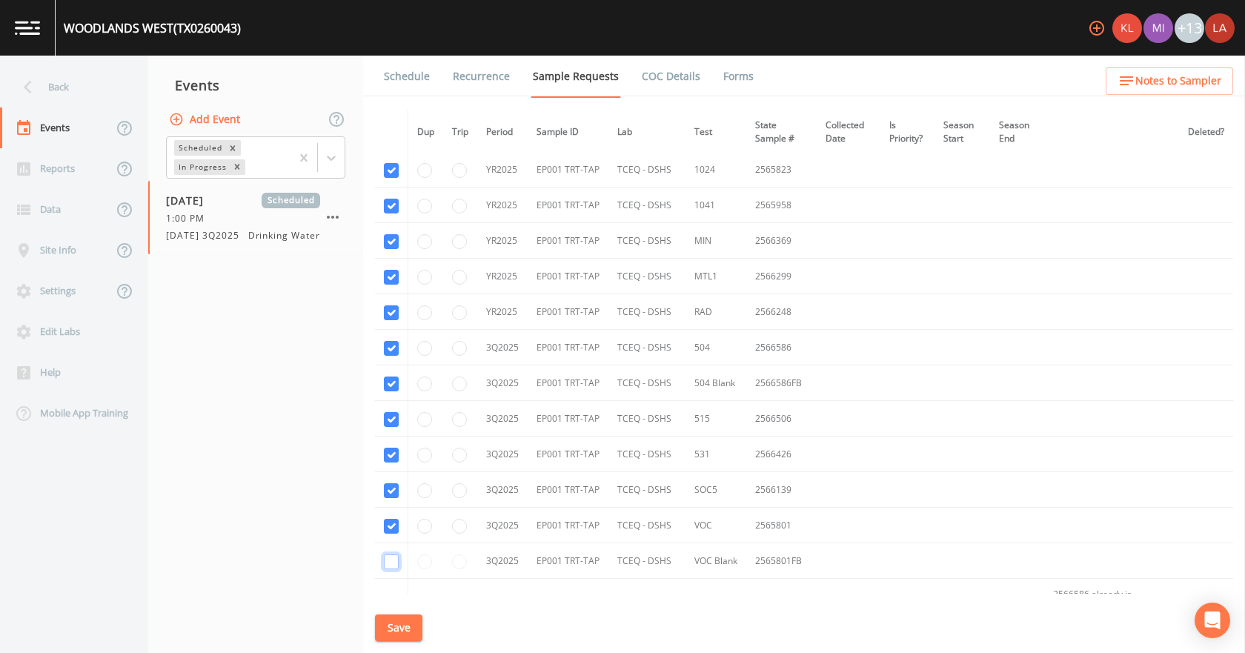
click at [394, 558] on input "checkbox" at bounding box center [391, 561] width 15 height 15
checkbox input "true"
click at [411, 626] on button "Save" at bounding box center [398, 628] width 47 height 27
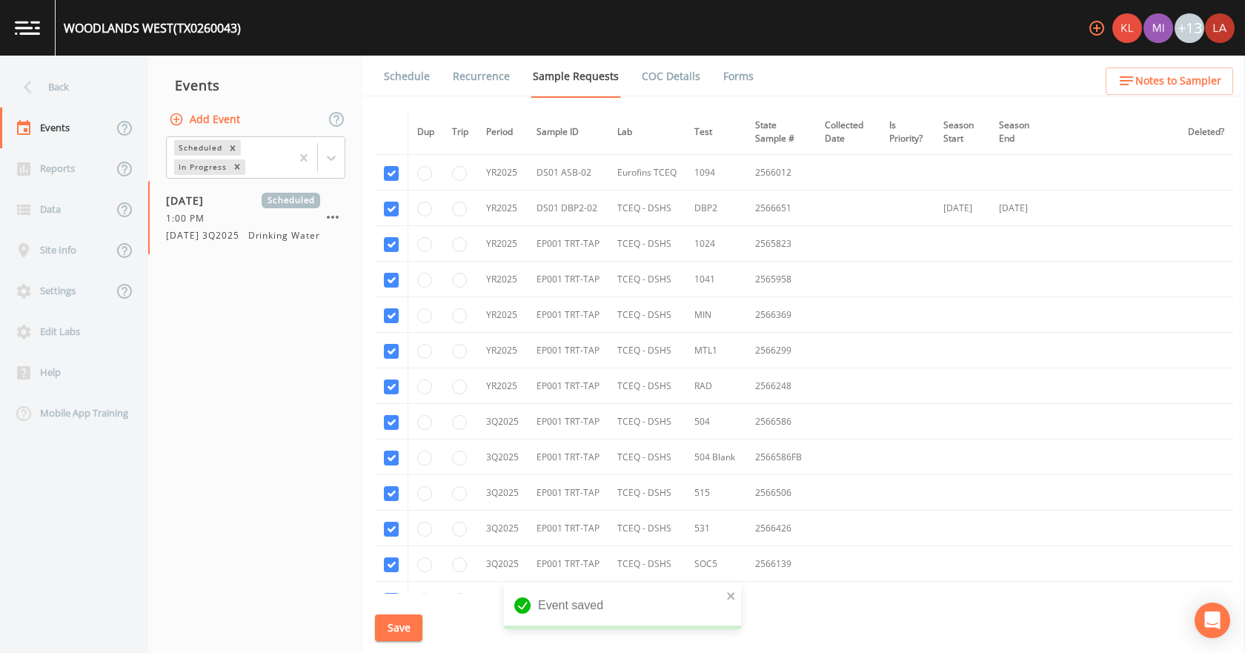
click at [408, 76] on link "Schedule" at bounding box center [407, 77] width 50 height 42
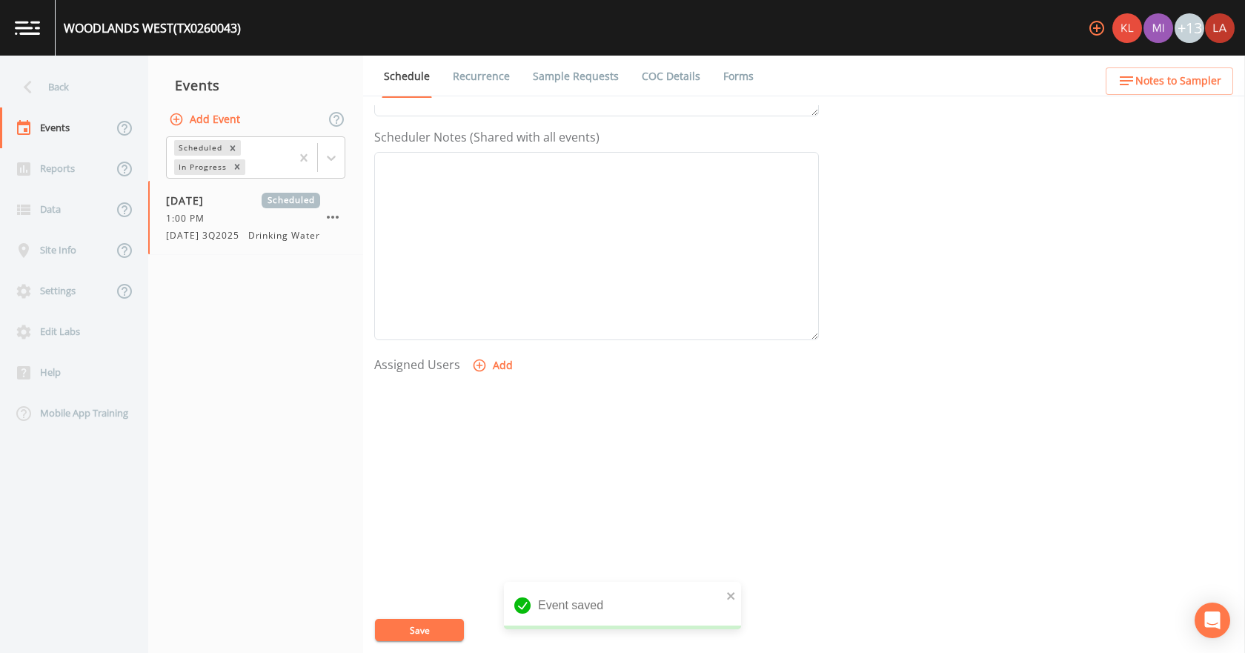
scroll to position [393, 0]
click at [494, 359] on button "Add" at bounding box center [494, 364] width 50 height 27
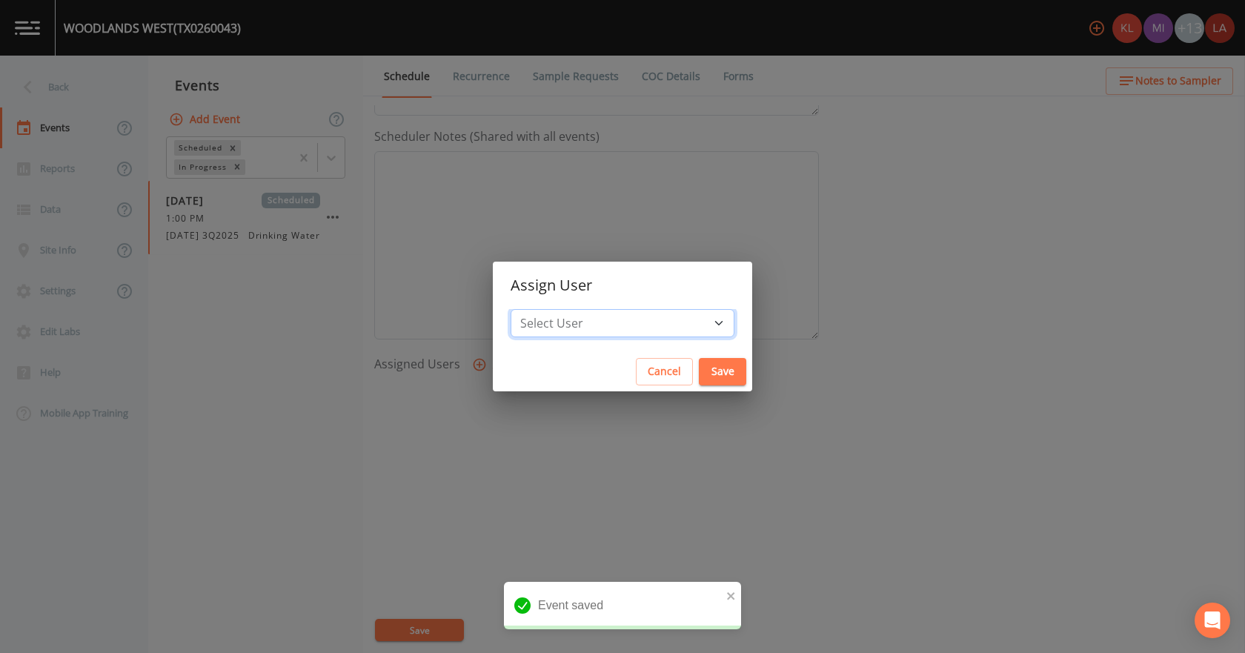
click at [580, 319] on select "Select User [PERSON_NAME] [PERSON_NAME] [PERSON_NAME] [PERSON_NAME] [PERSON_NAM…" at bounding box center [623, 323] width 224 height 28
select select "0c4ac92a-2052-4971-af99-d49bdd27a7b1"
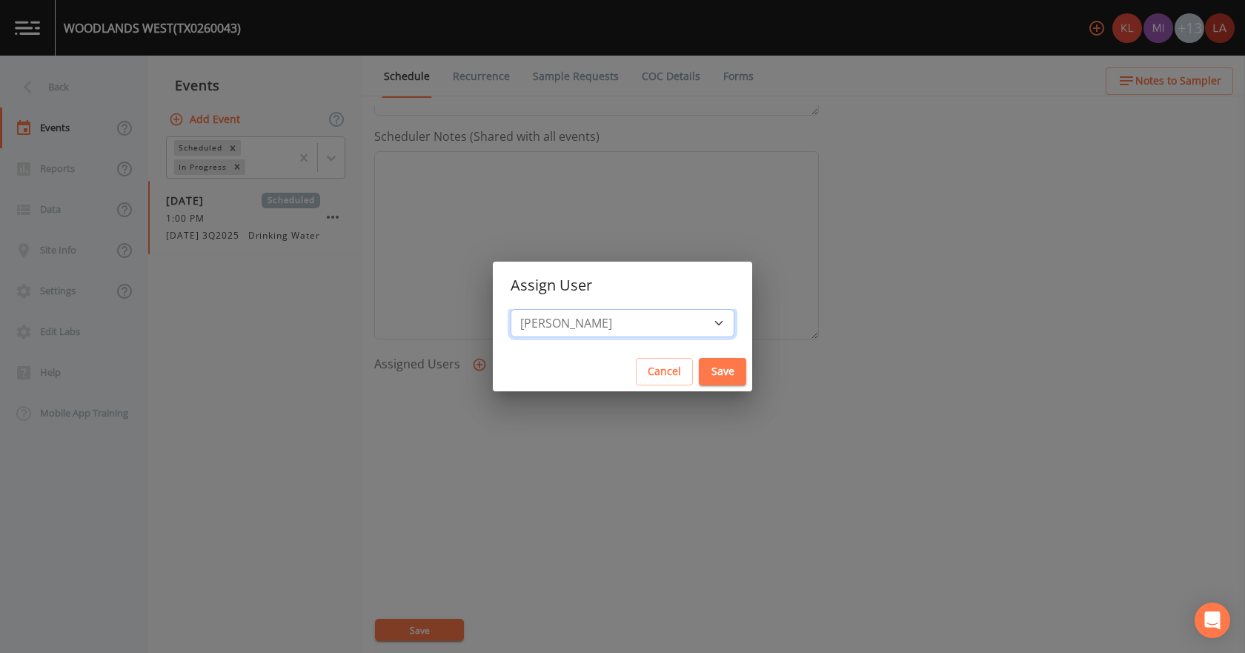
click at [557, 309] on select "Select User [PERSON_NAME] [PERSON_NAME] [PERSON_NAME] [PERSON_NAME] [PERSON_NAM…" at bounding box center [623, 323] width 224 height 28
click at [699, 377] on button "Save" at bounding box center [722, 371] width 47 height 27
select select
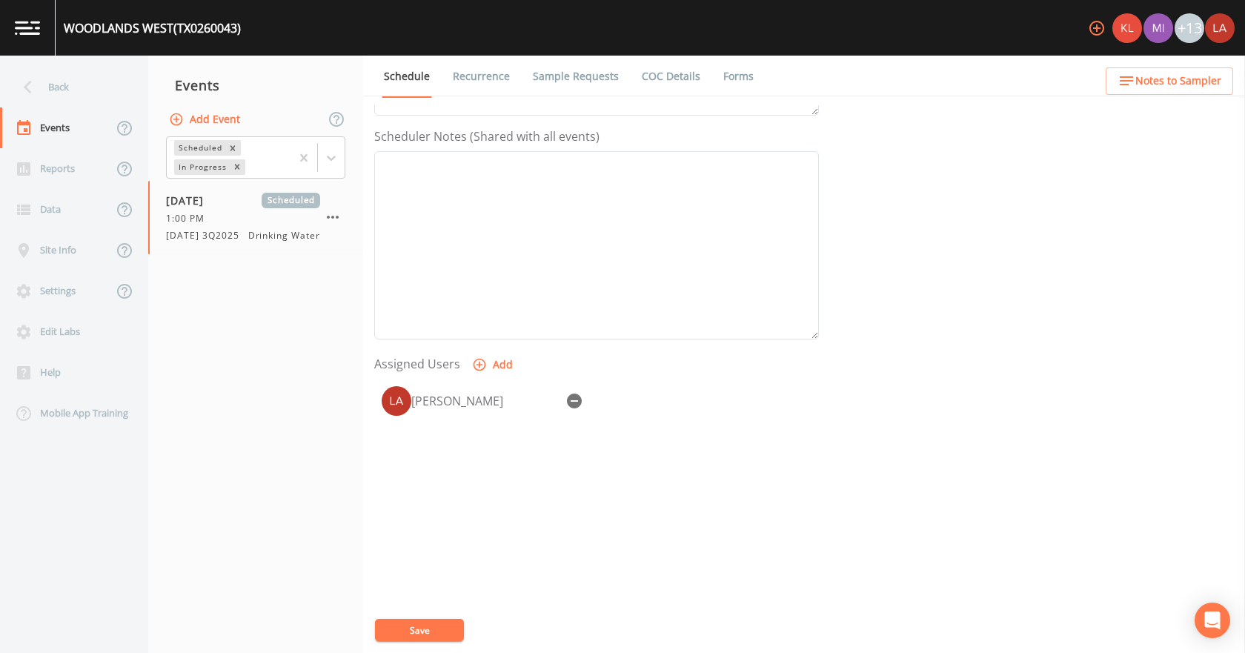
click at [422, 626] on button "Save" at bounding box center [419, 630] width 89 height 22
click at [62, 77] on div "Back" at bounding box center [66, 87] width 133 height 41
